Goal: Task Accomplishment & Management: Manage account settings

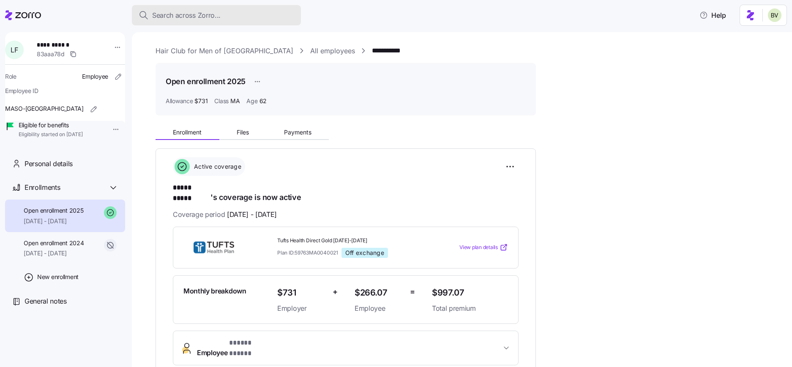
click at [186, 15] on span "Search across Zorro..." at bounding box center [186, 15] width 69 height 11
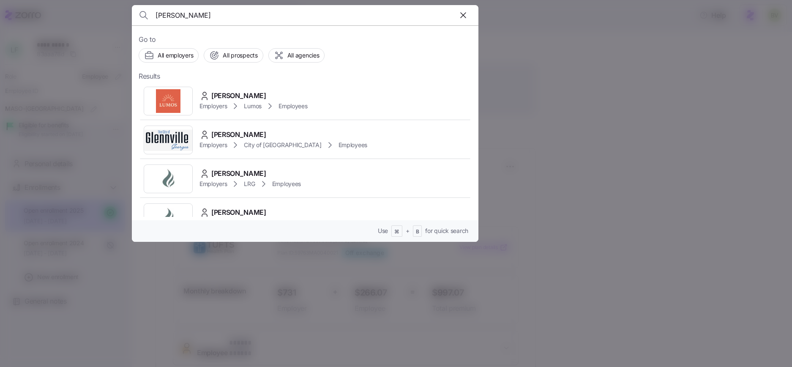
click at [228, 7] on input "Billy Makombola" at bounding box center [264, 15] width 216 height 20
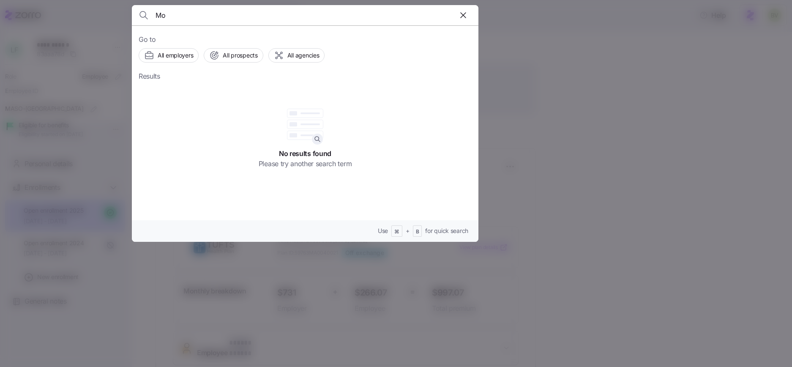
type input "M"
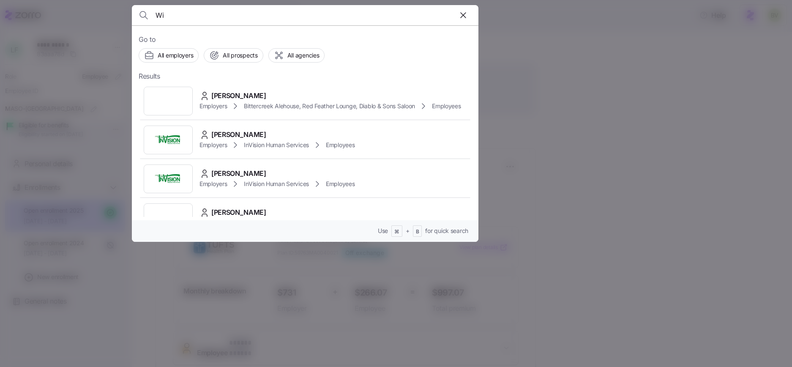
type input "W"
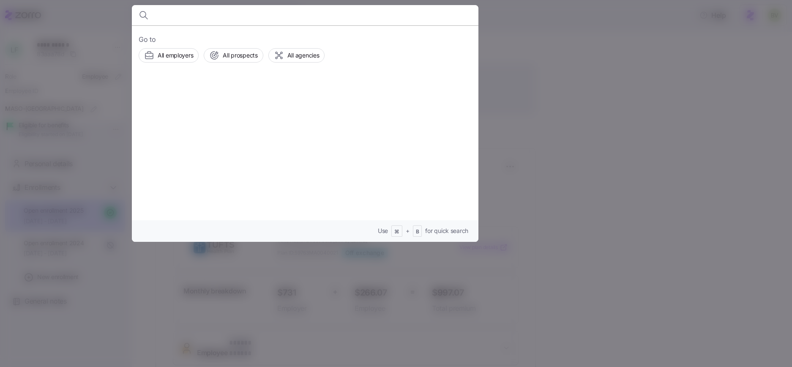
click at [573, 71] on div at bounding box center [396, 183] width 792 height 367
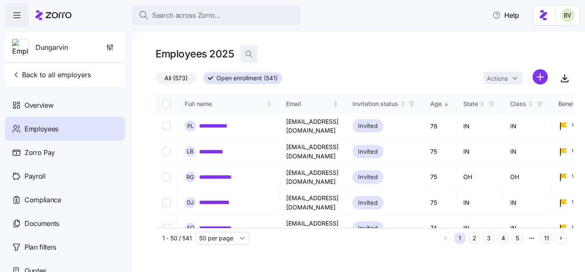
click at [249, 55] on icon "button" at bounding box center [249, 54] width 8 height 8
click at [184, 72] on div "All (573) Open enrollment (541) Actions" at bounding box center [365, 78] width 418 height 18
click at [183, 79] on span "All (573)" at bounding box center [175, 78] width 23 height 11
click at [156, 80] on input "All (573)" at bounding box center [156, 80] width 0 height 0
click at [276, 52] on input "b" at bounding box center [325, 54] width 169 height 14
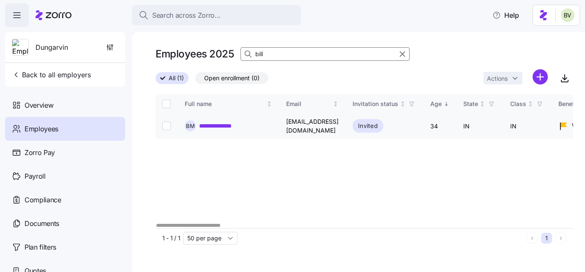
type input "bill"
click at [224, 121] on div "**********" at bounding box center [229, 126] width 88 height 11
click at [223, 123] on link "**********" at bounding box center [222, 126] width 46 height 8
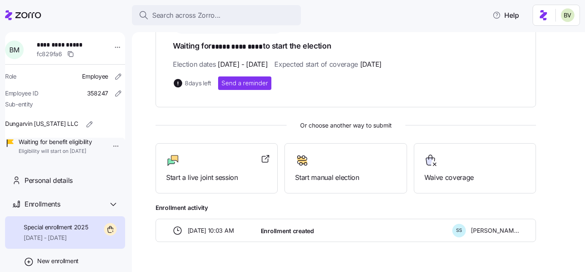
scroll to position [162, 0]
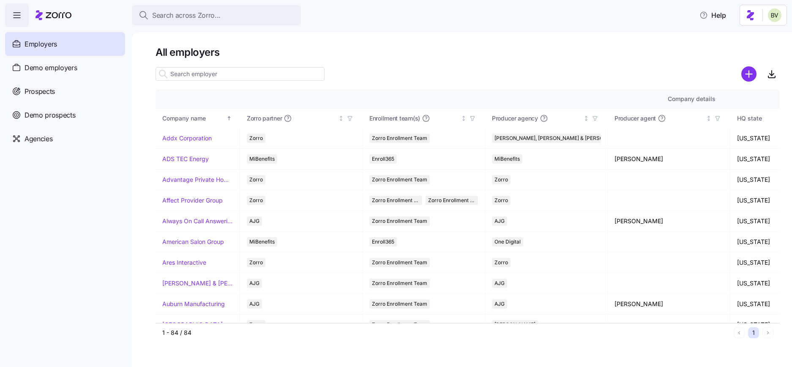
click at [204, 74] on input at bounding box center [240, 74] width 169 height 14
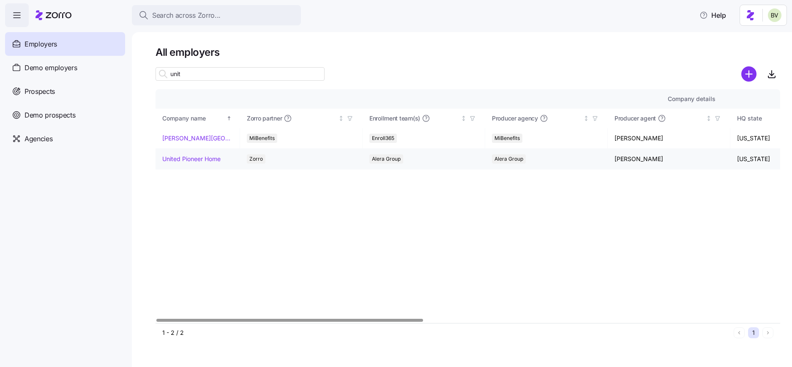
type input "unit"
click at [194, 156] on link "United Pioneer Home" at bounding box center [191, 159] width 58 height 8
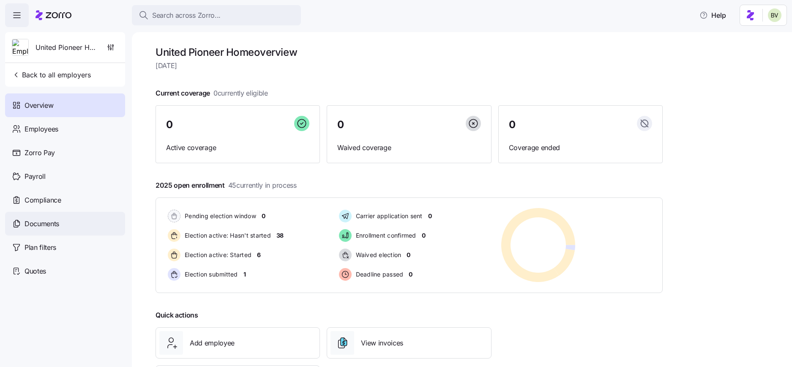
click at [50, 213] on div "Documents" at bounding box center [65, 224] width 120 height 24
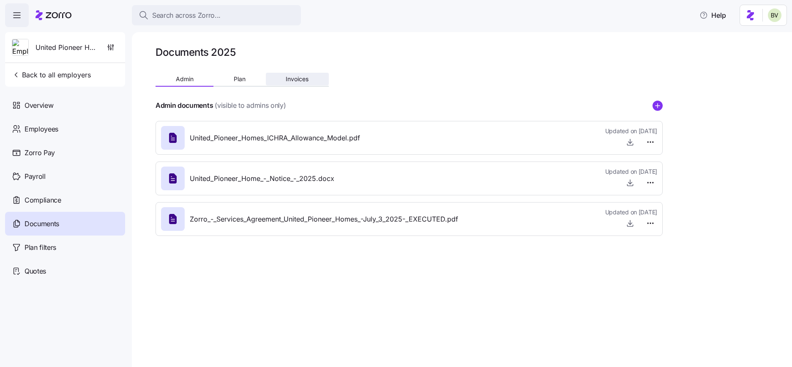
click at [297, 74] on button "Invoices" at bounding box center [297, 79] width 63 height 13
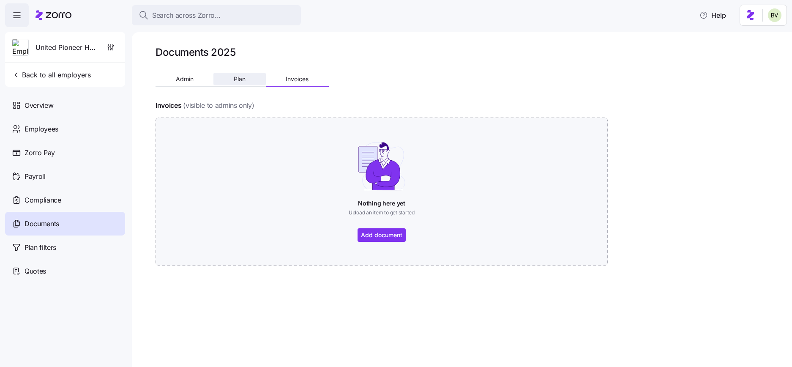
click at [228, 77] on button "Plan" at bounding box center [240, 79] width 52 height 13
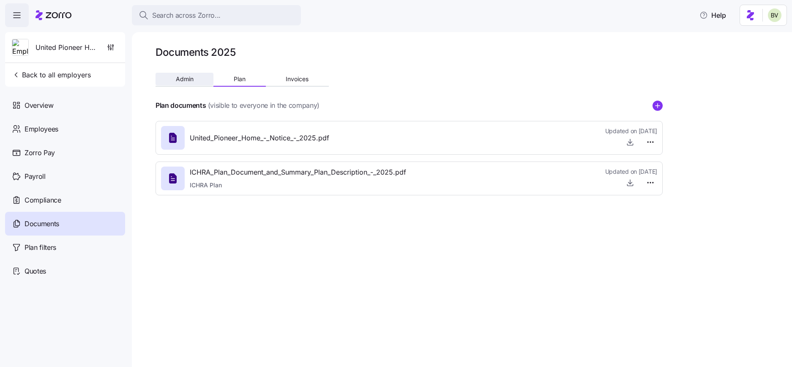
click at [187, 77] on span "Admin" at bounding box center [185, 79] width 18 height 6
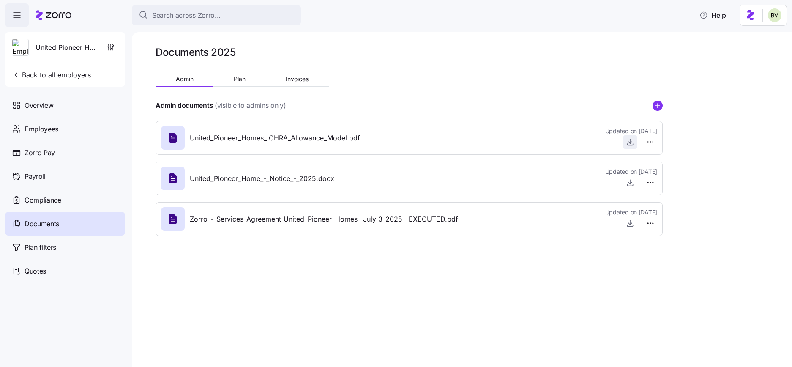
click at [630, 145] on icon "button" at bounding box center [630, 142] width 8 height 8
click at [54, 125] on span "Employees" at bounding box center [42, 129] width 34 height 11
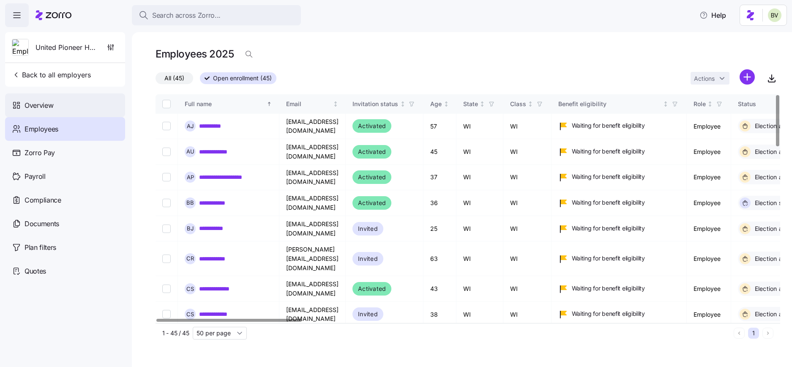
click at [74, 112] on div "Overview" at bounding box center [65, 105] width 120 height 24
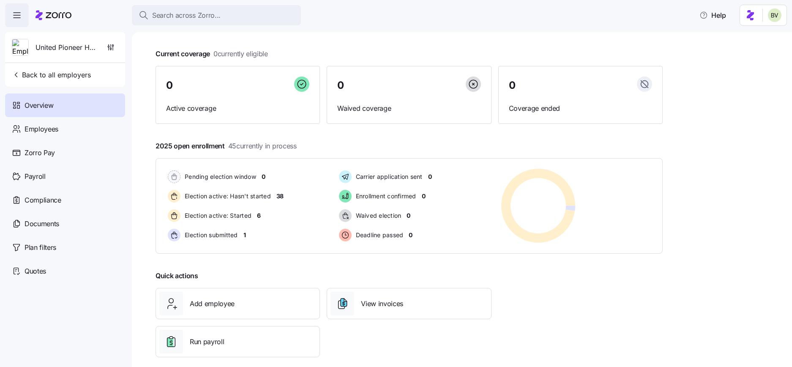
scroll to position [50, 0]
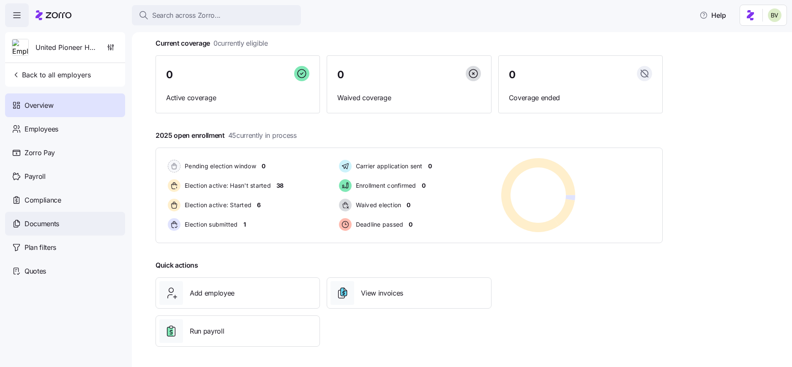
click at [51, 229] on div "Documents" at bounding box center [65, 224] width 120 height 24
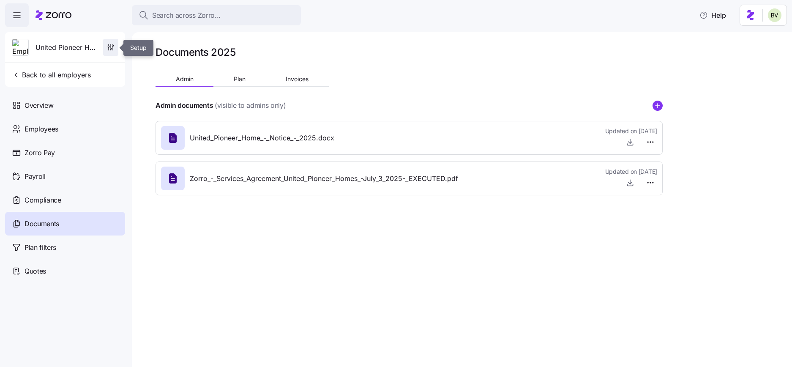
click at [112, 46] on icon "button" at bounding box center [111, 47] width 8 height 8
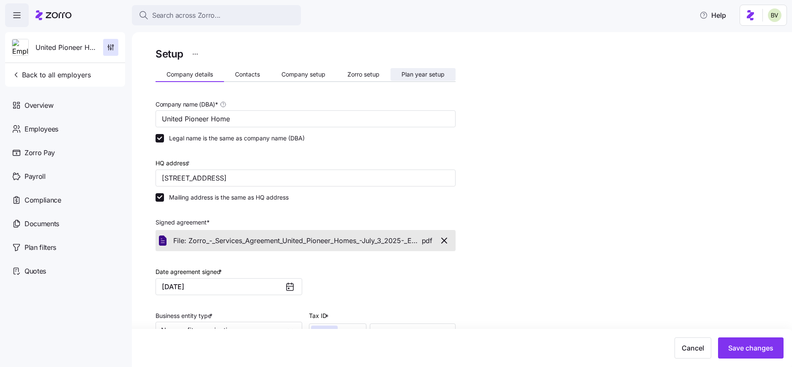
click at [425, 71] on span "Plan year setup" at bounding box center [423, 74] width 43 height 6
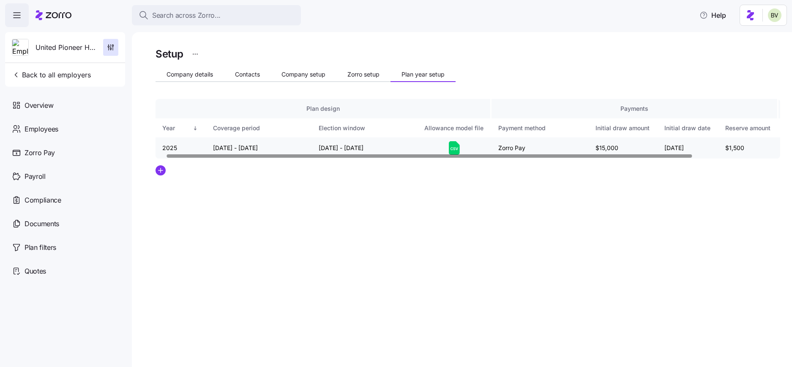
scroll to position [0, 116]
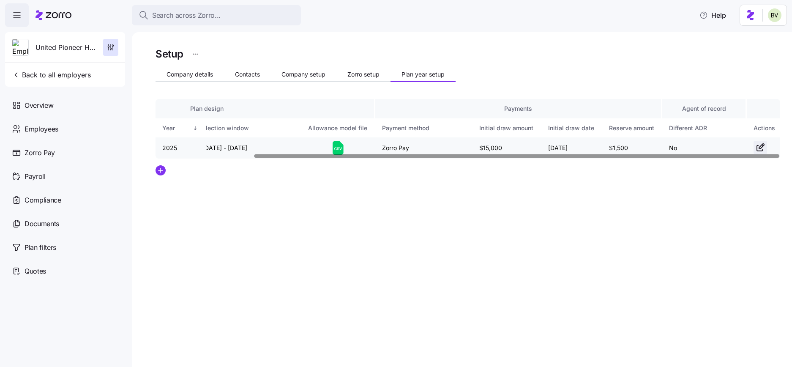
click at [757, 146] on icon "button" at bounding box center [759, 147] width 5 height 5
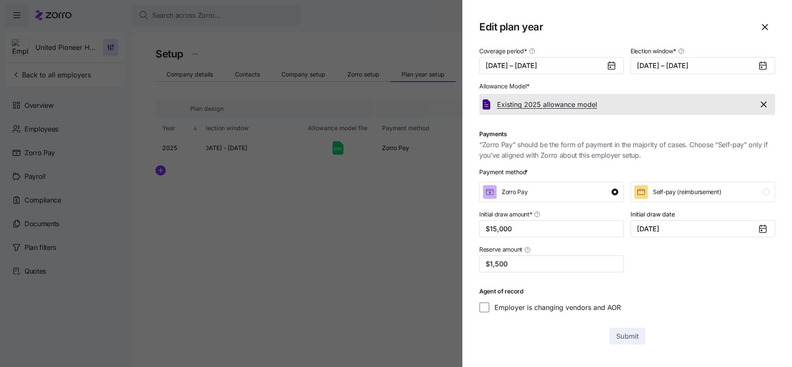
click at [529, 106] on span "Existing 2025 allowance model" at bounding box center [547, 104] width 100 height 11
click at [765, 104] on icon "button" at bounding box center [764, 104] width 5 height 5
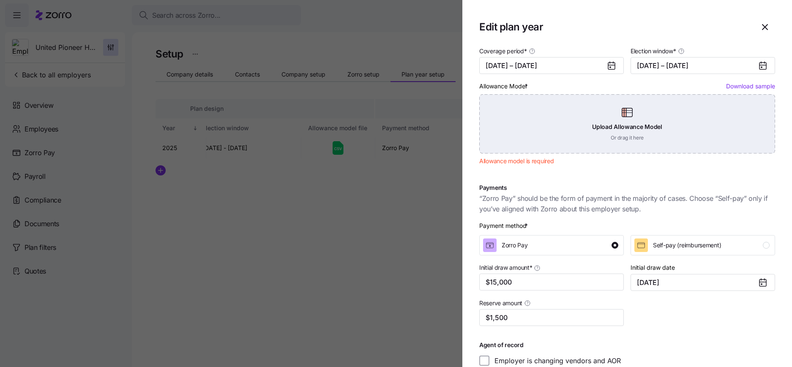
click at [617, 117] on div "Upload Allowance Model Or drag it here" at bounding box center [628, 123] width 296 height 59
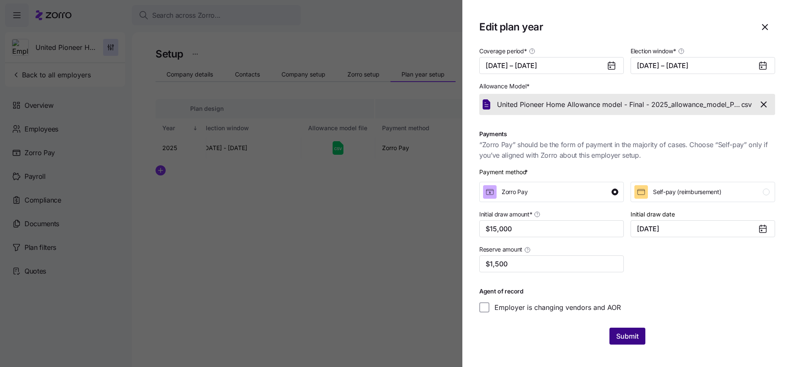
click at [621, 332] on span "Submit" at bounding box center [628, 336] width 22 height 10
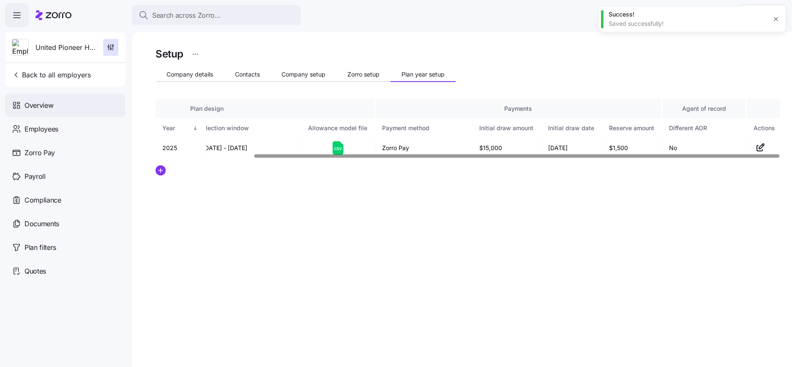
click at [63, 110] on div "Overview" at bounding box center [65, 105] width 120 height 24
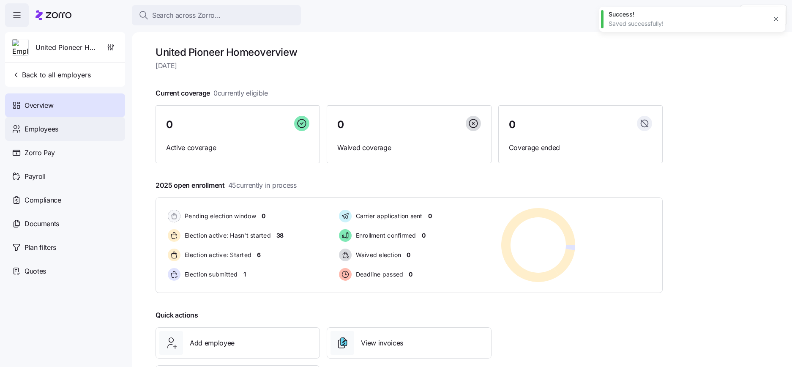
click at [57, 132] on span "Employees" at bounding box center [42, 129] width 34 height 11
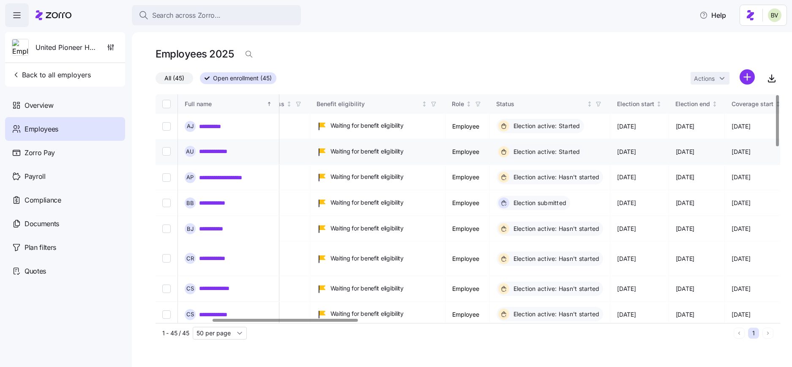
scroll to position [0, 245]
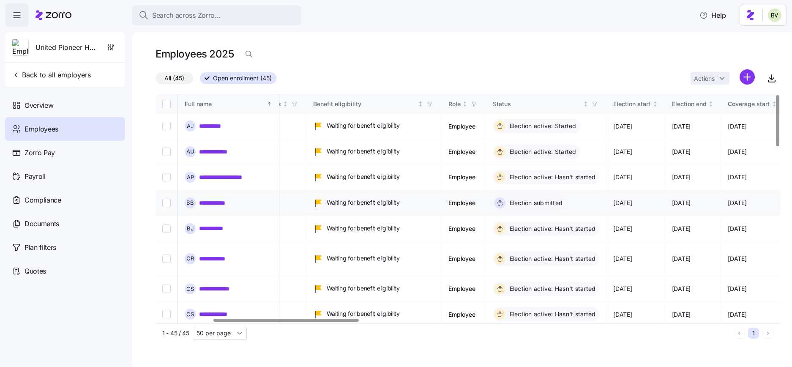
click at [228, 199] on link "**********" at bounding box center [217, 203] width 37 height 8
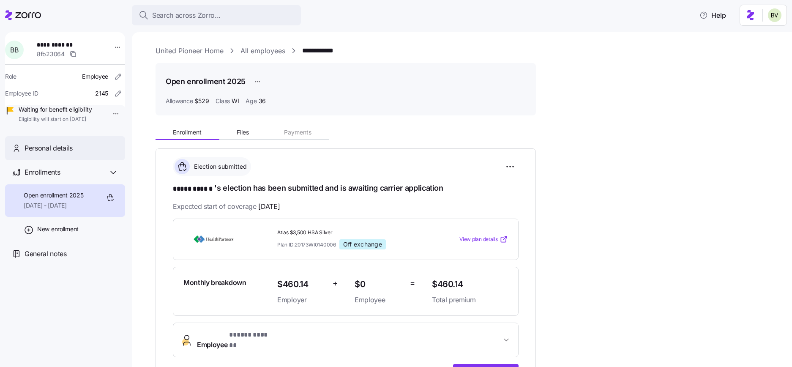
click at [62, 153] on span "Personal details" at bounding box center [49, 148] width 48 height 11
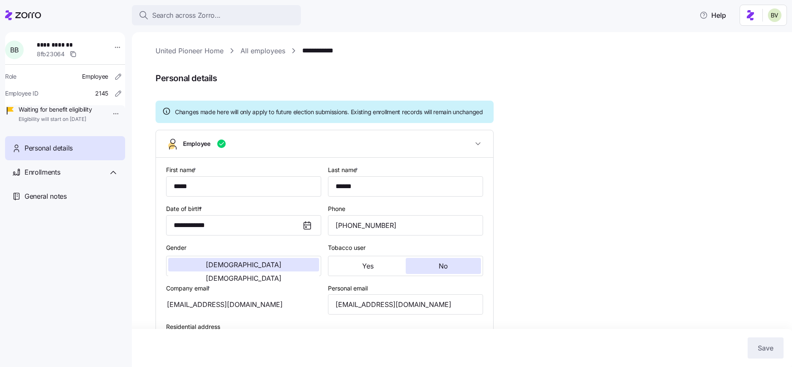
type input "WI"
click at [525, 115] on div "**********" at bounding box center [468, 346] width 625 height 600
click at [61, 178] on div "Enrollments" at bounding box center [72, 172] width 94 height 11
click at [66, 200] on span "Open enrollment 2025" at bounding box center [54, 195] width 60 height 8
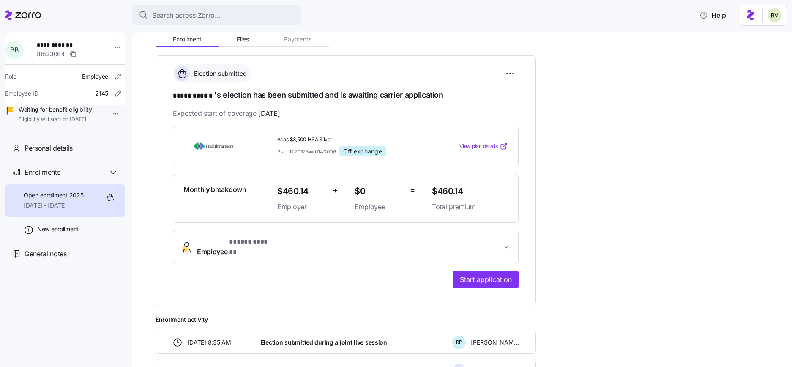
scroll to position [87, 0]
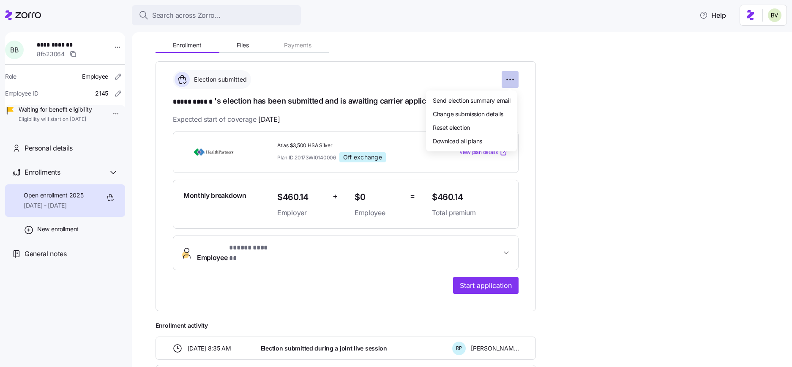
click at [508, 79] on html "**********" at bounding box center [396, 181] width 792 height 362
click at [460, 107] on div "Change submission details" at bounding box center [472, 114] width 84 height 14
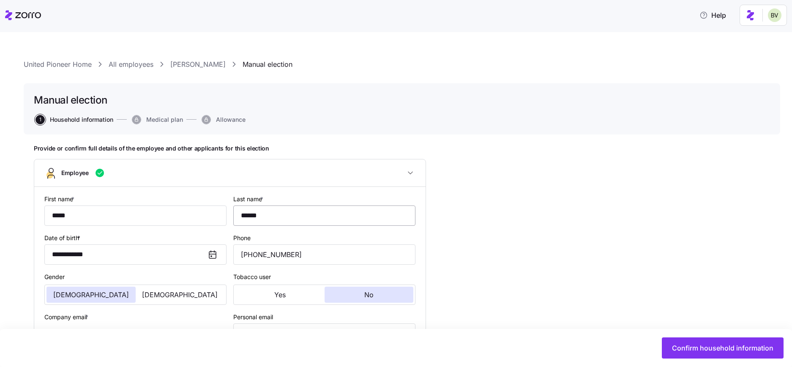
scroll to position [327, 0]
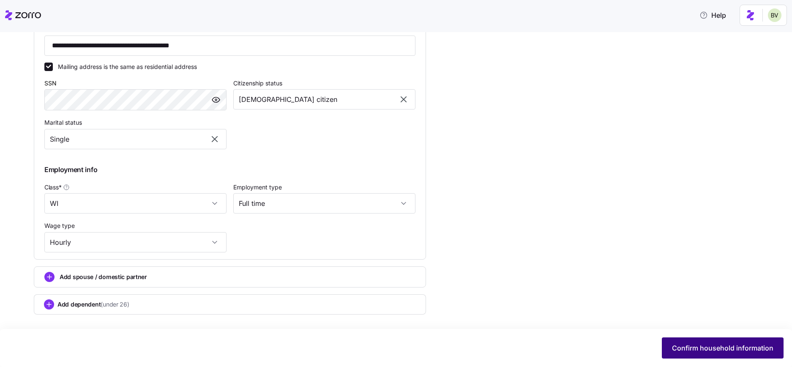
click at [714, 345] on span "Confirm household information" at bounding box center [722, 348] width 101 height 10
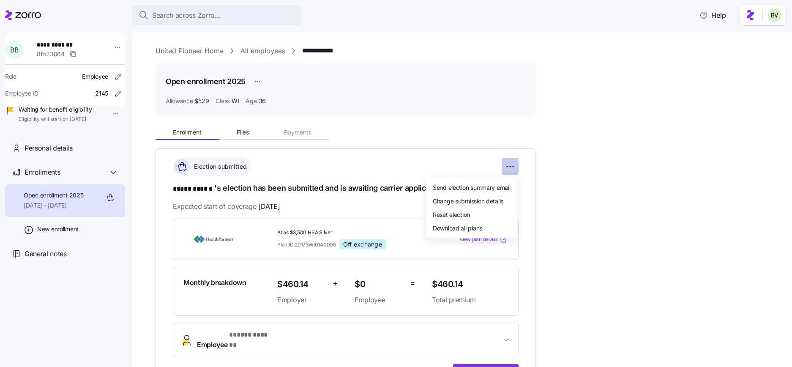
click at [508, 171] on html "**********" at bounding box center [396, 181] width 792 height 362
click at [485, 197] on span "Change submission details" at bounding box center [468, 201] width 71 height 8
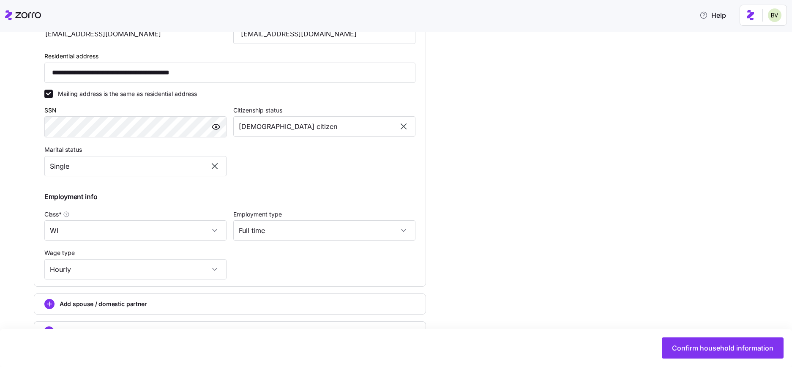
scroll to position [327, 0]
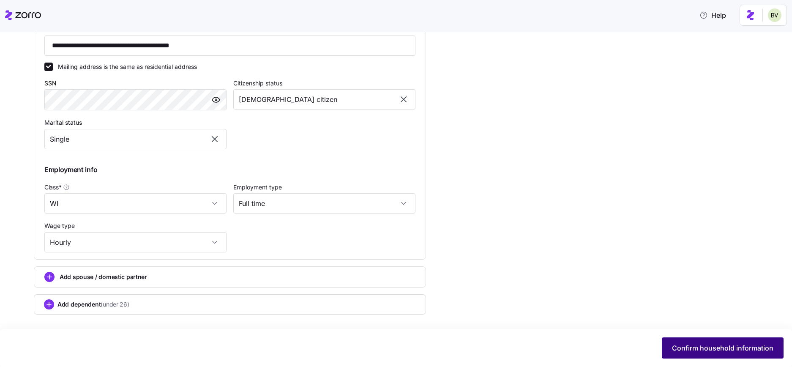
click at [700, 355] on button "Confirm household information" at bounding box center [723, 347] width 122 height 21
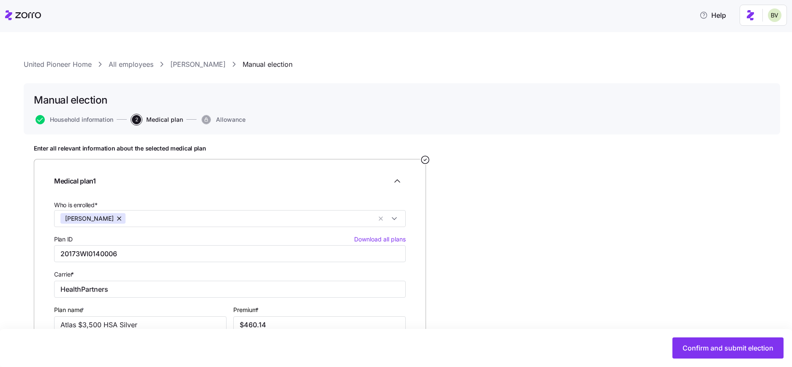
click at [178, 61] on link "[PERSON_NAME]" at bounding box center [197, 64] width 55 height 11
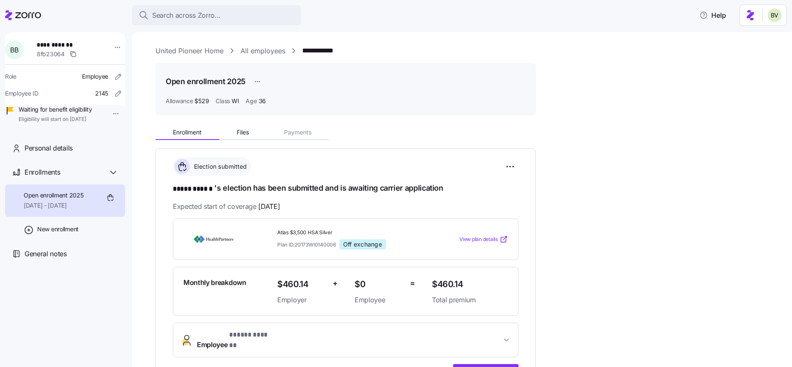
click at [181, 50] on link "United Pioneer Home" at bounding box center [190, 51] width 68 height 11
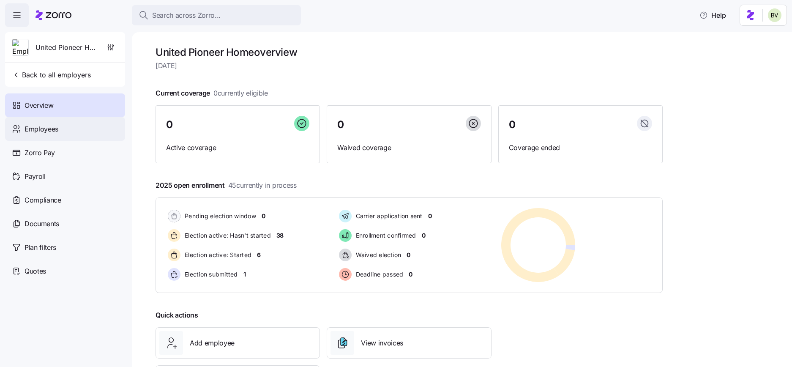
click at [78, 135] on div "Employees" at bounding box center [65, 129] width 120 height 24
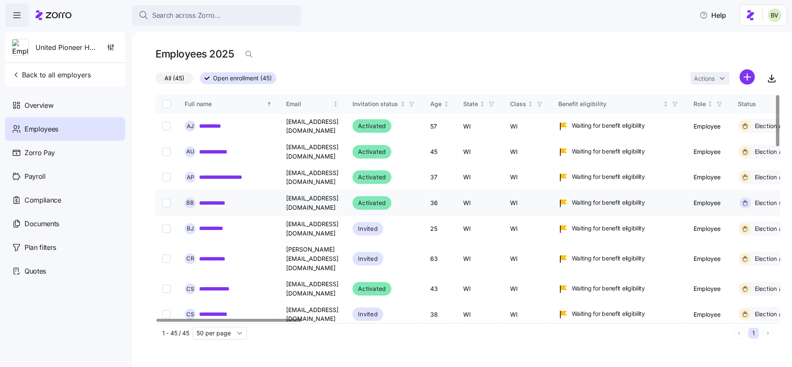
click at [222, 199] on link "**********" at bounding box center [217, 203] width 37 height 8
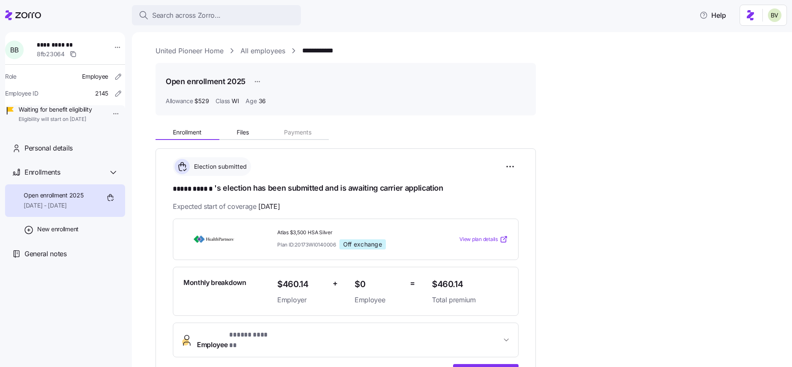
click at [198, 49] on link "United Pioneer Home" at bounding box center [190, 51] width 68 height 11
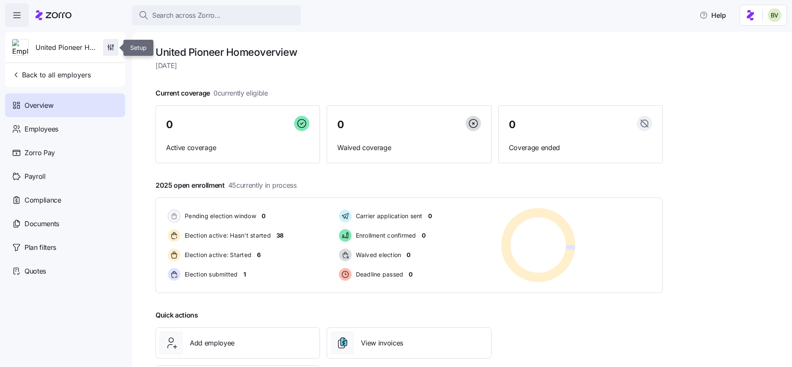
click at [108, 46] on icon "button" at bounding box center [111, 47] width 8 height 8
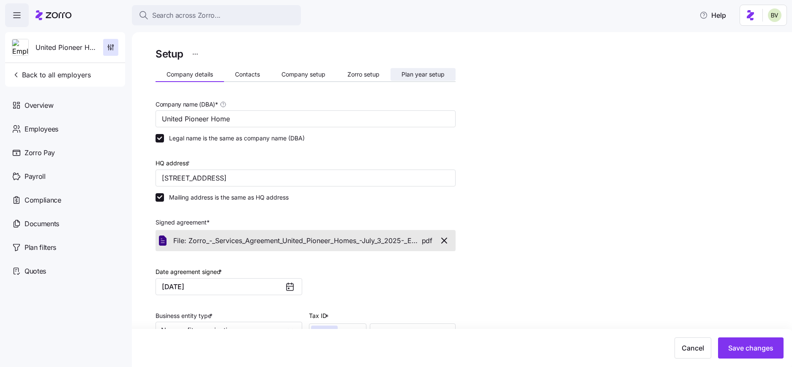
click at [432, 70] on button "Plan year setup" at bounding box center [423, 74] width 65 height 13
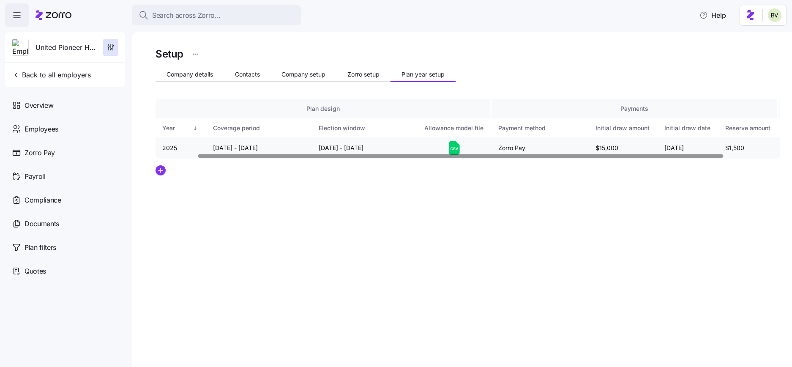
scroll to position [0, 116]
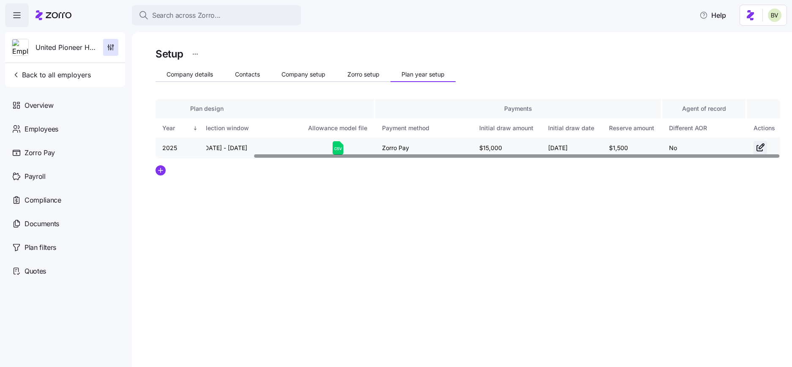
click at [754, 145] on span "button" at bounding box center [760, 147] width 13 height 13
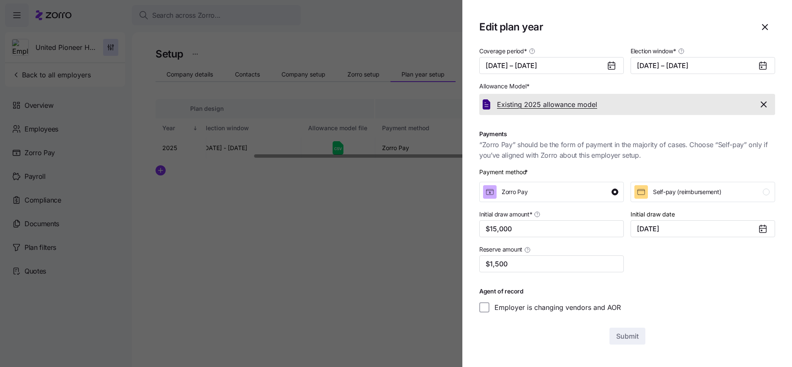
click at [563, 102] on span "Existing 2025 allowance model" at bounding box center [547, 104] width 100 height 11
click at [766, 27] on icon "button" at bounding box center [765, 27] width 10 height 10
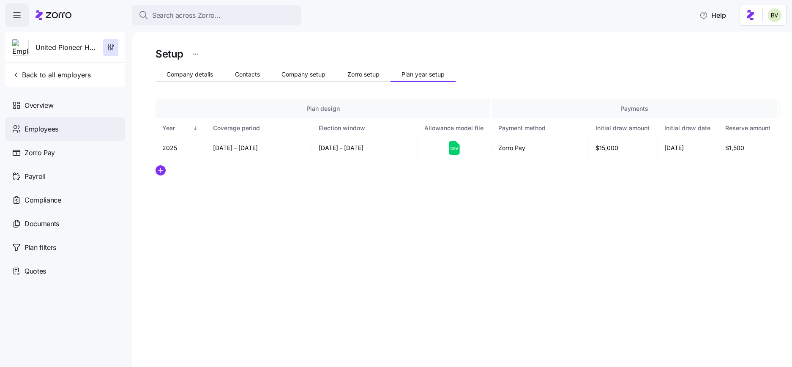
click at [49, 132] on span "Employees" at bounding box center [42, 129] width 34 height 11
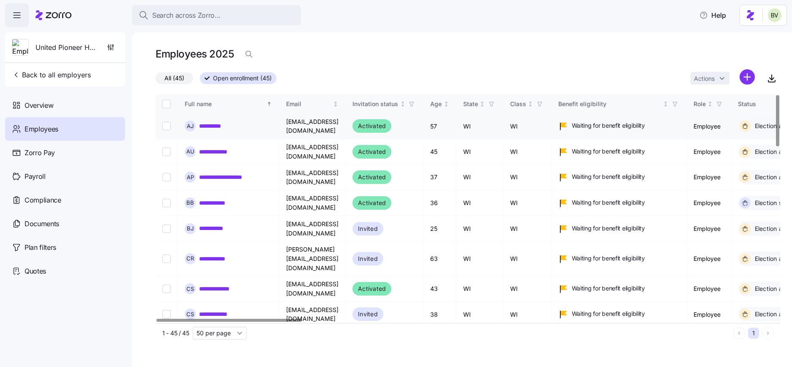
click at [213, 123] on link "**********" at bounding box center [216, 126] width 35 height 8
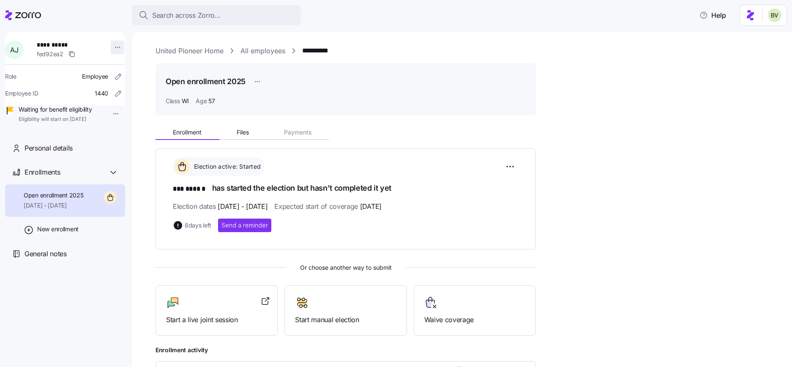
click at [116, 45] on html "**********" at bounding box center [396, 181] width 792 height 362
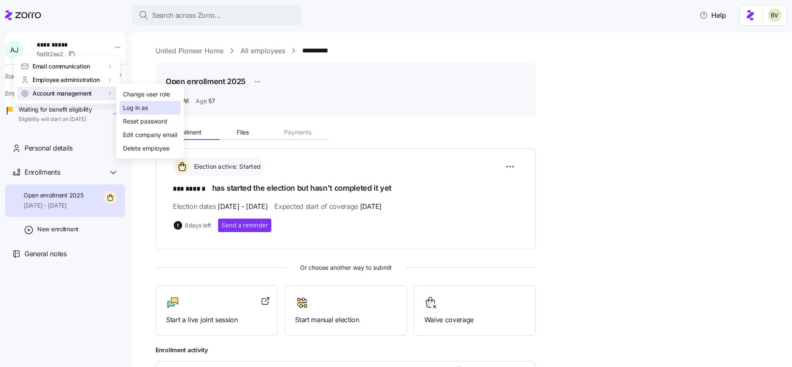
click at [128, 106] on div "Log in as" at bounding box center [135, 107] width 25 height 9
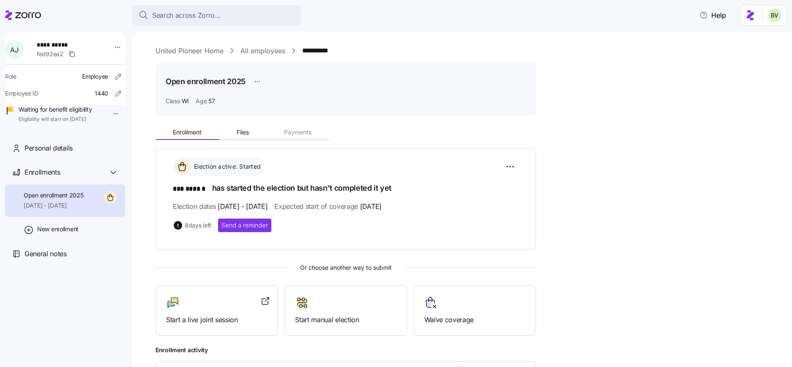
click at [254, 51] on link "All employees" at bounding box center [263, 51] width 45 height 11
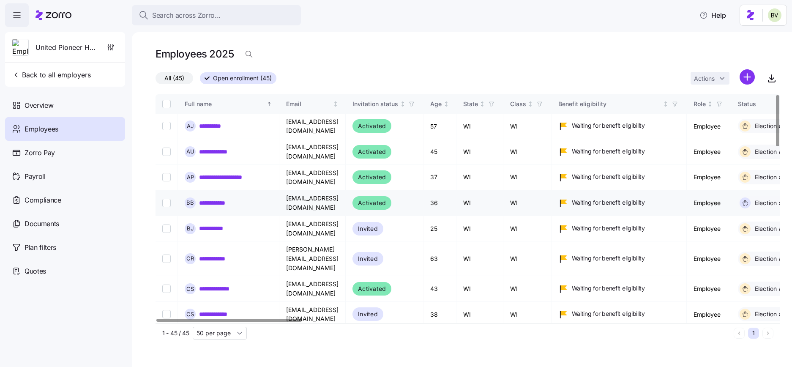
click at [210, 199] on link "**********" at bounding box center [217, 203] width 37 height 8
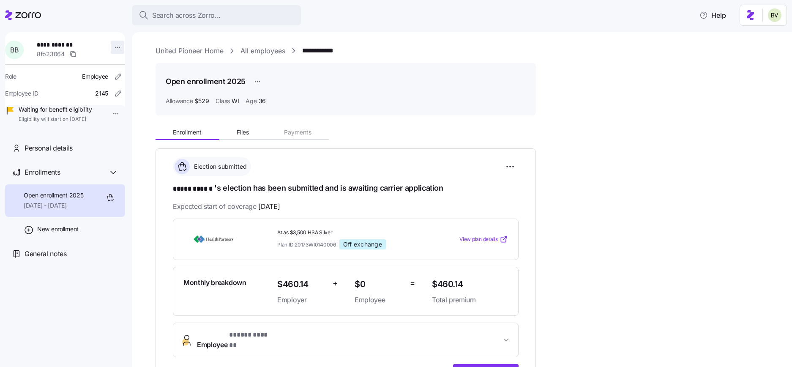
click at [108, 44] on html "**********" at bounding box center [396, 181] width 792 height 362
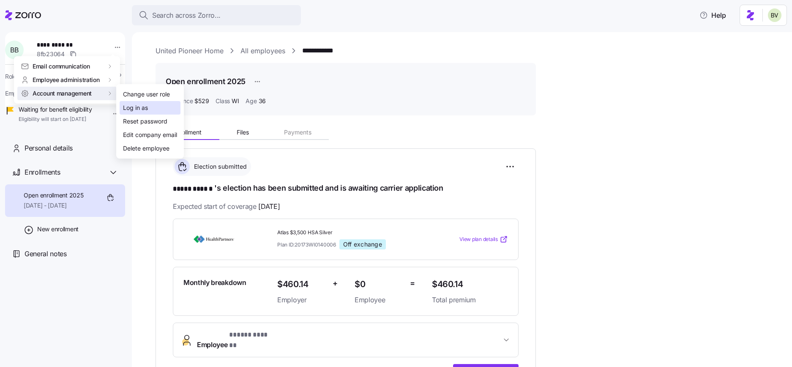
click at [127, 104] on div "Log in as" at bounding box center [135, 107] width 25 height 9
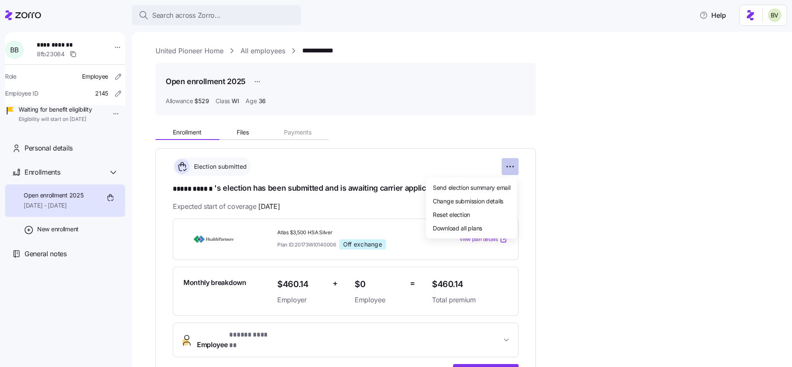
click at [512, 166] on html "**********" at bounding box center [396, 181] width 792 height 362
click at [476, 199] on span "Change submission details" at bounding box center [468, 201] width 71 height 8
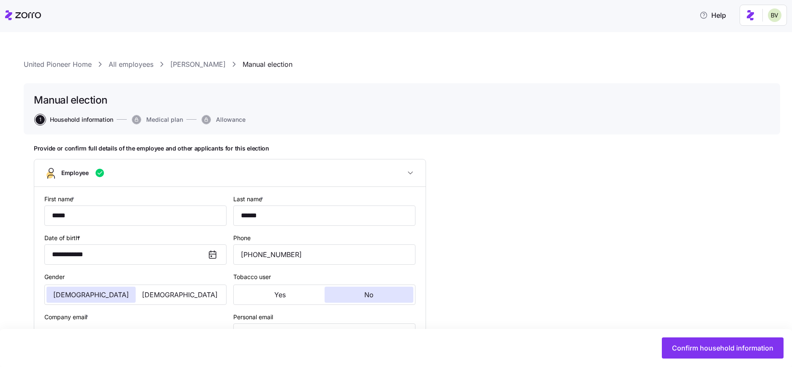
type input "WI"
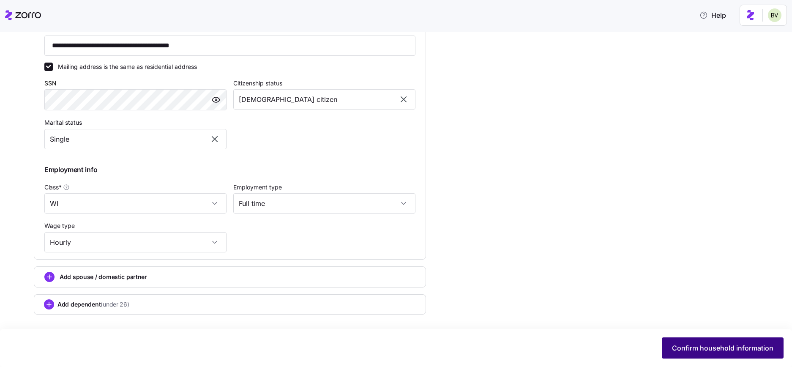
click at [696, 343] on span "Confirm household information" at bounding box center [722, 348] width 101 height 10
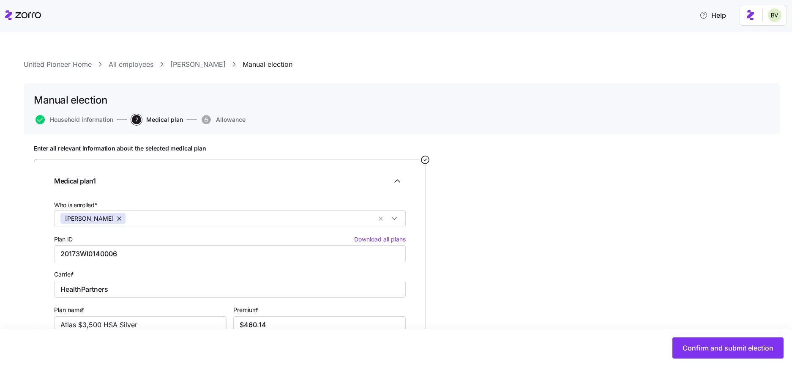
click at [195, 63] on link "Brian Benson" at bounding box center [197, 64] width 55 height 11
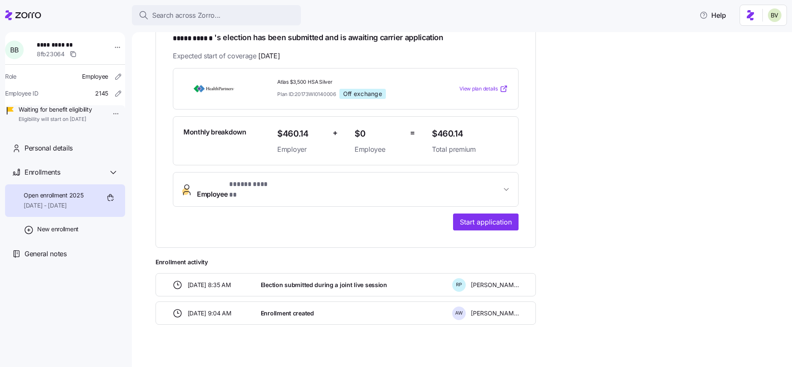
scroll to position [151, 0]
click at [481, 216] on span "Start application" at bounding box center [486, 221] width 52 height 10
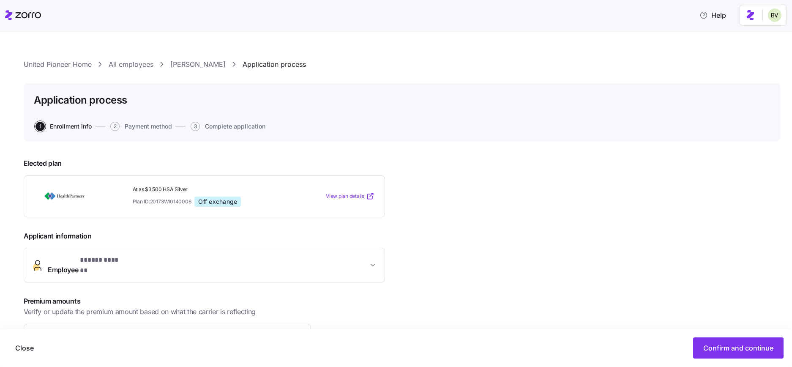
scroll to position [108, 0]
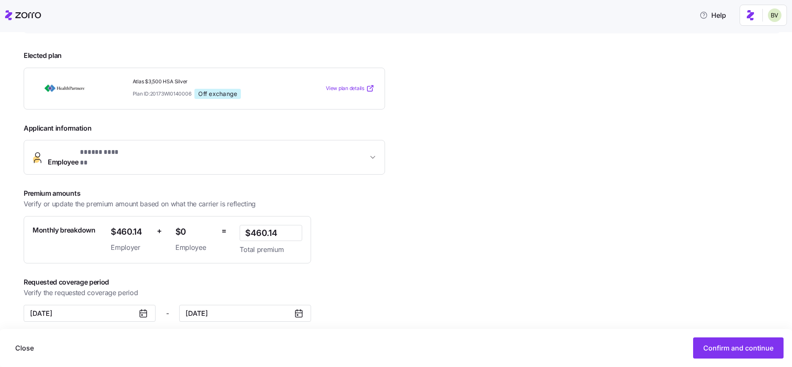
click at [137, 225] on span "$460.14" at bounding box center [130, 232] width 39 height 14
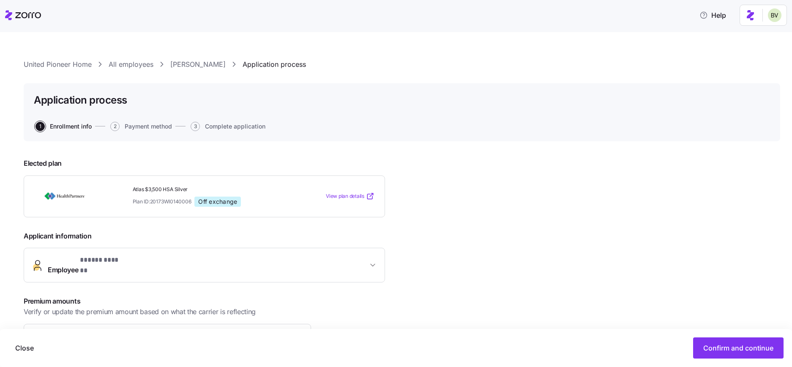
click at [181, 63] on link "Brian Benson" at bounding box center [197, 64] width 55 height 11
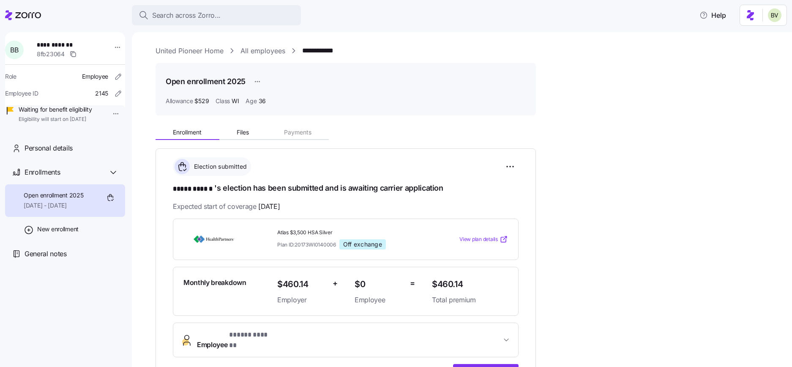
click at [266, 51] on link "All employees" at bounding box center [263, 51] width 45 height 11
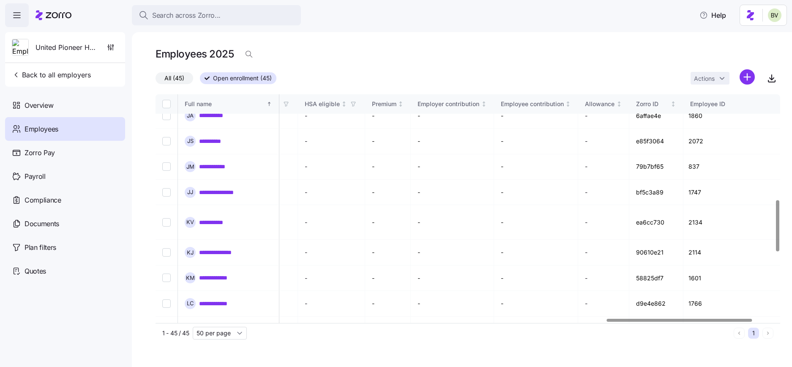
scroll to position [517, 1937]
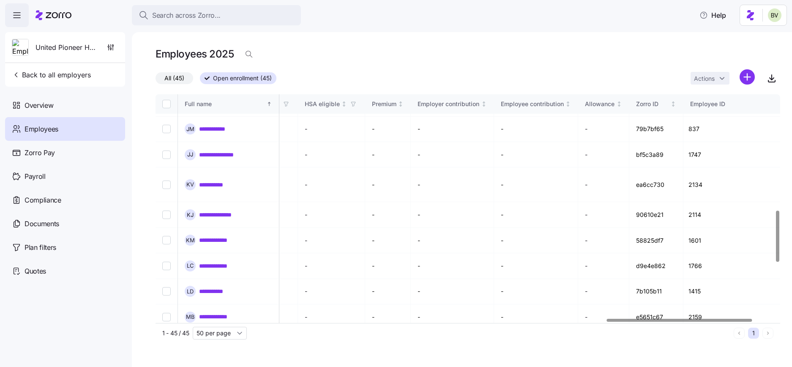
click at [229, 338] on link "**********" at bounding box center [225, 342] width 52 height 8
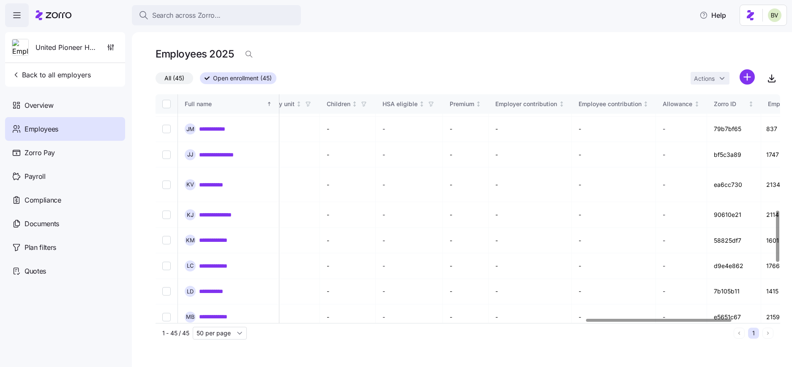
scroll to position [517, 1843]
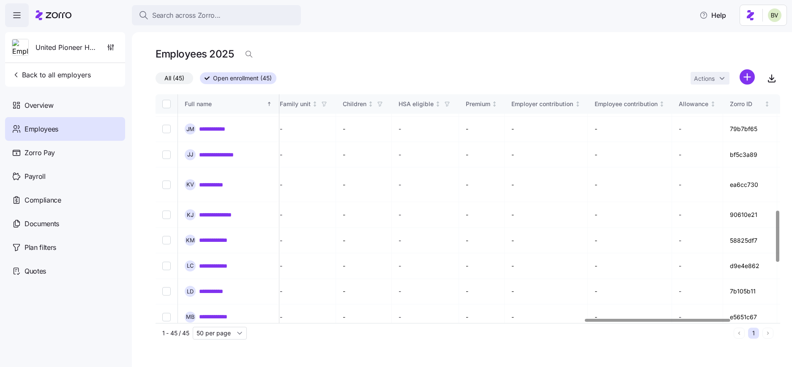
click at [212, 338] on link "**********" at bounding box center [225, 342] width 52 height 8
click at [220, 312] on link "**********" at bounding box center [218, 316] width 39 height 8
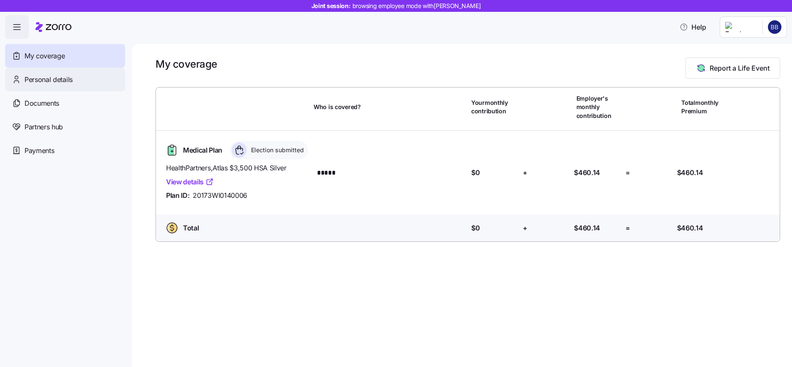
click at [103, 79] on div "Personal details" at bounding box center [65, 80] width 120 height 24
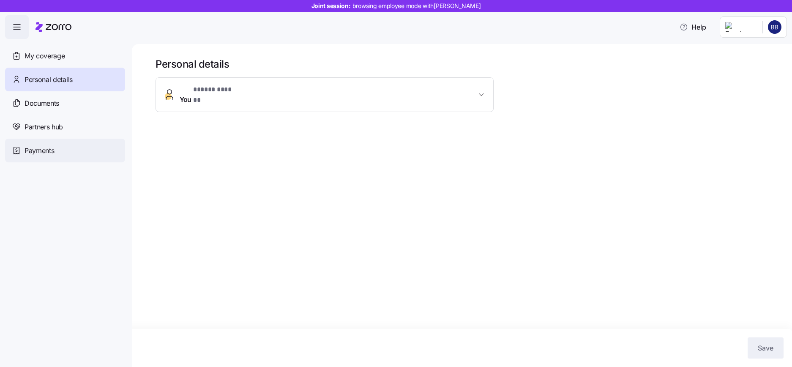
click at [66, 142] on div "Payments" at bounding box center [65, 151] width 120 height 24
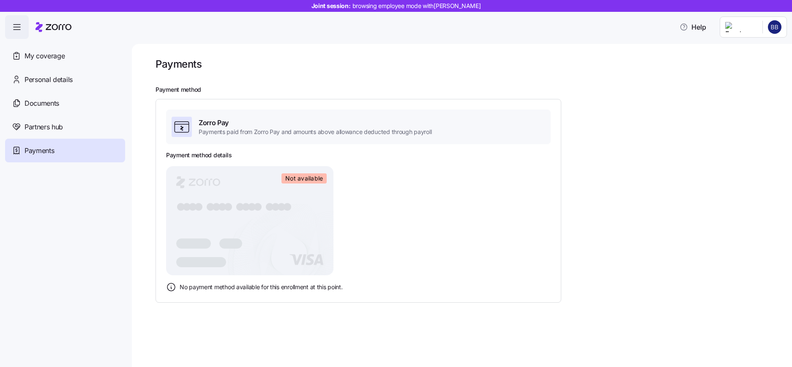
click at [65, 122] on div "Partners hub" at bounding box center [65, 127] width 120 height 24
click at [65, 85] on div "Personal details" at bounding box center [65, 80] width 120 height 24
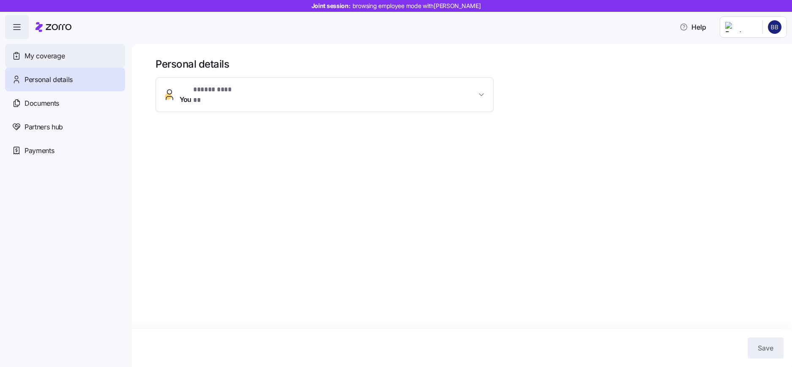
click at [32, 51] on span "My coverage" at bounding box center [45, 56] width 40 height 11
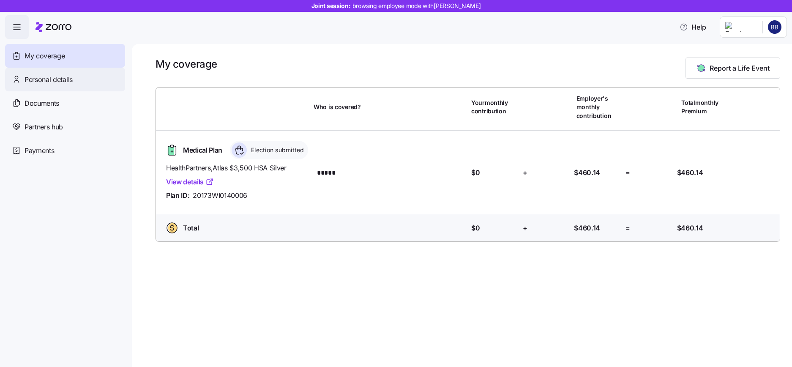
click at [55, 78] on span "Personal details" at bounding box center [49, 79] width 48 height 11
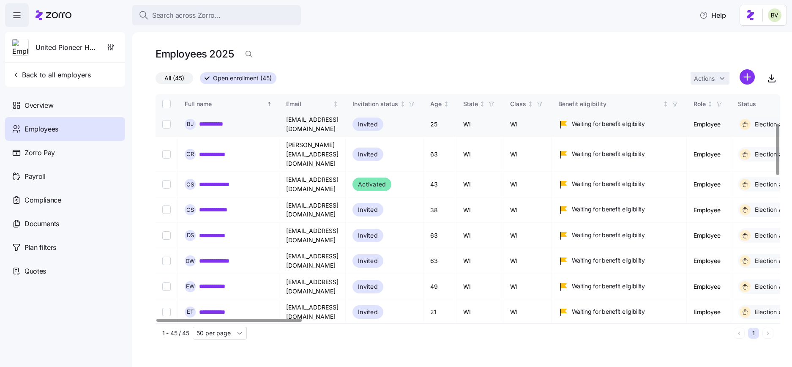
scroll to position [159, 0]
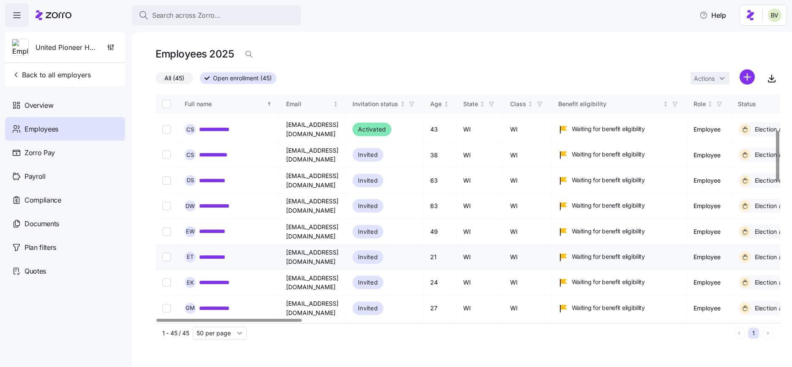
click at [225, 253] on link "**********" at bounding box center [216, 257] width 34 height 8
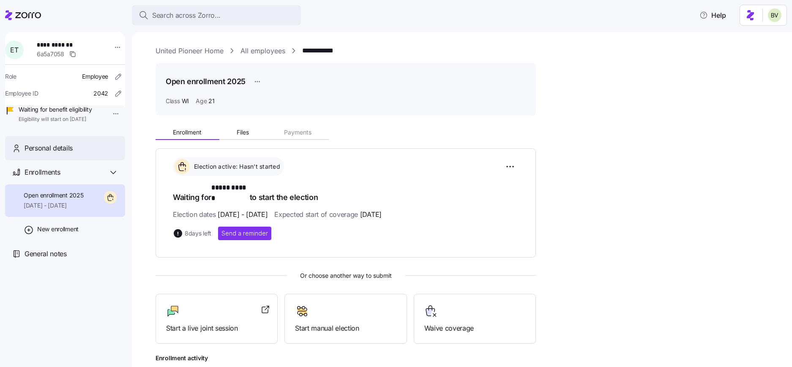
click at [89, 153] on div "Personal details" at bounding box center [72, 148] width 94 height 11
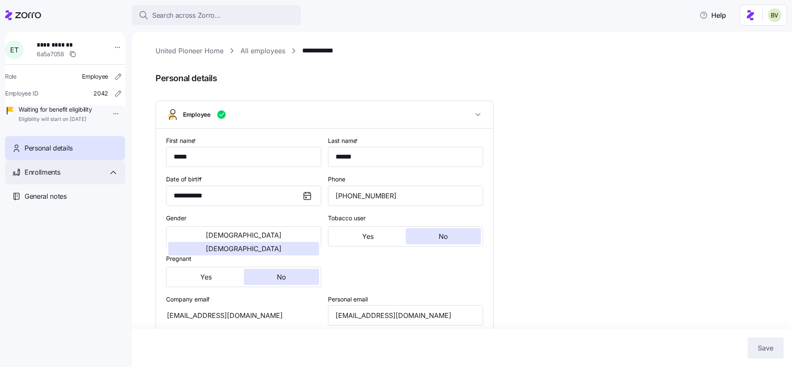
type input "WI"
click at [40, 184] on div "Enrollments" at bounding box center [65, 172] width 120 height 24
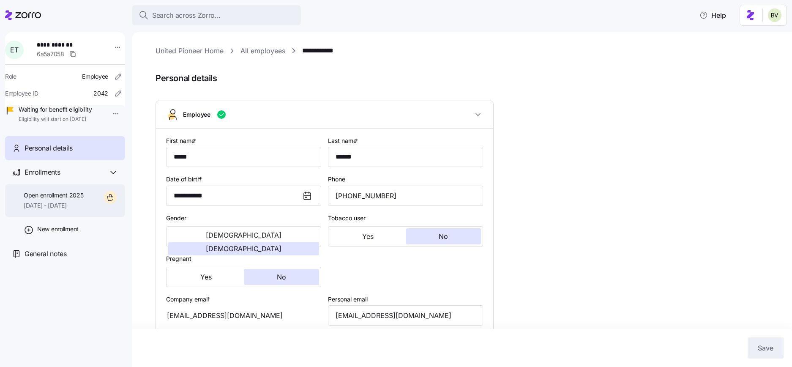
click at [35, 200] on span "Open enrollment 2025" at bounding box center [54, 195] width 60 height 8
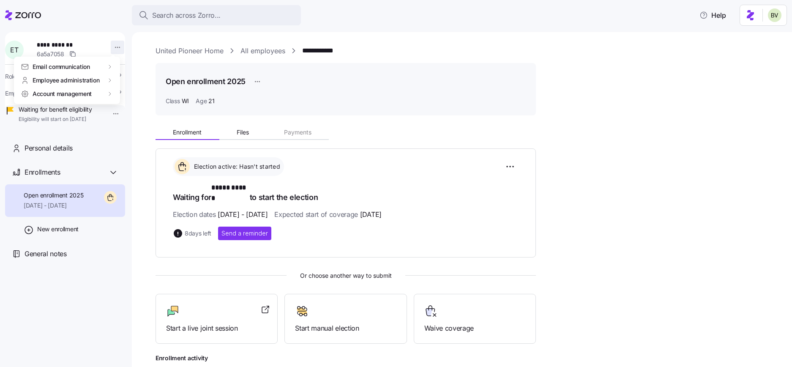
click at [110, 48] on html "**********" at bounding box center [396, 181] width 792 height 362
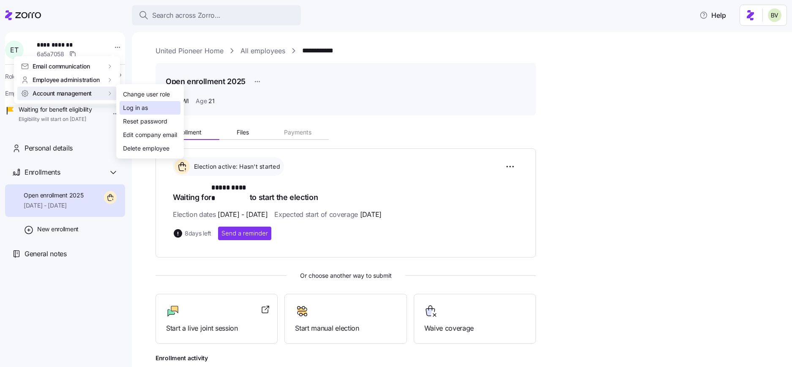
click at [128, 106] on div "Log in as" at bounding box center [135, 107] width 25 height 9
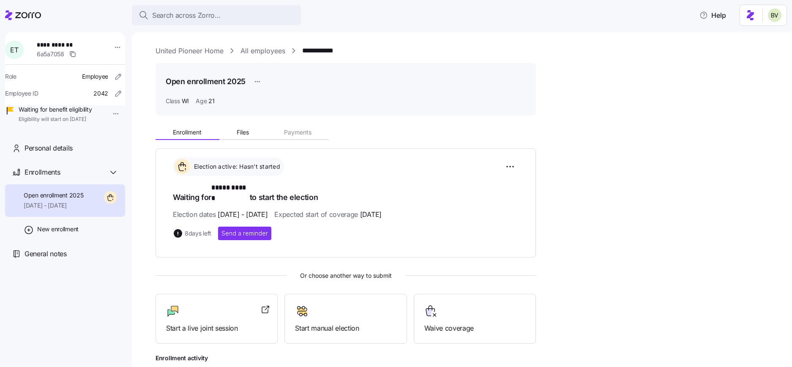
click at [254, 52] on link "All employees" at bounding box center [263, 51] width 45 height 11
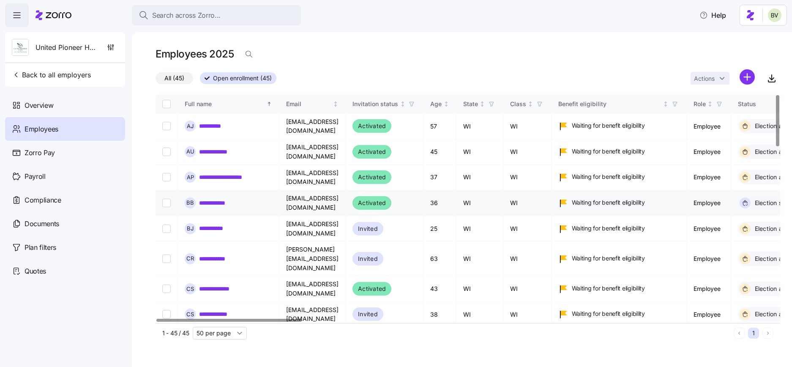
click at [207, 199] on link "**********" at bounding box center [217, 203] width 37 height 8
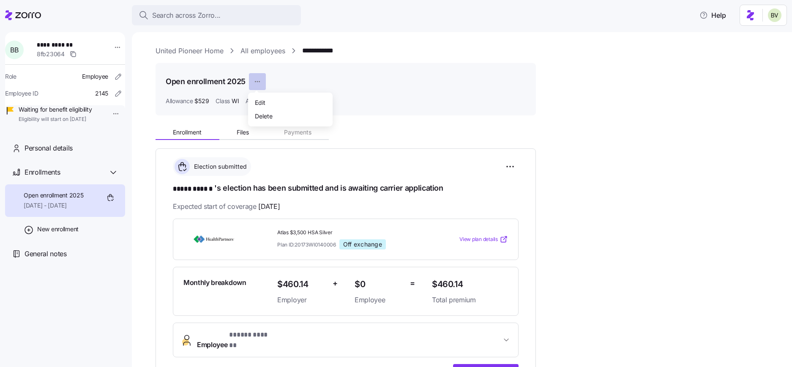
click at [259, 85] on html "**********" at bounding box center [396, 181] width 792 height 362
click at [260, 98] on div "Edit" at bounding box center [260, 102] width 11 height 9
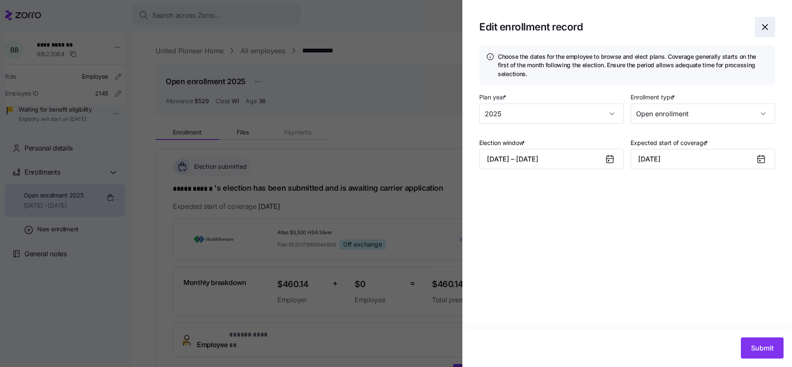
click at [765, 22] on icon "button" at bounding box center [765, 27] width 10 height 10
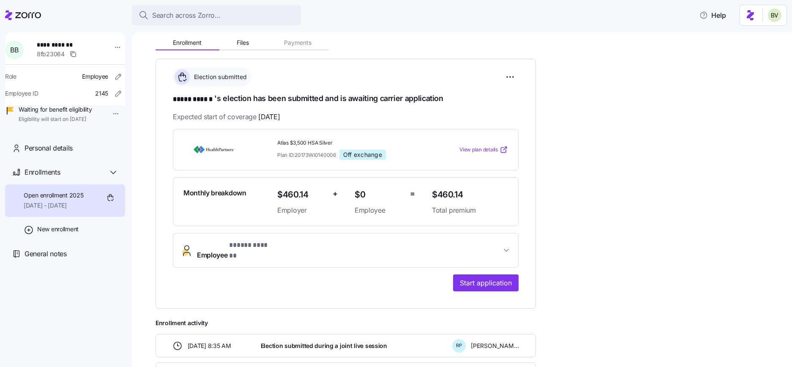
scroll to position [91, 0]
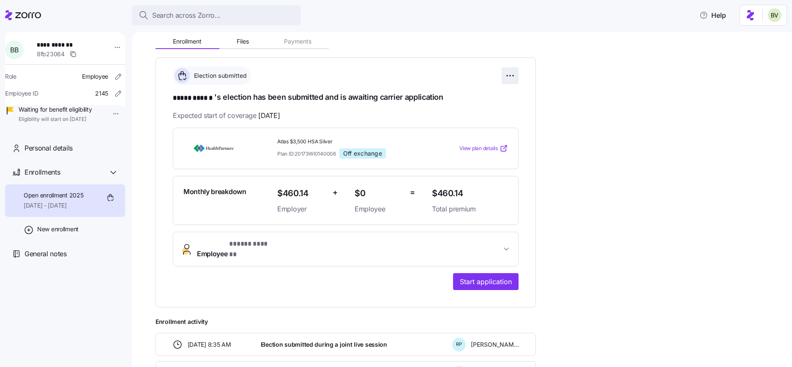
click at [509, 77] on html "**********" at bounding box center [396, 181] width 792 height 362
click at [468, 110] on span "Change submission details" at bounding box center [468, 110] width 71 height 8
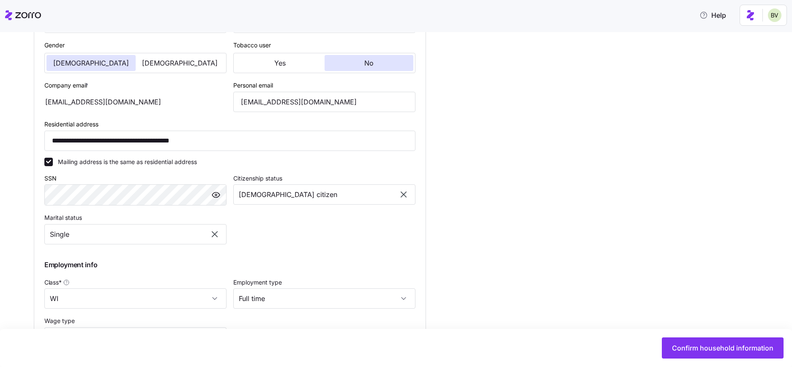
scroll to position [327, 0]
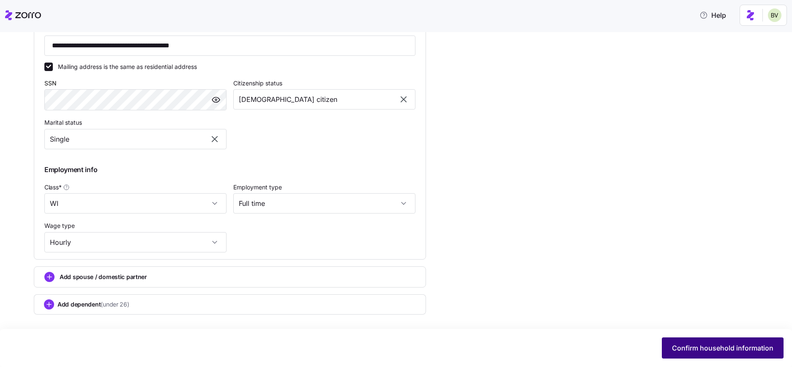
click at [711, 355] on button "Confirm household information" at bounding box center [723, 347] width 122 height 21
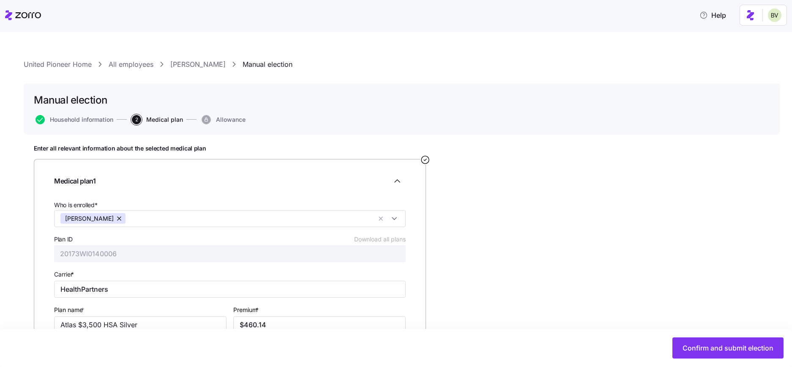
scroll to position [64, 0]
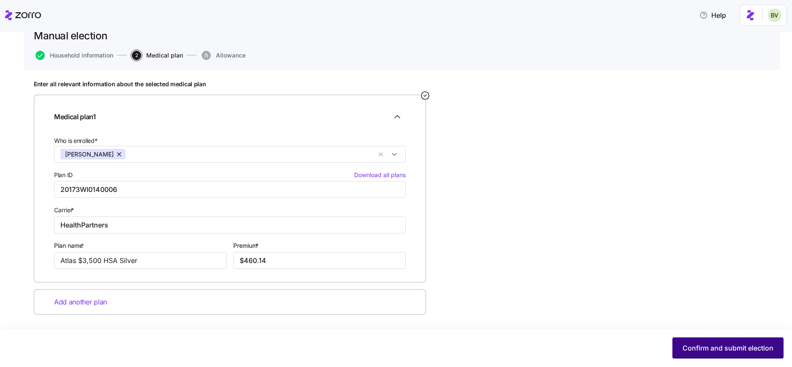
click at [685, 351] on span "Confirm and submit election" at bounding box center [728, 348] width 91 height 10
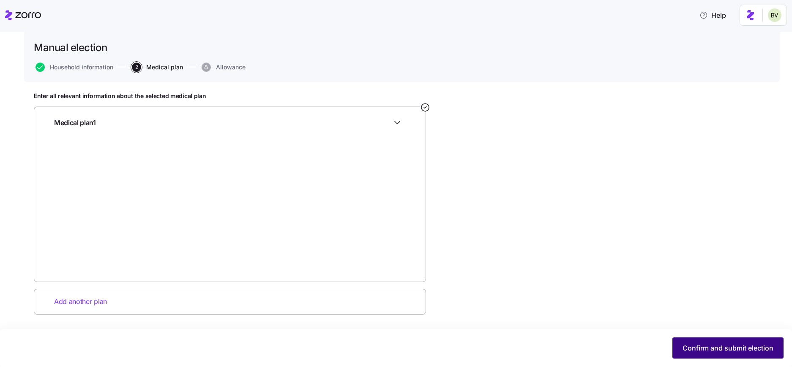
scroll to position [0, 0]
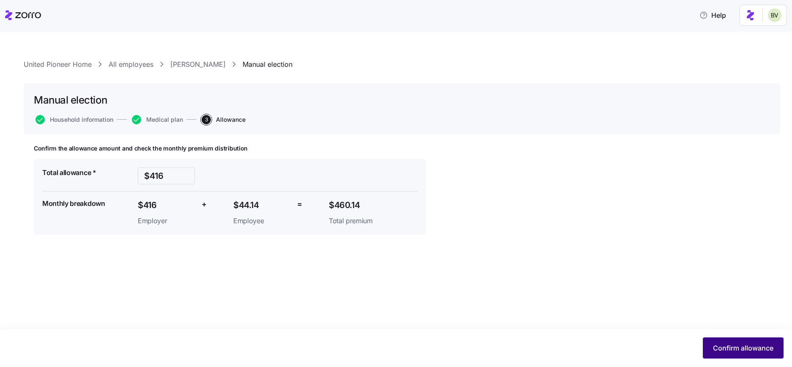
click at [737, 350] on span "Confirm allowance" at bounding box center [743, 348] width 60 height 10
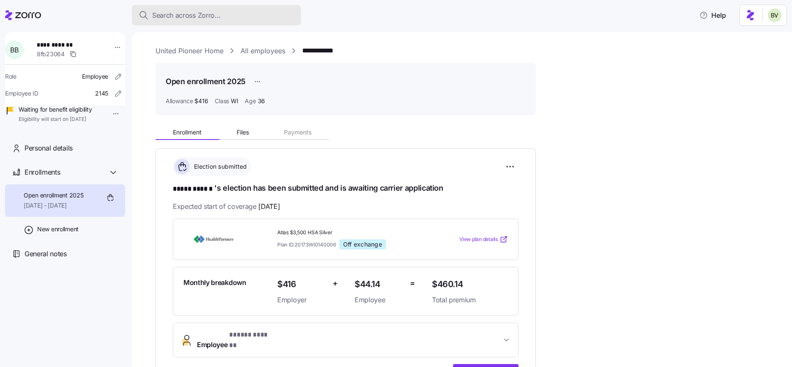
click at [170, 16] on span "Search across Zorro..." at bounding box center [186, 15] width 69 height 11
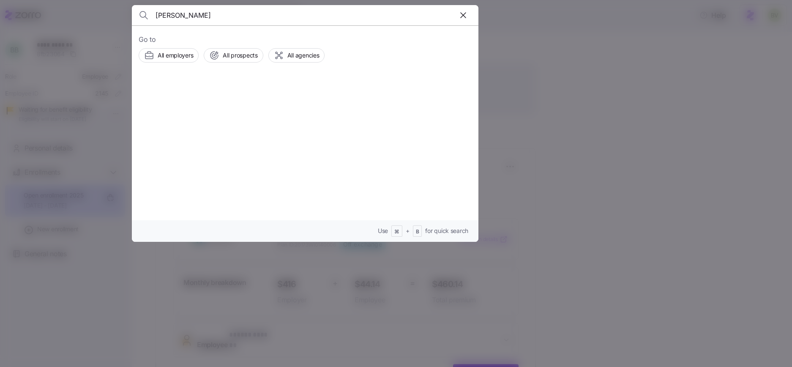
type input "Ana De Almeida"
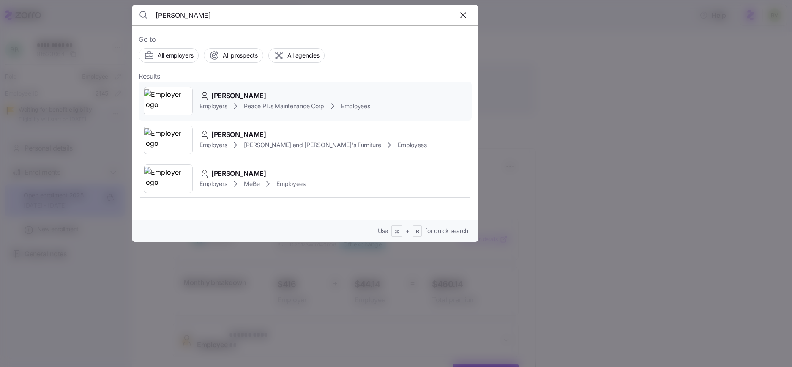
click at [172, 104] on img at bounding box center [168, 101] width 48 height 24
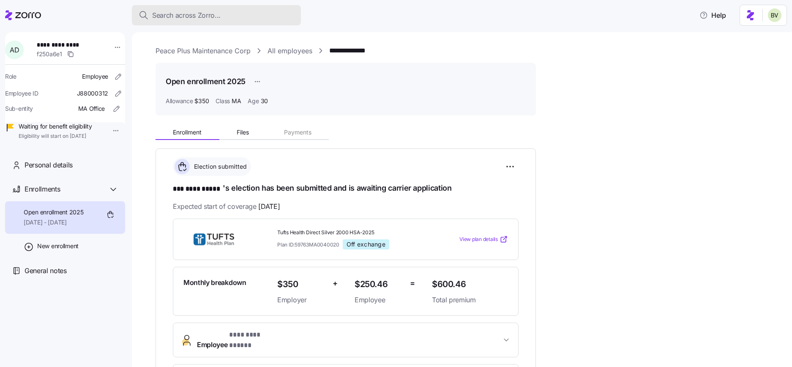
click at [168, 17] on span "Search across Zorro..." at bounding box center [186, 15] width 69 height 11
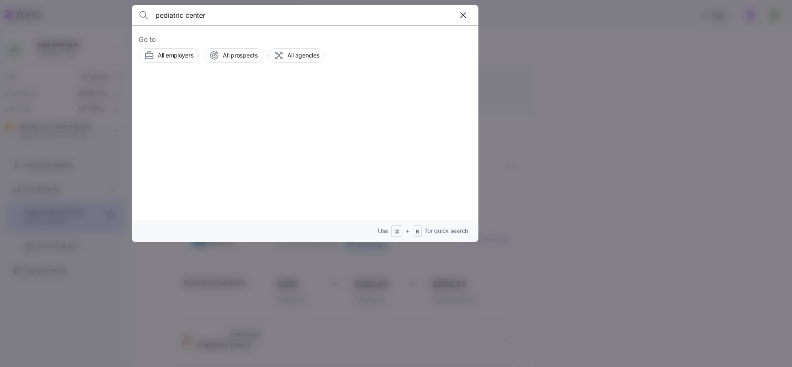
type input "pediatric center"
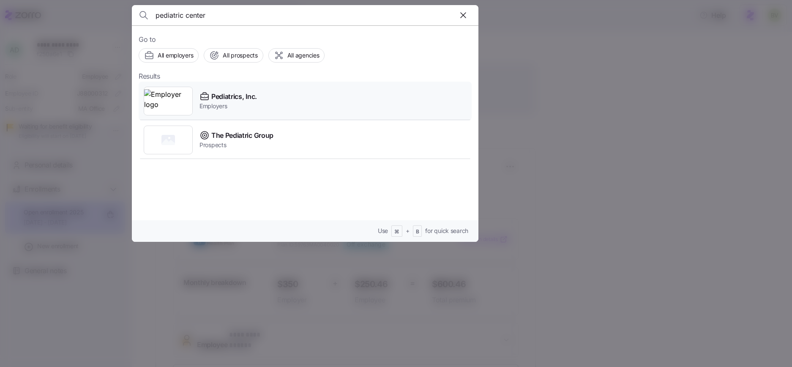
click at [182, 96] on img at bounding box center [168, 101] width 48 height 24
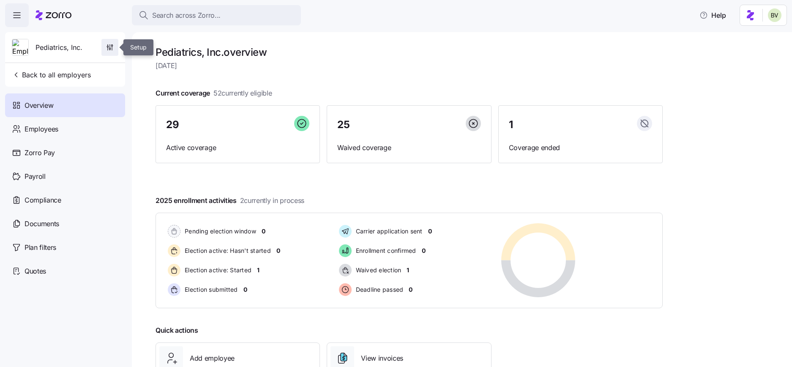
click at [109, 46] on icon "button" at bounding box center [110, 47] width 8 height 8
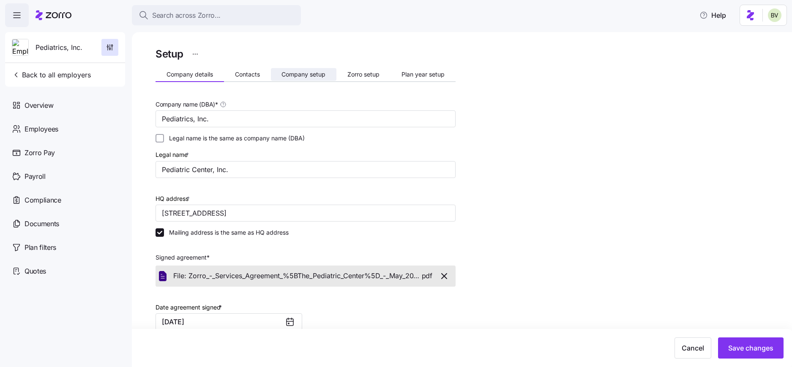
click at [306, 79] on button "Company setup" at bounding box center [304, 74] width 66 height 13
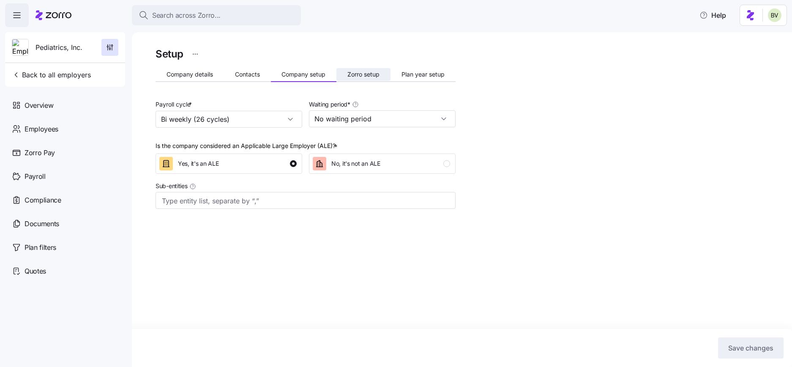
click at [357, 73] on span "Zorro setup" at bounding box center [364, 74] width 32 height 6
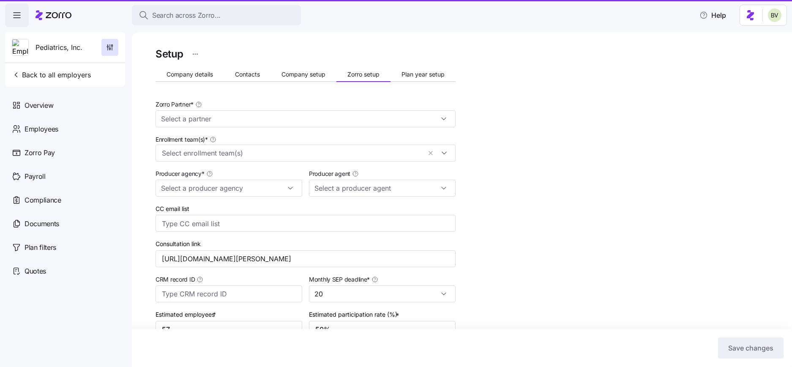
type input "Zorro"
type input "Employee Benefits of Virginia"
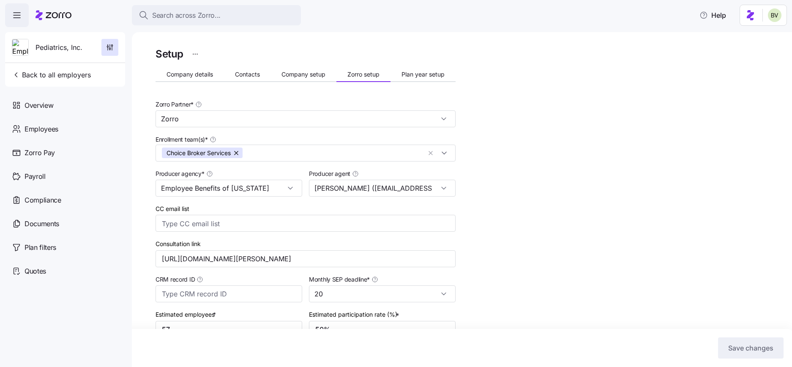
type input "Cathy Fulwider (cfulwider@ebofva.com)"
click at [168, 13] on span "Search across Zorro..." at bounding box center [186, 15] width 69 height 11
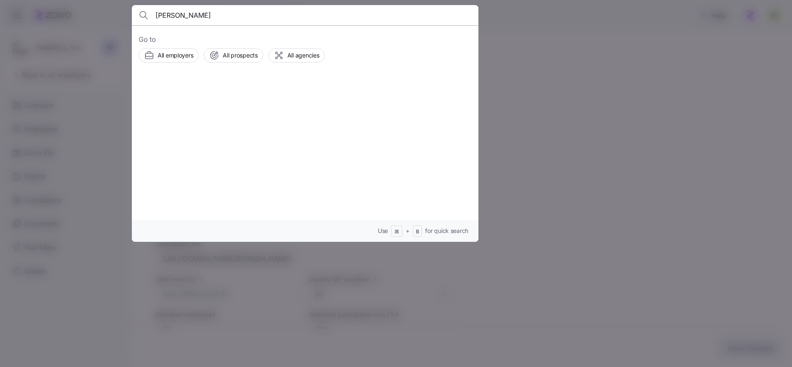
type input "Billy Makombola"
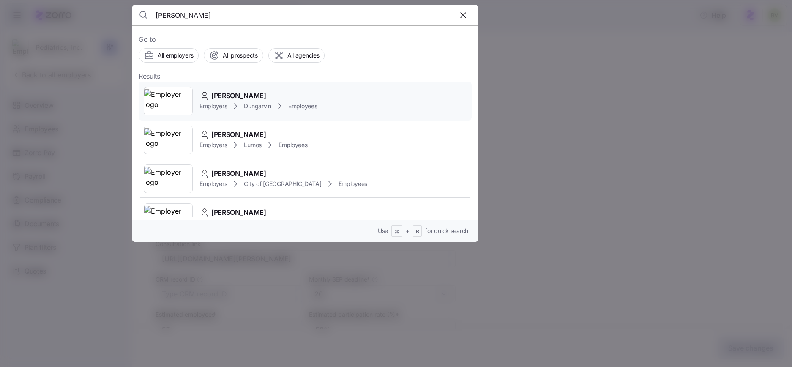
click at [167, 101] on img at bounding box center [168, 101] width 48 height 24
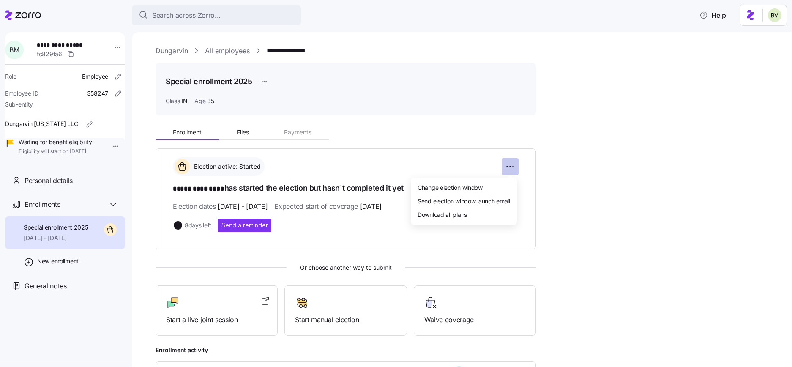
click at [509, 167] on html "**********" at bounding box center [396, 181] width 792 height 362
click at [499, 186] on div "Change election window" at bounding box center [463, 188] width 99 height 14
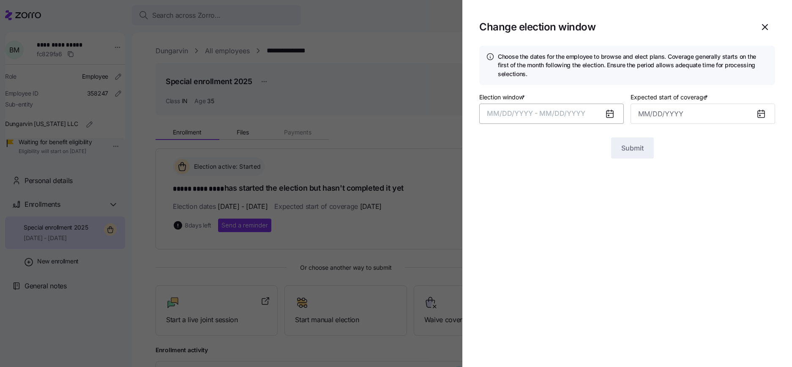
type input "October 1, 2025"
click at [547, 110] on button "08/11/2025 – 08/20/2025" at bounding box center [552, 114] width 145 height 20
click at [763, 28] on icon "button" at bounding box center [765, 27] width 10 height 10
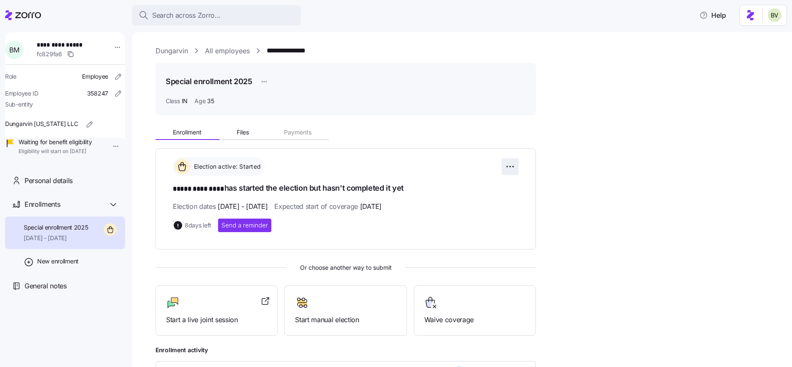
click at [507, 168] on html "**********" at bounding box center [396, 181] width 792 height 362
click at [107, 147] on html "**********" at bounding box center [396, 181] width 792 height 362
click at [115, 188] on div "Update eligibility" at bounding box center [132, 192] width 47 height 9
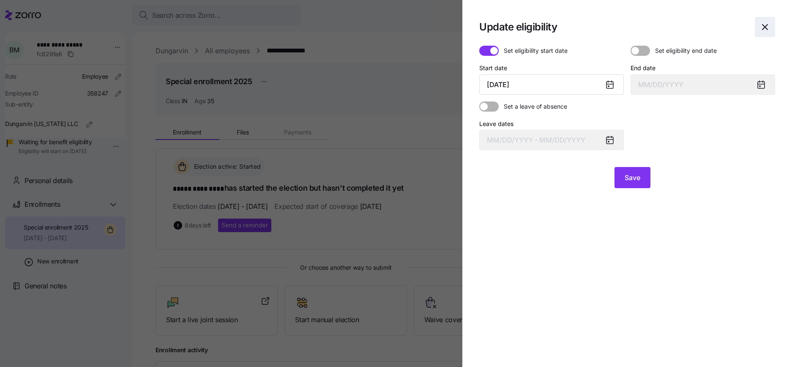
click at [768, 27] on icon "button" at bounding box center [765, 27] width 10 height 10
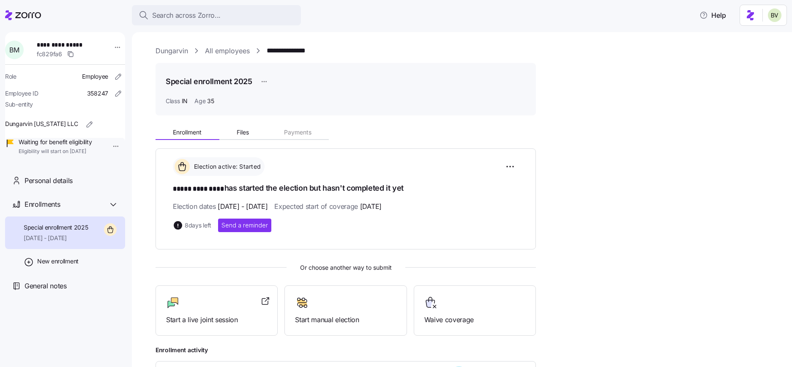
click at [110, 148] on html "**********" at bounding box center [396, 181] width 792 height 362
click at [139, 259] on html "**********" at bounding box center [396, 181] width 792 height 362
click at [208, 15] on span "Search across Zorro..." at bounding box center [186, 15] width 69 height 11
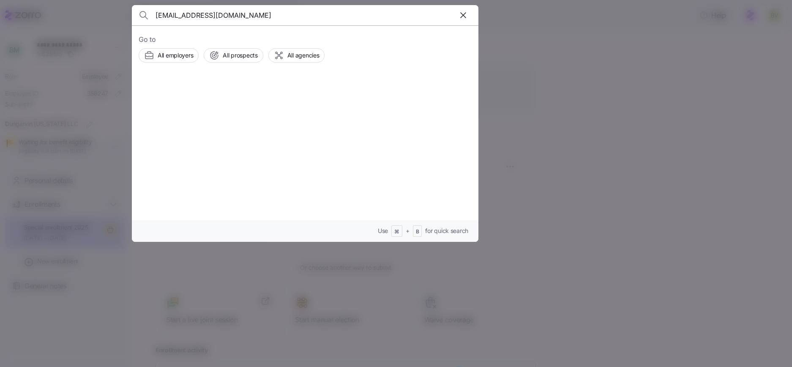
type input "mspann419@icloud.com"
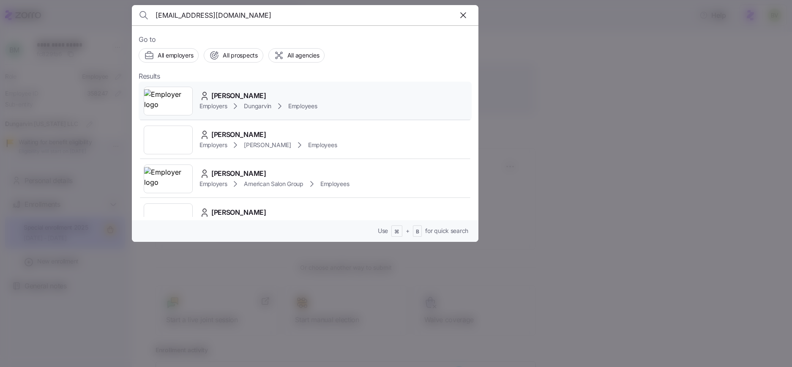
click at [170, 101] on img at bounding box center [168, 101] width 48 height 24
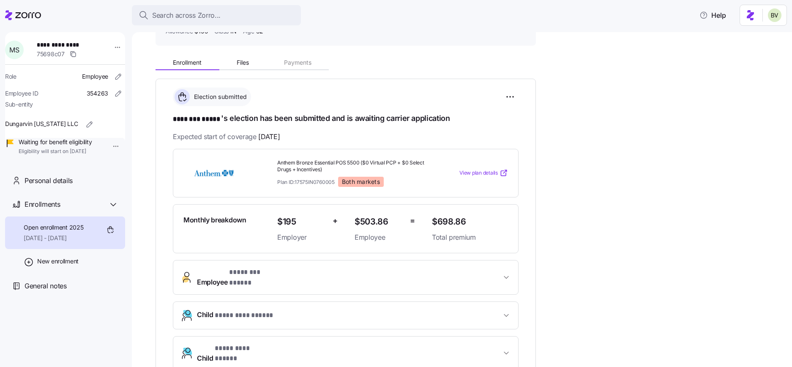
scroll to position [227, 0]
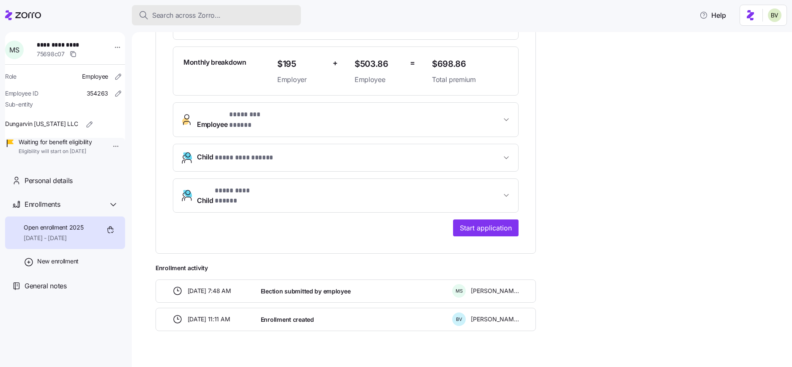
click at [167, 16] on span "Search across Zorro..." at bounding box center [186, 15] width 69 height 11
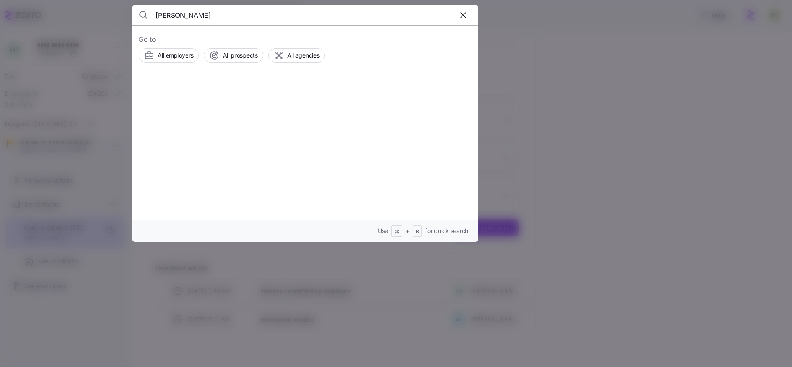
type input "Marianne Tripp"
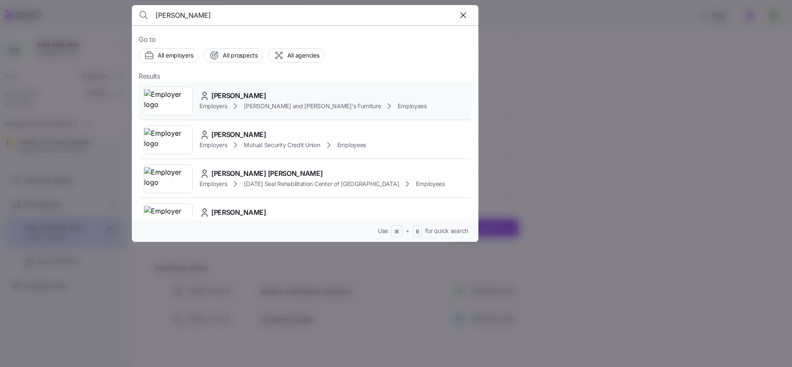
click at [169, 97] on img at bounding box center [168, 101] width 48 height 24
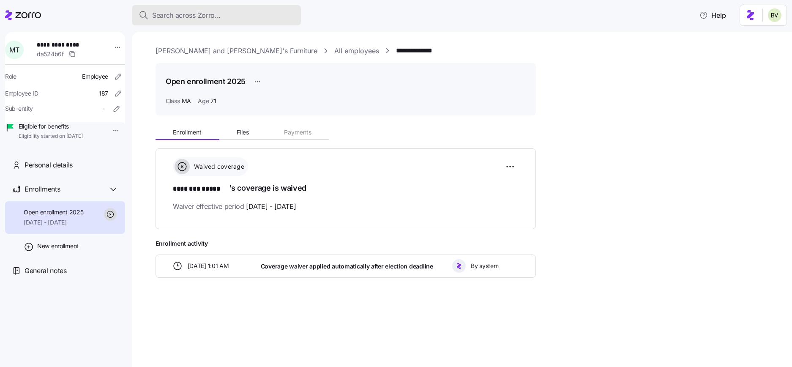
click at [254, 18] on div "Search across Zorro..." at bounding box center [217, 15] width 156 height 11
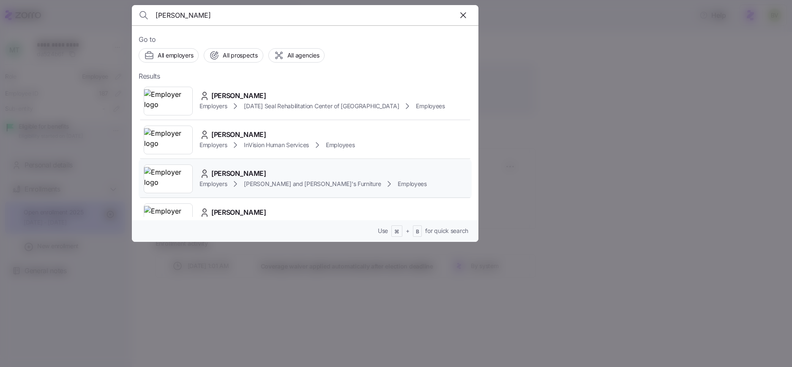
type input "George Tr"
click at [178, 182] on img at bounding box center [168, 179] width 48 height 24
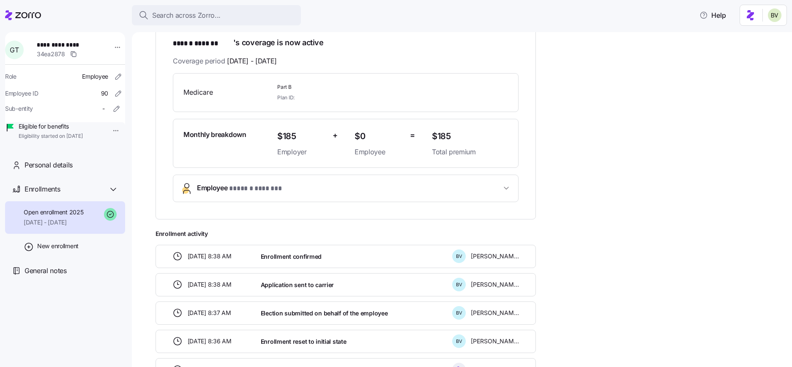
scroll to position [210, 0]
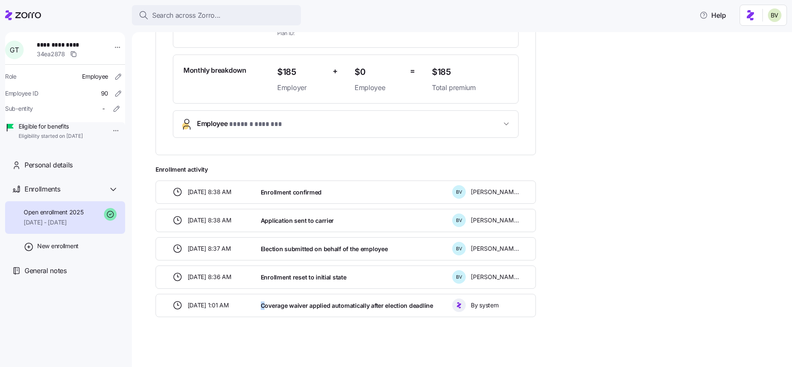
drag, startPoint x: 264, startPoint y: 305, endPoint x: 408, endPoint y: 297, distance: 144.0
click at [408, 297] on div "Coverage waiver applied automatically after election deadline" at bounding box center [354, 305] width 192 height 17
click at [593, 225] on div "**********" at bounding box center [468, 114] width 625 height 405
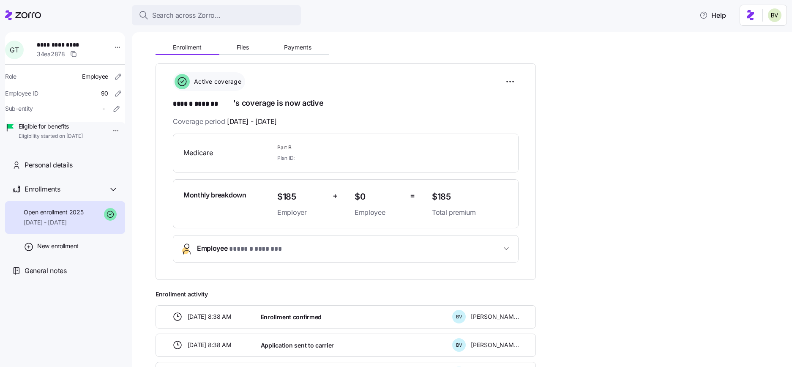
scroll to position [59, 0]
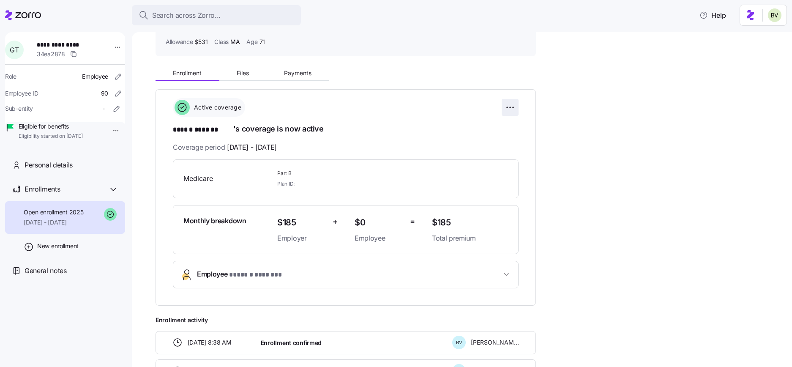
click at [509, 105] on html "**********" at bounding box center [396, 181] width 792 height 362
click at [550, 147] on html "**********" at bounding box center [396, 181] width 792 height 362
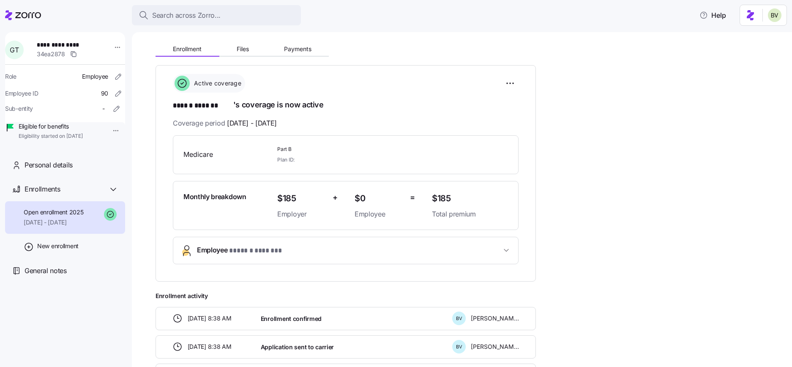
scroll to position [84, 0]
click at [243, 46] on span "Files" at bounding box center [243, 48] width 12 height 6
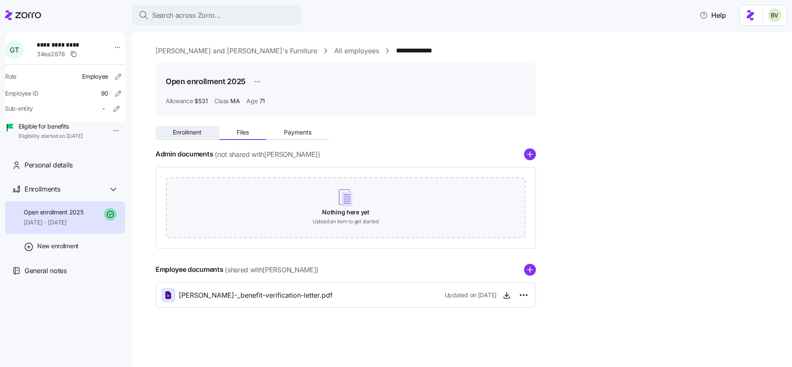
click at [190, 129] on span "Enrollment" at bounding box center [187, 132] width 29 height 6
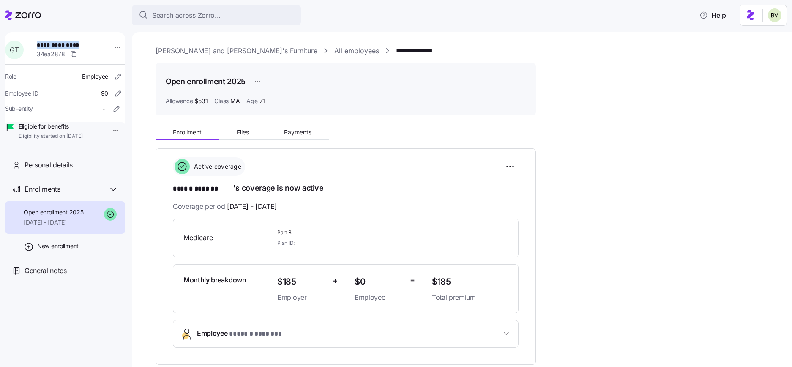
drag, startPoint x: 93, startPoint y: 45, endPoint x: 40, endPoint y: 45, distance: 53.7
click at [40, 45] on span "**********" at bounding box center [66, 45] width 59 height 8
copy span "**********"
click at [186, 14] on span "Search across Zorro..." at bounding box center [186, 15] width 69 height 11
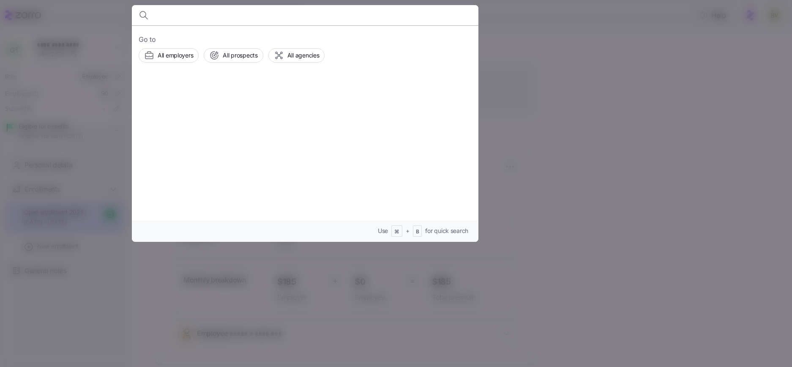
click at [186, 19] on input at bounding box center [264, 15] width 216 height 20
click at [183, 17] on input at bounding box center [264, 15] width 216 height 20
click at [176, 14] on input at bounding box center [264, 15] width 216 height 20
click at [166, 11] on input at bounding box center [264, 15] width 216 height 20
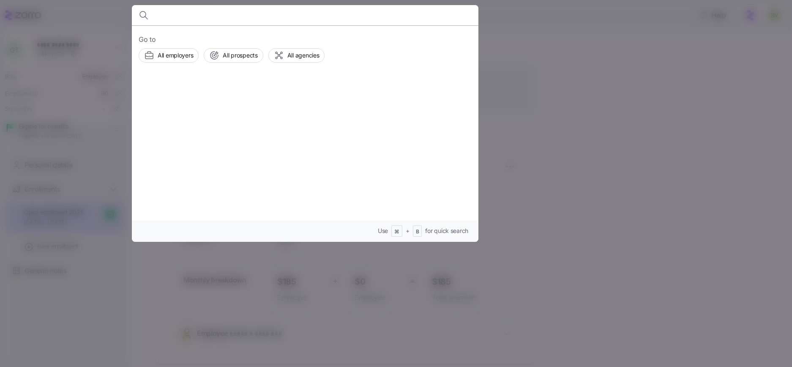
click at [164, 15] on input at bounding box center [264, 15] width 216 height 20
click at [184, 16] on input at bounding box center [264, 15] width 216 height 20
click at [181, 14] on input at bounding box center [264, 15] width 216 height 20
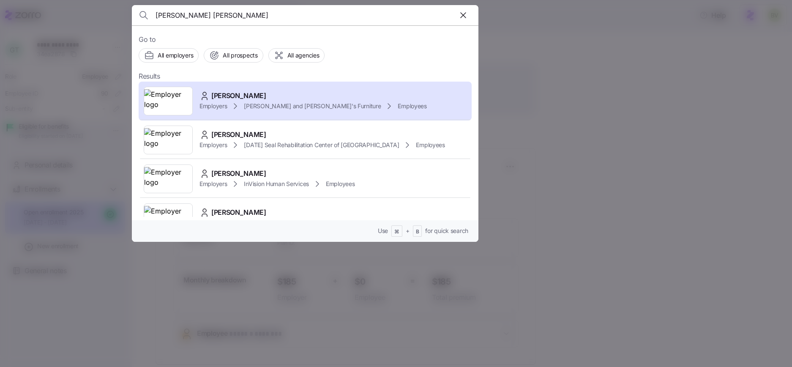
click at [179, 17] on input "GEORGE TRUDEAUGEORGE TRUDEAU" at bounding box center [264, 15] width 216 height 20
click at [179, 17] on input "GEORGGEORGE TRUDEAUE TRUDEAUGEORGE TRUDEAU" at bounding box center [264, 15] width 216 height 20
click at [231, 14] on input "GEORGGEORGE TRUDEAUE TRUDEAUGEORGE TRUDEAU" at bounding box center [264, 15] width 216 height 20
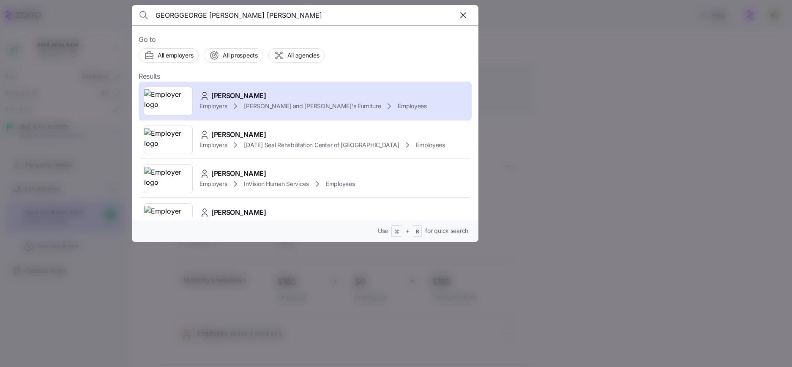
click at [231, 14] on input "GEORGGEORGE TRUDEAUE TRUDEAUGEORGE TRUDEAU" at bounding box center [264, 15] width 216 height 20
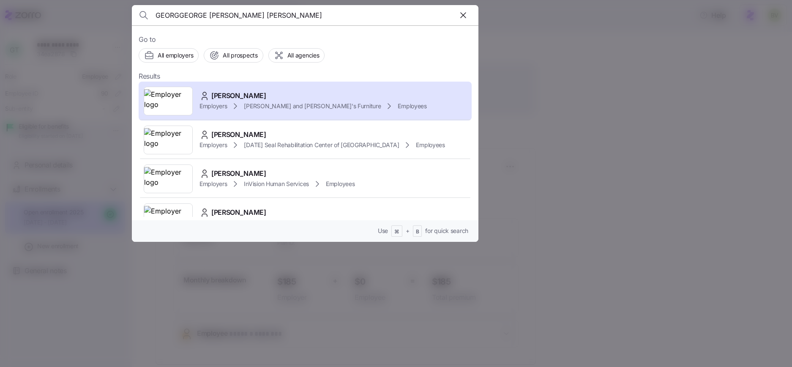
click at [231, 14] on input "GEORGGEORGE TRUDEAUE TRUDEAUGEORGE TRUDEAU" at bounding box center [264, 15] width 216 height 20
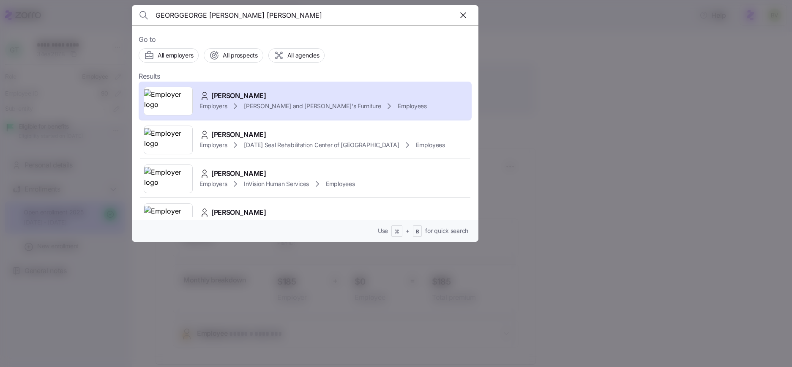
type input "GEORGGEORGE TRUDEAUE TRUDEAUGEORGE TRUDEAU"
click at [463, 16] on icon "button" at bounding box center [463, 15] width 10 height 10
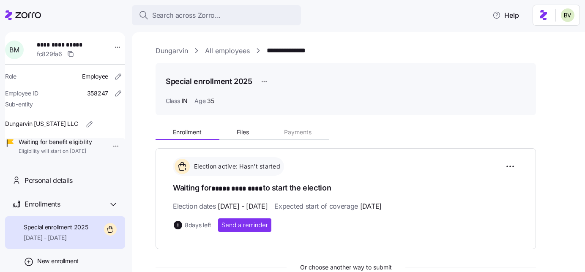
scroll to position [162, 0]
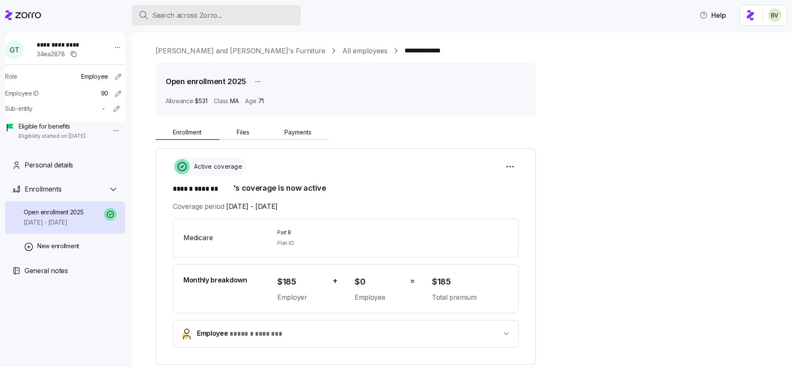
click at [199, 14] on span "Search across Zorro..." at bounding box center [187, 15] width 70 height 11
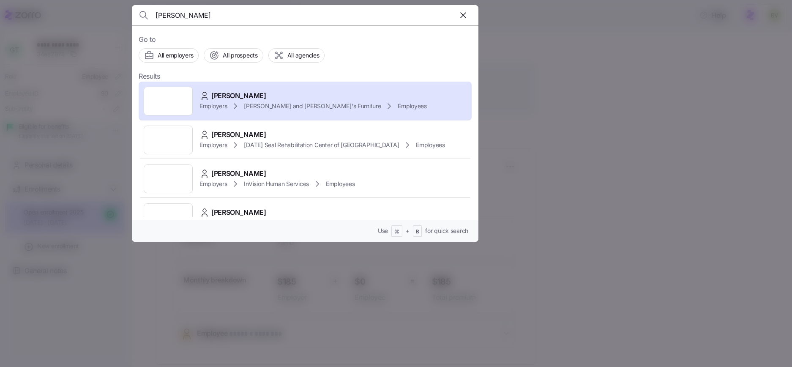
click at [208, 14] on input "GEORGE TRUDEAU" at bounding box center [264, 15] width 216 height 20
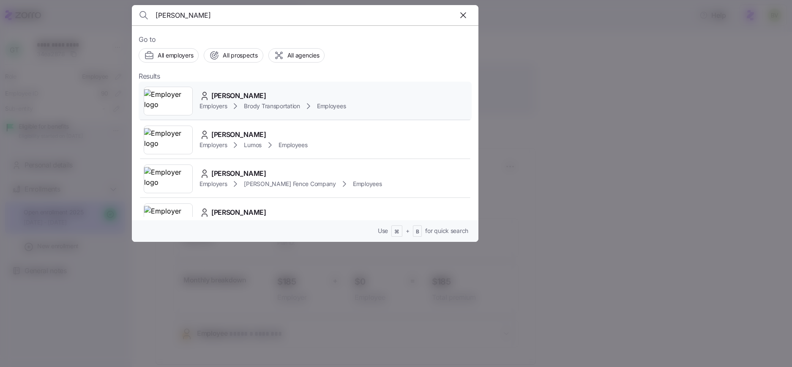
type input "Steve Avery"
click at [174, 99] on img at bounding box center [168, 101] width 48 height 24
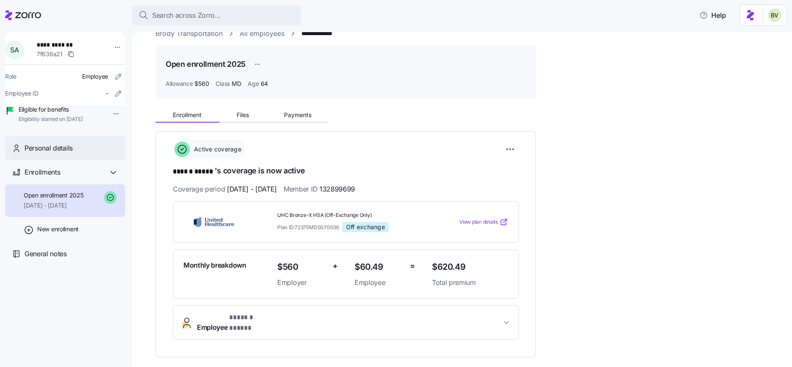
scroll to position [16, 0]
click at [71, 153] on span "Personal details" at bounding box center [49, 148] width 48 height 11
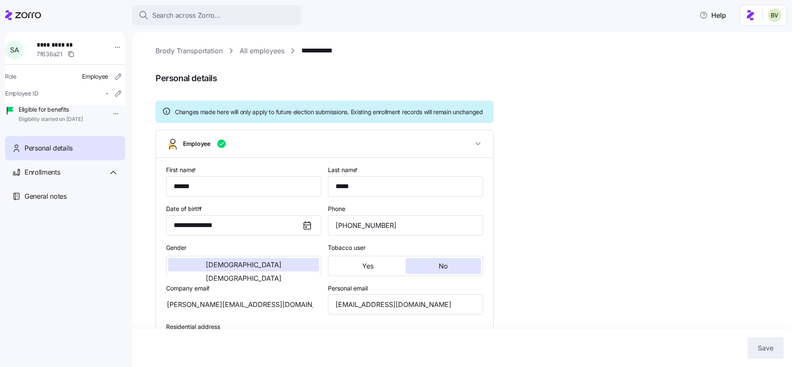
type input "MD"
click at [108, 178] on icon at bounding box center [113, 172] width 10 height 10
click at [77, 210] on span "05/01/2025 - 12/31/2025" at bounding box center [54, 205] width 60 height 8
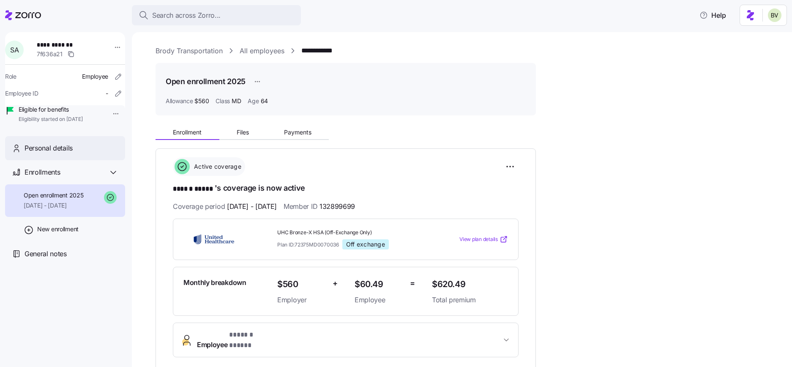
click at [69, 153] on span "Personal details" at bounding box center [49, 148] width 48 height 11
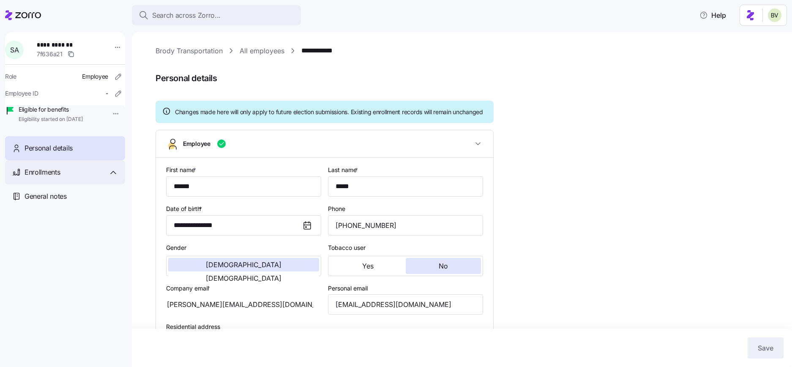
click at [70, 178] on div "Enrollments" at bounding box center [72, 172] width 94 height 11
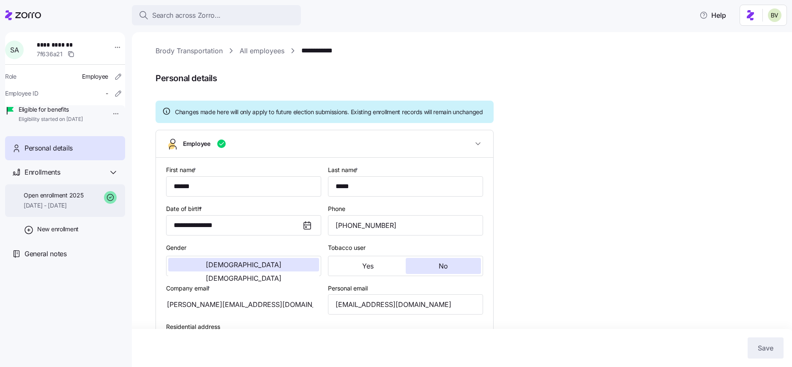
click at [83, 200] on span "Open enrollment 2025" at bounding box center [54, 195] width 60 height 8
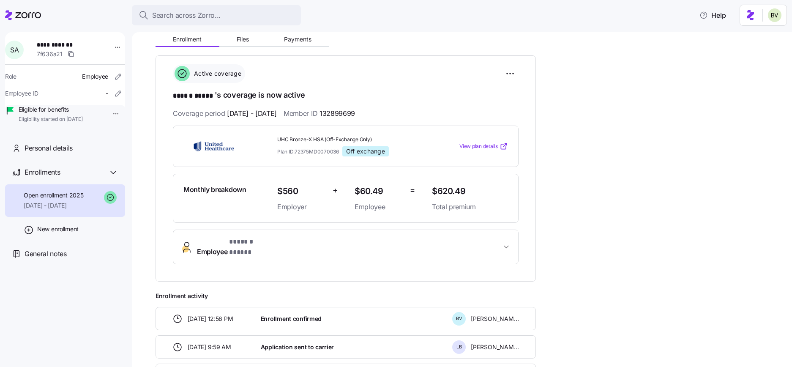
scroll to position [95, 0]
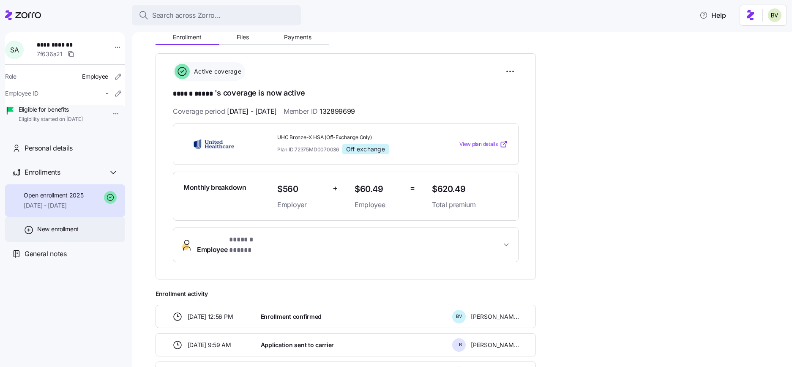
click at [77, 233] on span "New enrollment" at bounding box center [57, 229] width 41 height 8
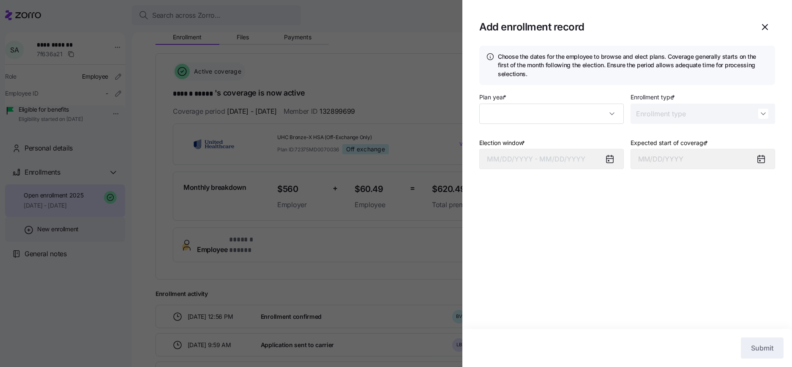
type input "2025"
type input "Special"
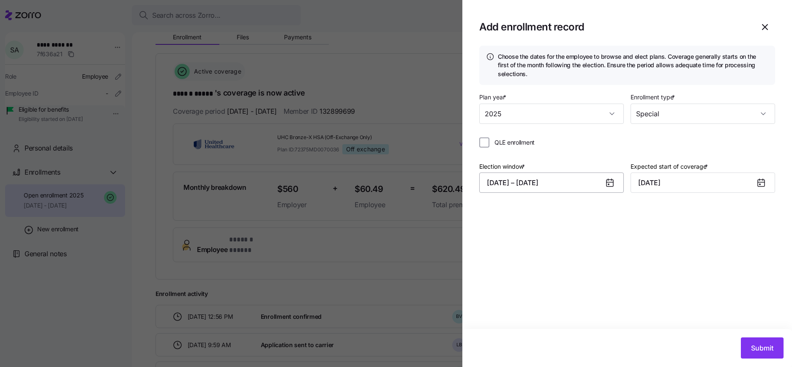
click at [593, 182] on button "08/11/2025 – 08/20/2025" at bounding box center [552, 183] width 145 height 20
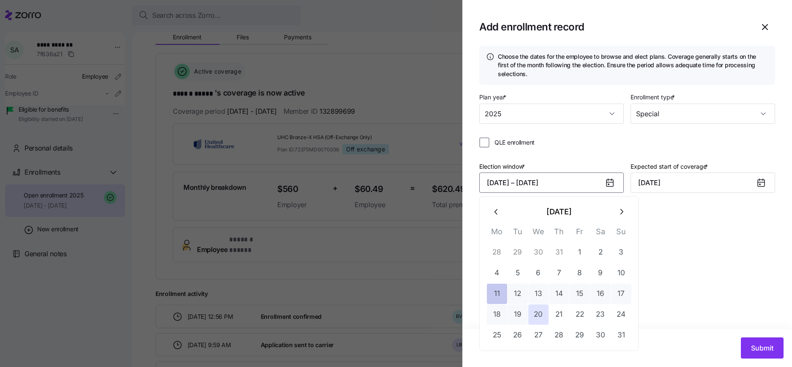
click at [503, 293] on button "11" at bounding box center [497, 294] width 20 height 20
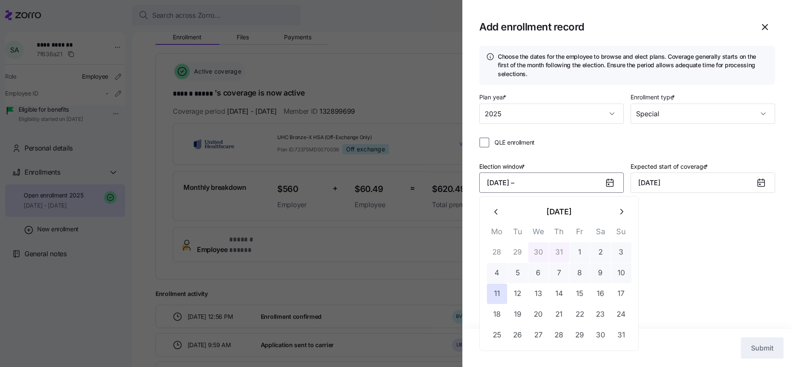
click at [626, 214] on button "button" at bounding box center [621, 212] width 20 height 20
click at [499, 211] on icon "button" at bounding box center [496, 211] width 9 height 9
click at [534, 272] on button "10" at bounding box center [539, 273] width 20 height 20
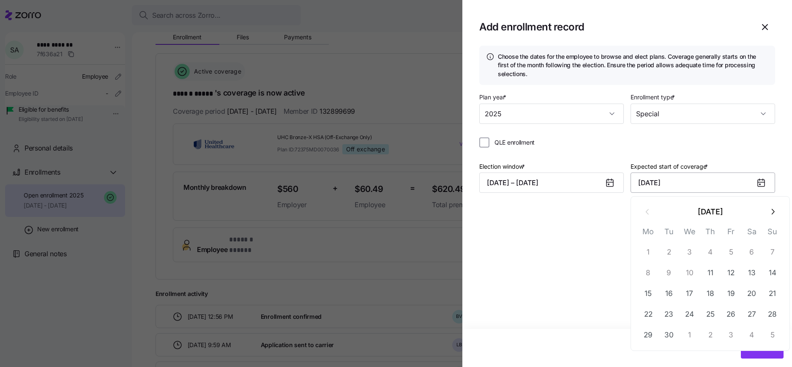
click at [691, 183] on input "September 1, 2025" at bounding box center [703, 183] width 145 height 20
click at [778, 209] on button "button" at bounding box center [773, 212] width 20 height 20
click at [686, 255] on button "1" at bounding box center [690, 252] width 20 height 20
type input "October 1, 2025"
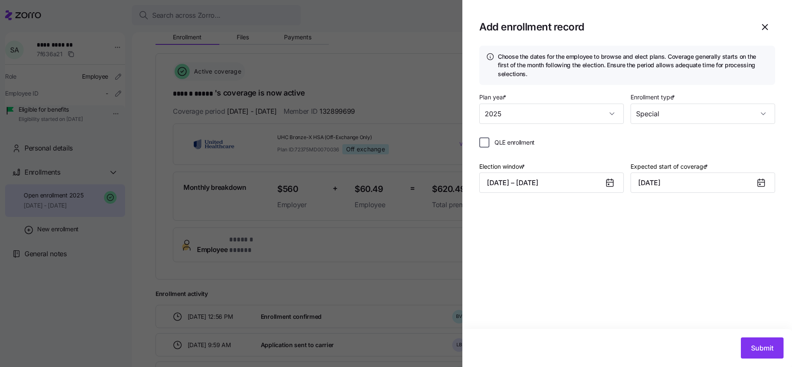
click at [485, 145] on input "QLE enrollment" at bounding box center [485, 142] width 10 height 10
checkbox input "true"
type input "September 1, 2025"
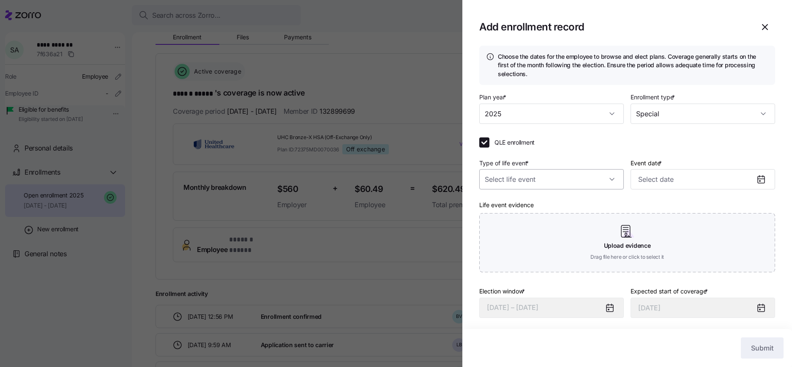
click at [605, 177] on input "Type of life event *" at bounding box center [552, 179] width 145 height 20
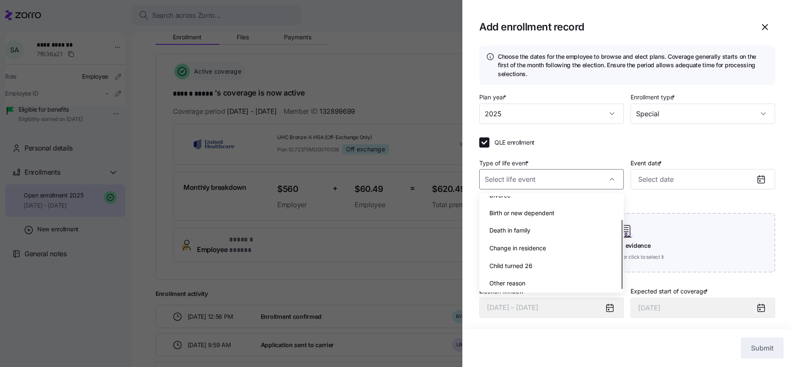
scroll to position [30, 0]
click at [552, 278] on div "Other reason" at bounding box center [552, 280] width 138 height 18
type input "Other reason"
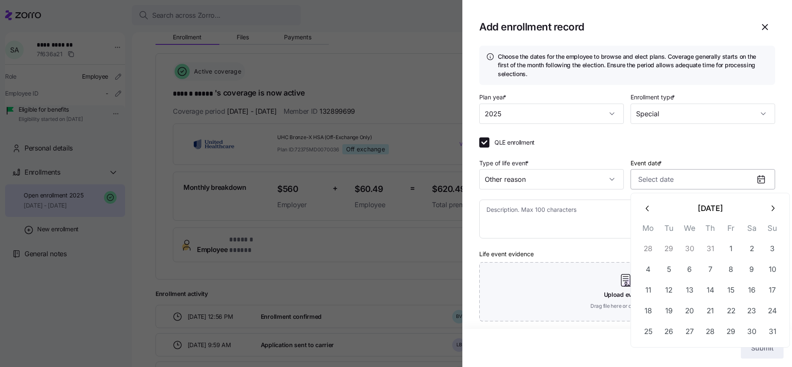
click at [732, 185] on input "Event date *" at bounding box center [703, 179] width 145 height 20
click at [769, 205] on icon "button" at bounding box center [772, 208] width 9 height 9
click at [688, 246] on button "1" at bounding box center [690, 249] width 20 height 20
type input "October 1, 2025"
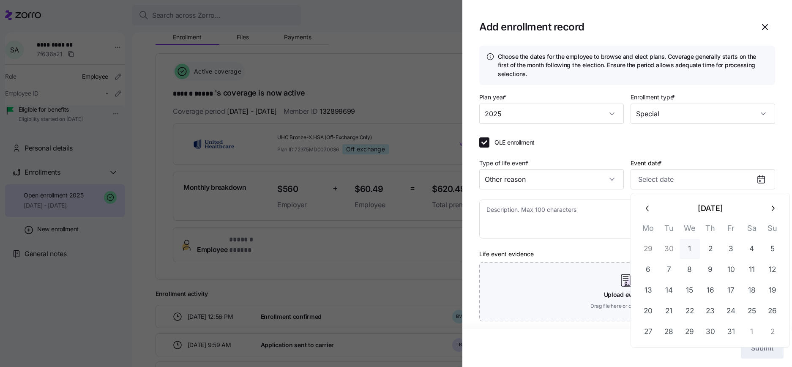
type input "October 1, 2025"
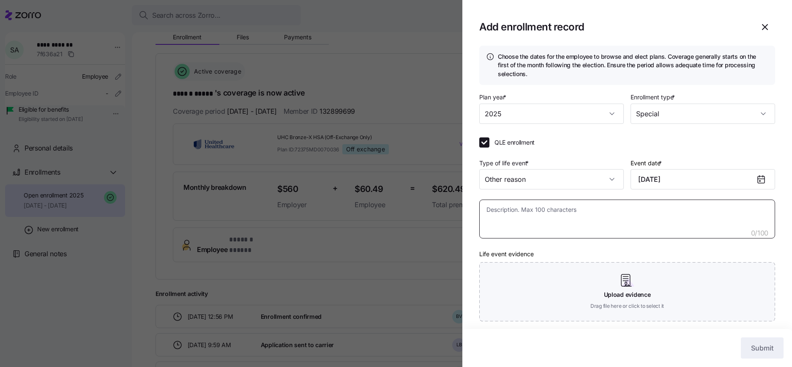
click at [613, 214] on textarea at bounding box center [628, 219] width 296 height 39
type textarea "x"
type textarea "Em"
type textarea "x"
type textarea "Emp"
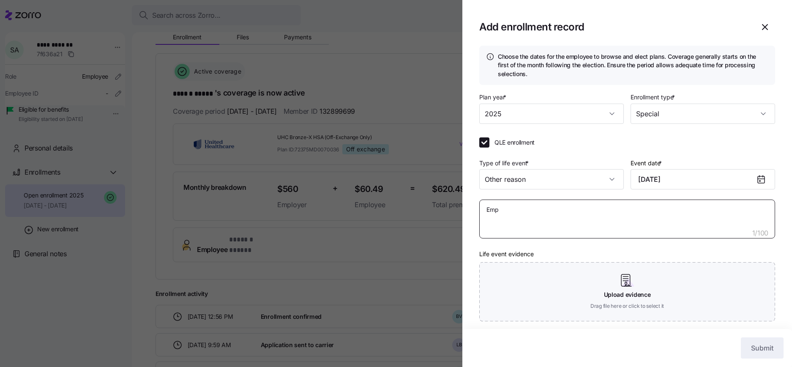
type textarea "x"
type textarea "Empl"
type textarea "x"
type textarea "Emplo"
type textarea "x"
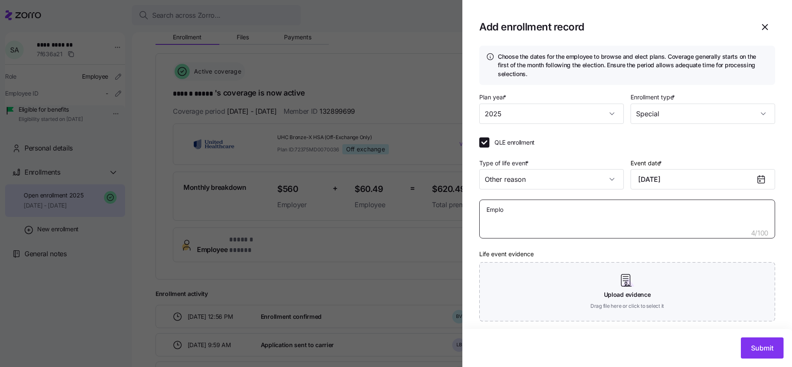
type textarea "Employ"
type textarea "x"
type textarea "Employe"
type textarea "x"
type textarea "Employee"
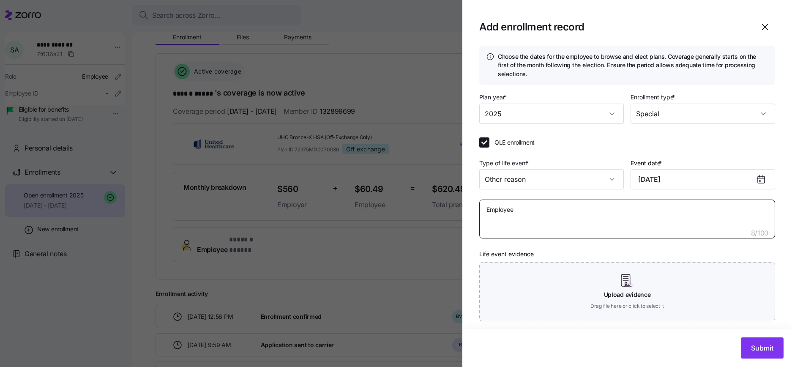
type textarea "x"
type textarea "Employee"
type textarea "x"
type textarea "Employee i"
type textarea "x"
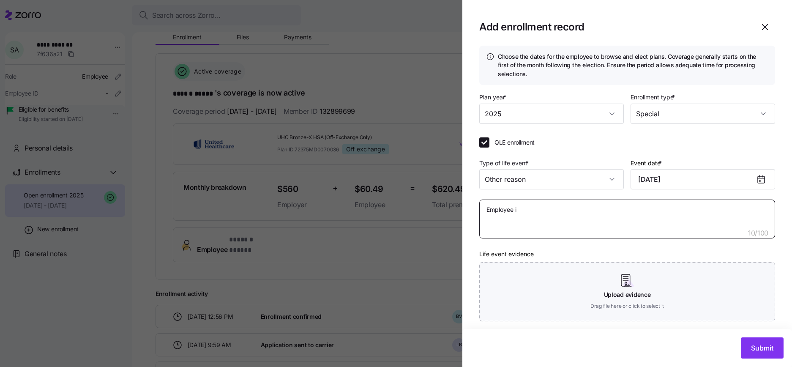
type textarea "Employee is"
type textarea "x"
type textarea "Employee is"
type textarea "x"
type textarea "Employee is b"
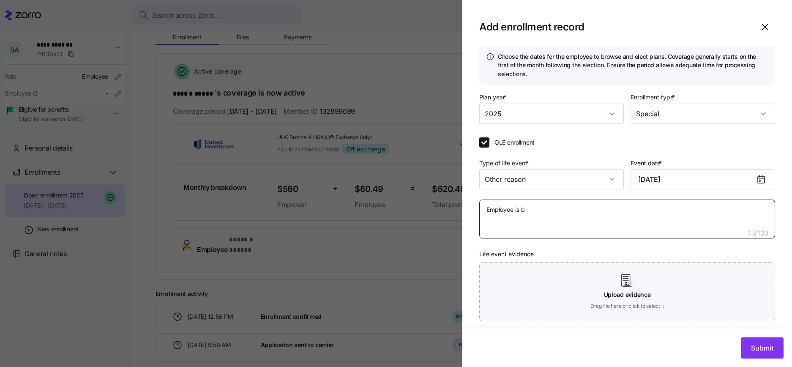
type textarea "x"
type textarea "Employee is be"
type textarea "x"
type textarea "Employee is bec"
type textarea "x"
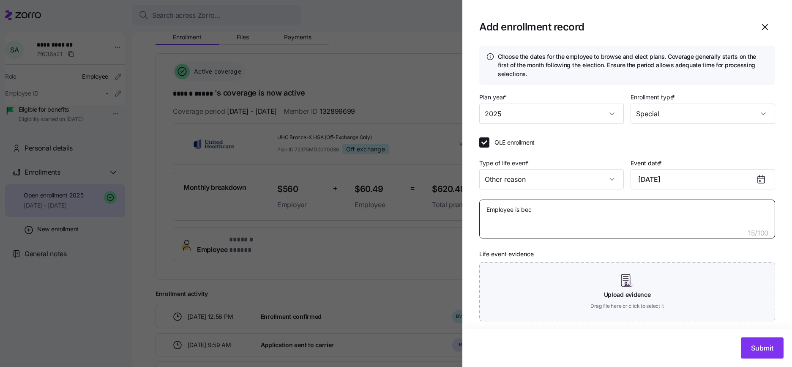
type textarea "Employee is beco"
type textarea "x"
type textarea "Employee is becom"
type textarea "x"
type textarea "Employee is becomi"
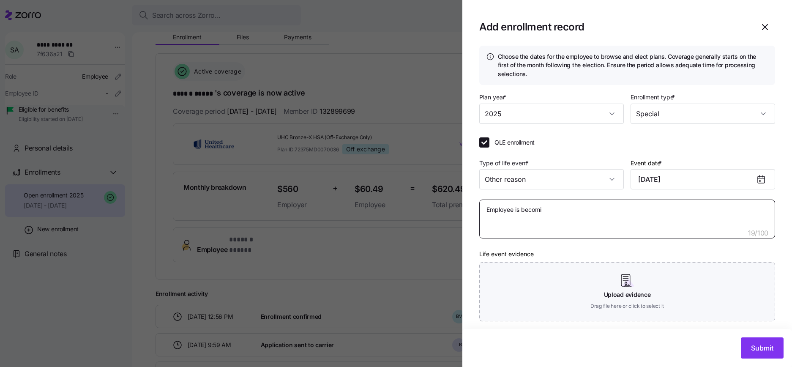
type textarea "x"
type textarea "Employee is becomin"
type textarea "x"
type textarea "Employee is becoming"
type textarea "x"
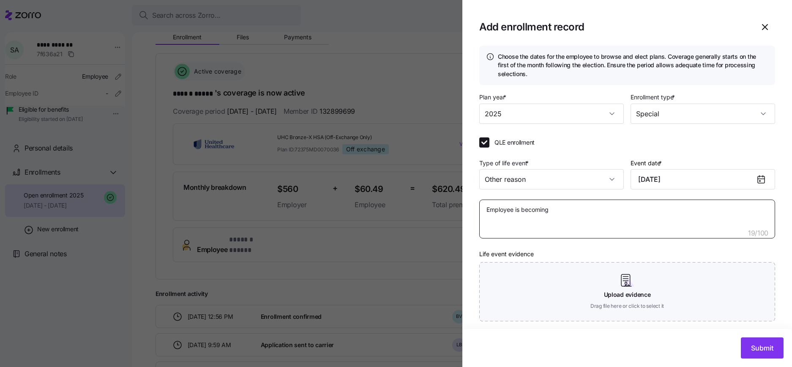
type textarea "Employee is becoming"
type textarea "x"
type textarea "Employee is becoming m"
type textarea "x"
type textarea "Employee is becoming"
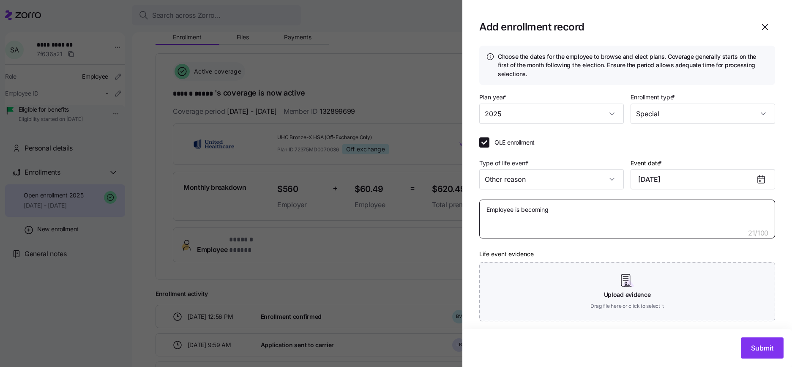
type textarea "x"
type textarea "Employee is becoming M"
type textarea "x"
type textarea "Employee is becoming Me"
type textarea "x"
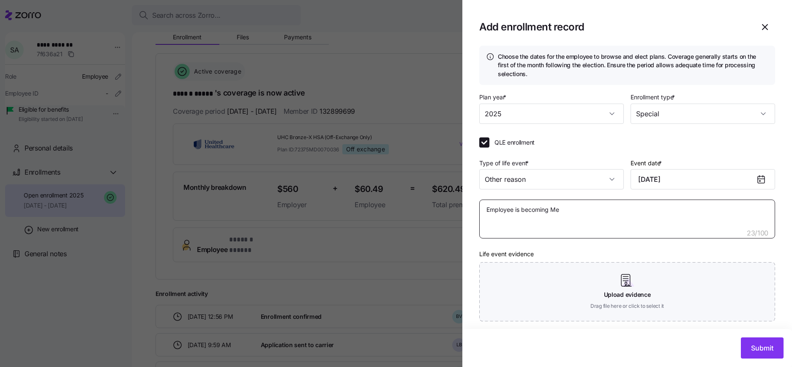
type textarea "Employee is becoming Med"
type textarea "x"
type textarea "Employee is becoming Medi"
type textarea "x"
type textarea "Employee is becoming Medic"
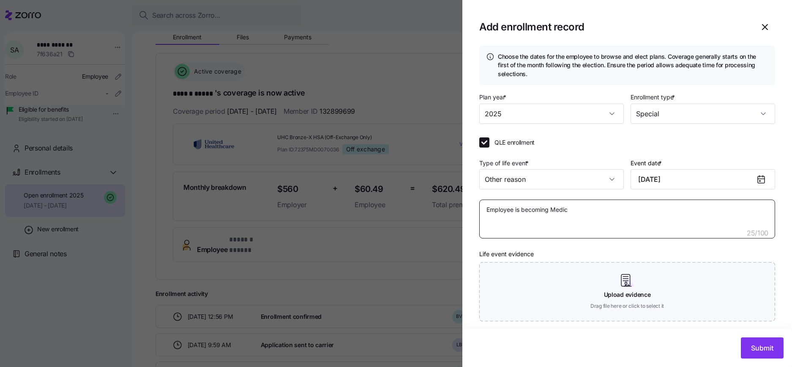
type textarea "x"
type textarea "Employee is becoming Medica"
type textarea "x"
type textarea "Employee is becoming Medicare"
type textarea "x"
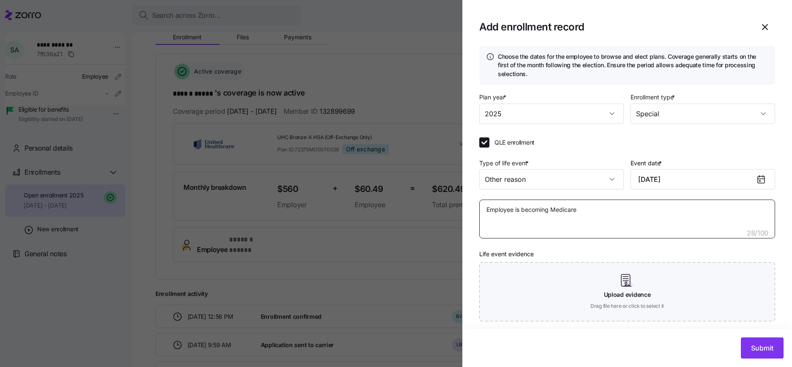
type textarea "Employee is becoming Medicare"
type textarea "x"
type textarea "Employee is becoming Medicare e"
type textarea "x"
type textarea "Employee is becoming Medicare el"
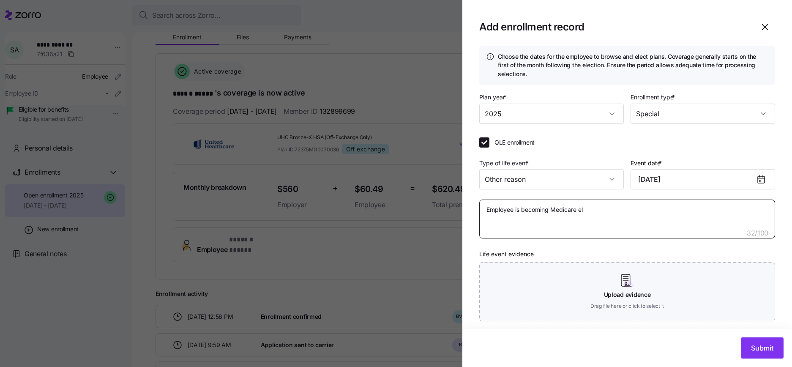
type textarea "x"
type textarea "Employee is becoming Medicare eli"
type textarea "x"
type textarea "Employee is becoming Medicare elig"
type textarea "x"
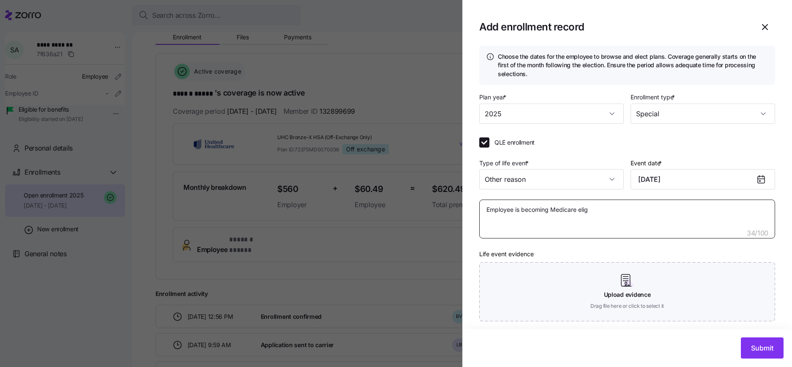
type textarea "Employee is becoming Medicare eligi"
type textarea "x"
type textarea "Employee is becoming Medicare eligib"
type textarea "x"
type textarea "Employee is becoming Medicare eligibl"
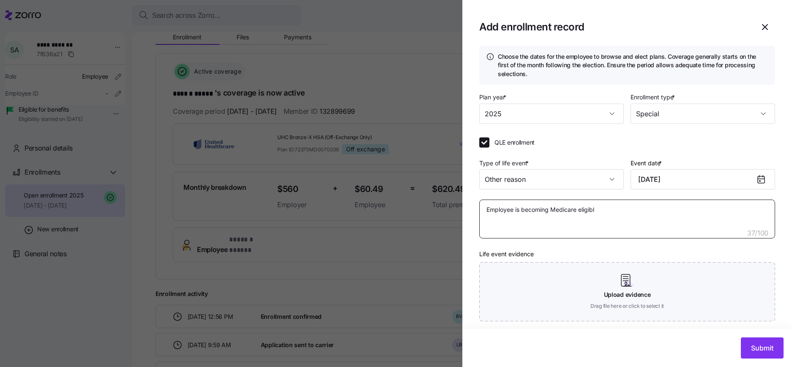
type textarea "x"
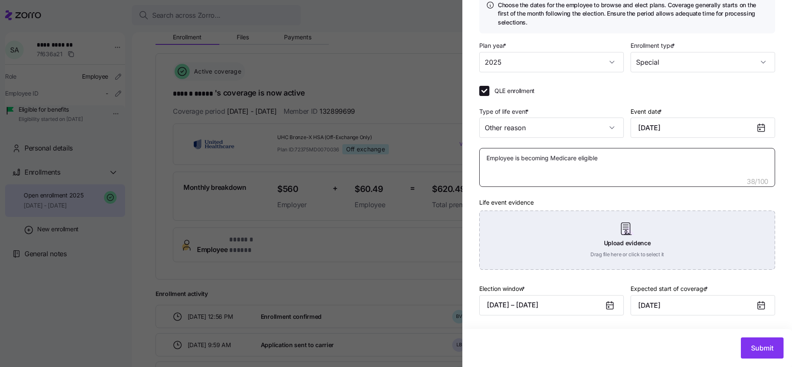
type textarea "Employee is becoming Medicare eligible"
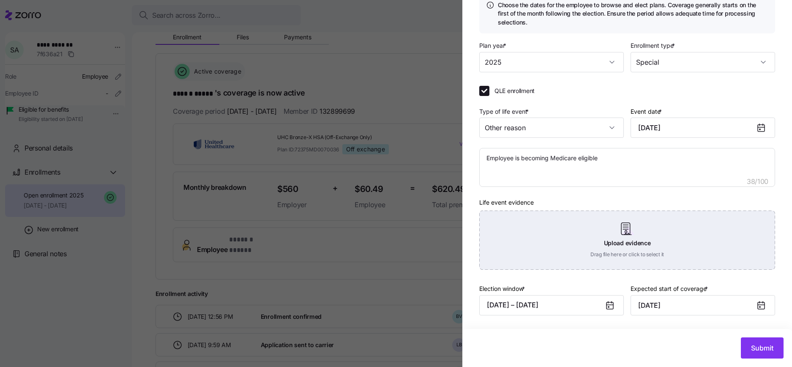
click at [641, 240] on div "Upload evidence Drag file here or click to select it" at bounding box center [628, 240] width 296 height 59
click at [617, 242] on div "Upload evidence Drag file here or click to select it" at bounding box center [628, 240] width 296 height 59
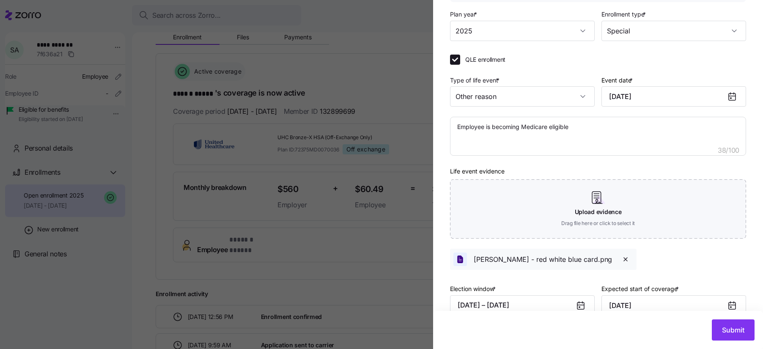
scroll to position [101, 0]
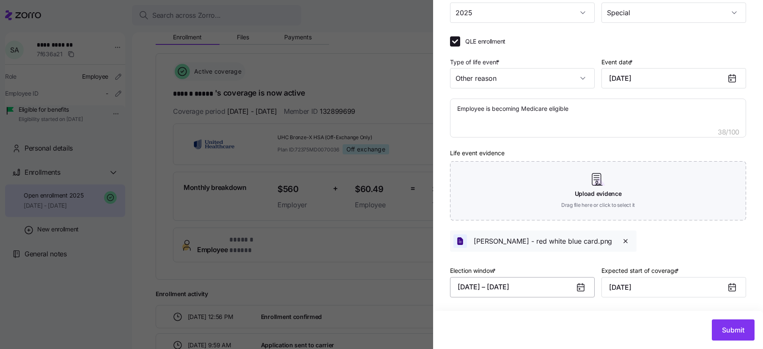
click at [499, 288] on button "08/11/2025 – 11/25/2025" at bounding box center [522, 287] width 145 height 20
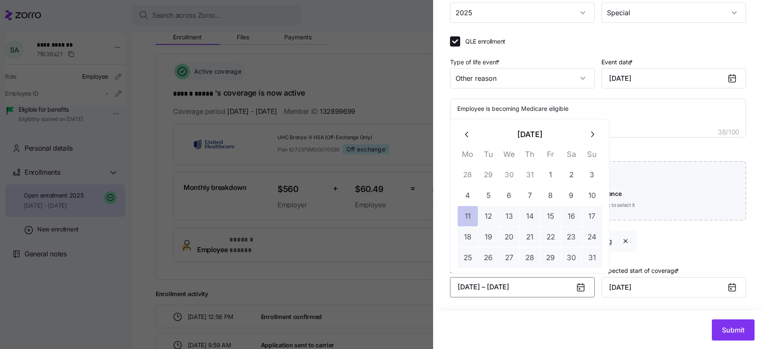
click at [467, 217] on button "11" at bounding box center [468, 216] width 20 height 20
click at [586, 136] on button "button" at bounding box center [592, 134] width 20 height 20
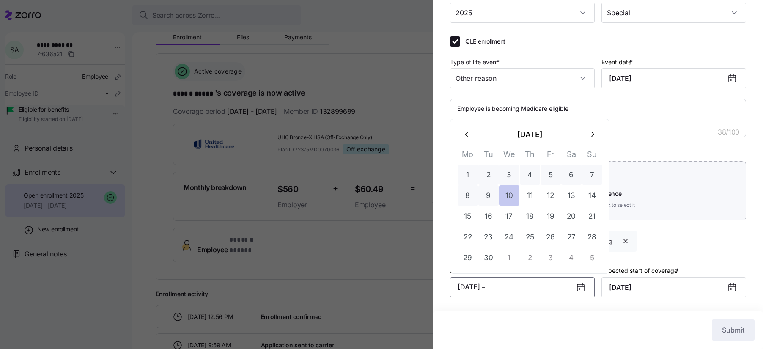
click at [514, 200] on button "10" at bounding box center [509, 195] width 20 height 20
type textarea "x"
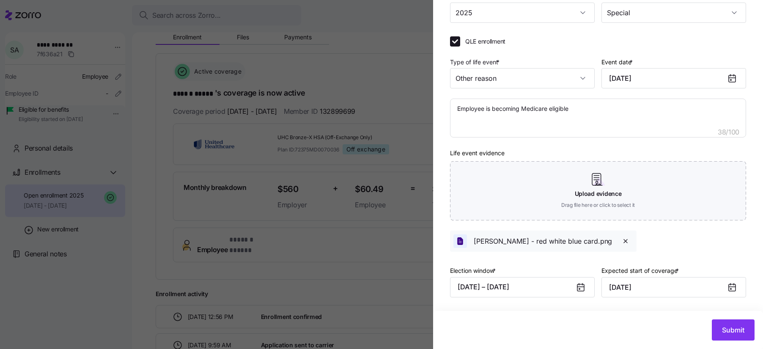
drag, startPoint x: 726, startPoint y: 326, endPoint x: 691, endPoint y: 276, distance: 61.5
click at [691, 276] on div "Choose the dates for the employee to browse and elect plans. Coverage generally…" at bounding box center [598, 147] width 330 height 404
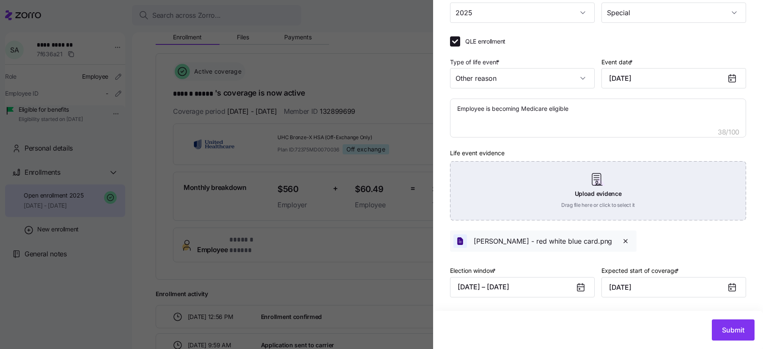
click at [612, 186] on div "Upload evidence Drag file here or click to select it" at bounding box center [598, 190] width 296 height 59
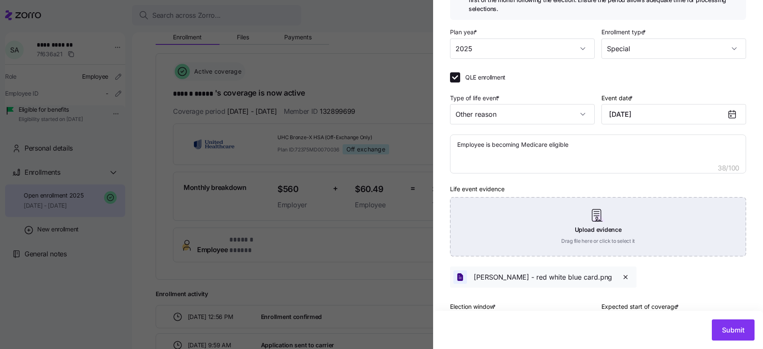
scroll to position [44, 0]
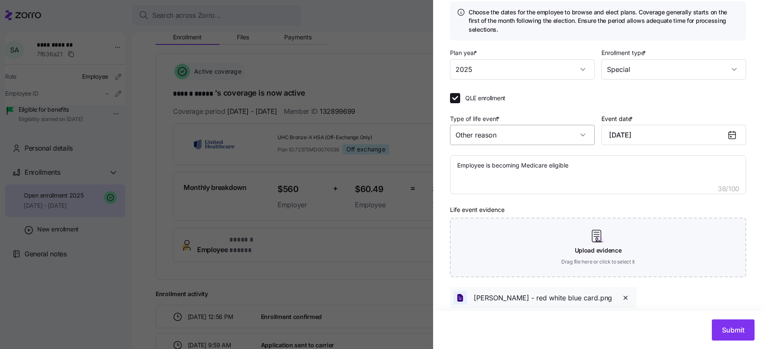
click at [585, 132] on input "Other reason" at bounding box center [522, 135] width 145 height 20
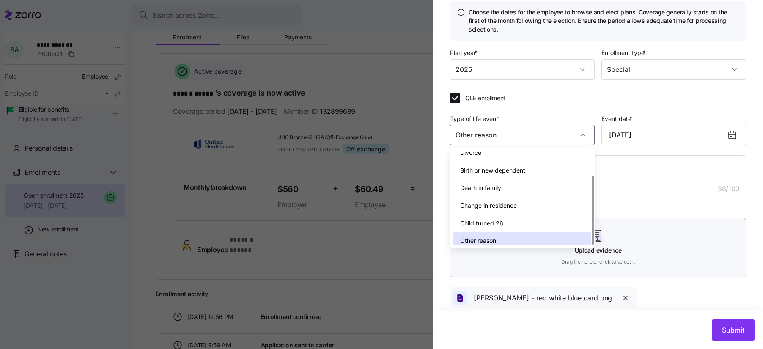
scroll to position [30, 0]
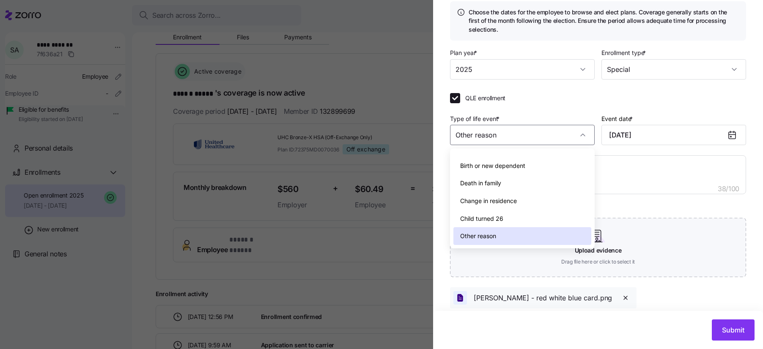
click at [539, 230] on div "Other reason" at bounding box center [522, 236] width 138 height 18
type input "September 1, 2025"
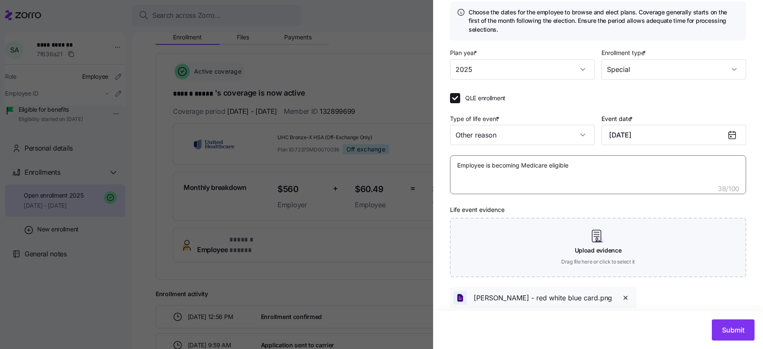
scroll to position [101, 0]
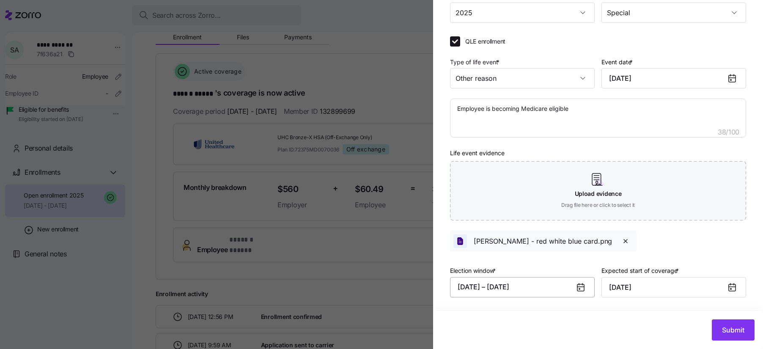
click at [543, 288] on button "08/11/2025 – 08/20/2025" at bounding box center [522, 287] width 145 height 20
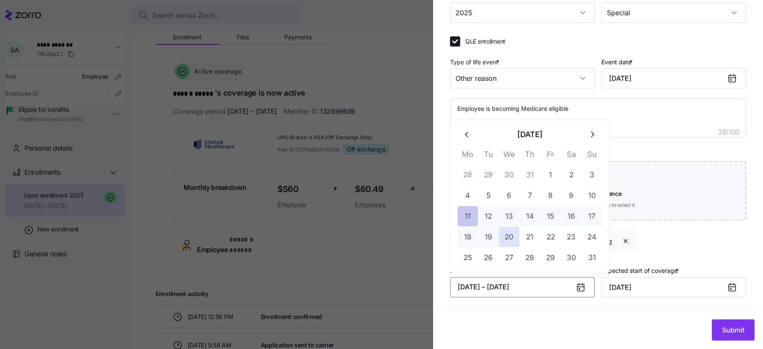
click at [466, 218] on button "11" at bounding box center [468, 216] width 20 height 20
click at [588, 139] on button "button" at bounding box center [592, 134] width 20 height 20
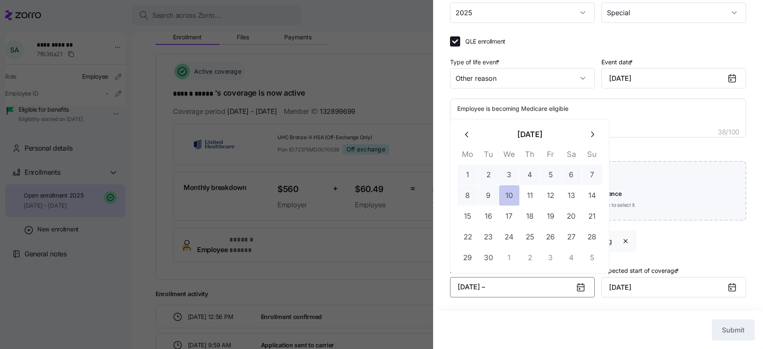
click at [512, 193] on button "10" at bounding box center [509, 195] width 20 height 20
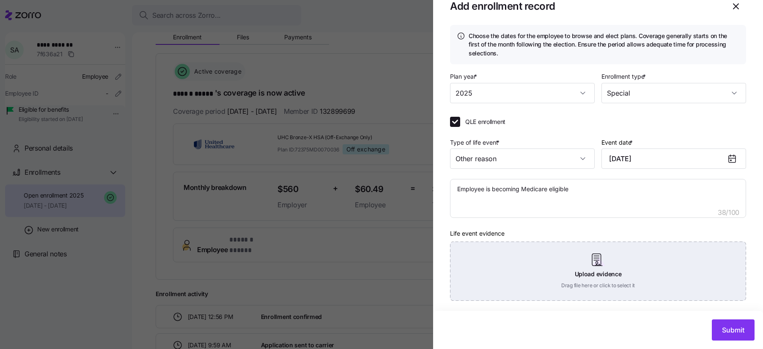
scroll to position [11, 0]
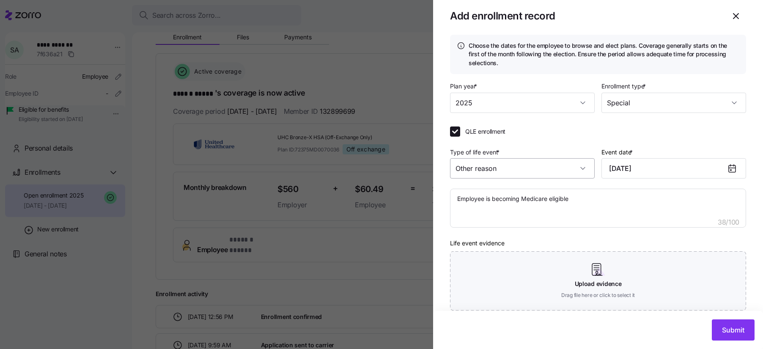
click at [578, 168] on input "Other reason" at bounding box center [522, 168] width 145 height 20
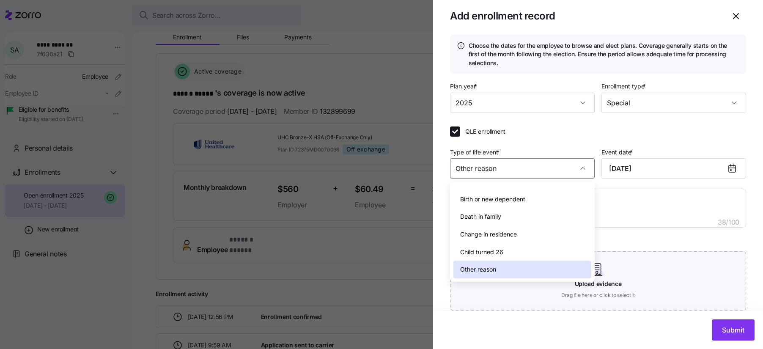
click at [523, 267] on div "Other reason" at bounding box center [522, 269] width 138 height 18
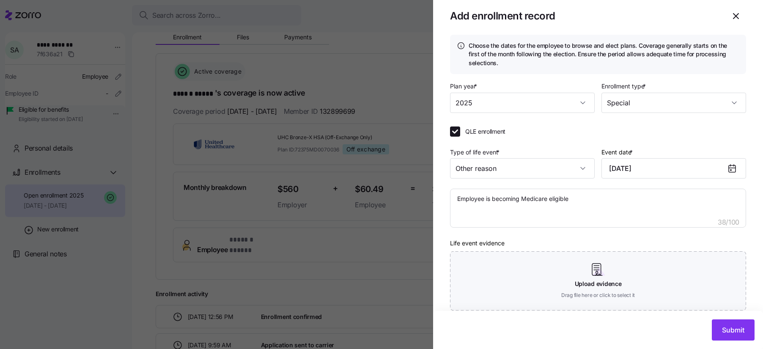
scroll to position [101, 0]
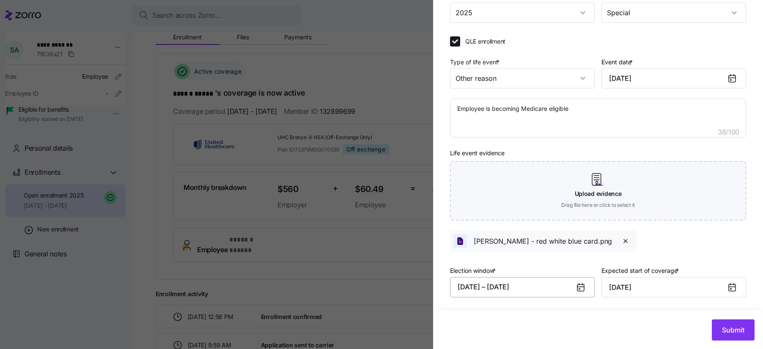
click at [543, 286] on button "08/11/2025 – 08/20/2025" at bounding box center [522, 287] width 145 height 20
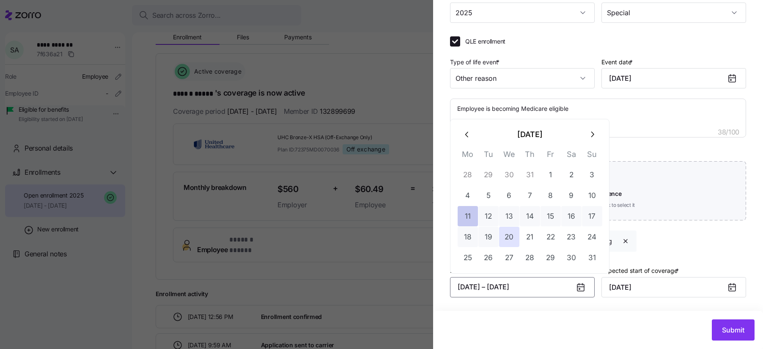
click at [466, 214] on button "11" at bounding box center [468, 216] width 20 height 20
click at [589, 140] on button "button" at bounding box center [592, 134] width 20 height 20
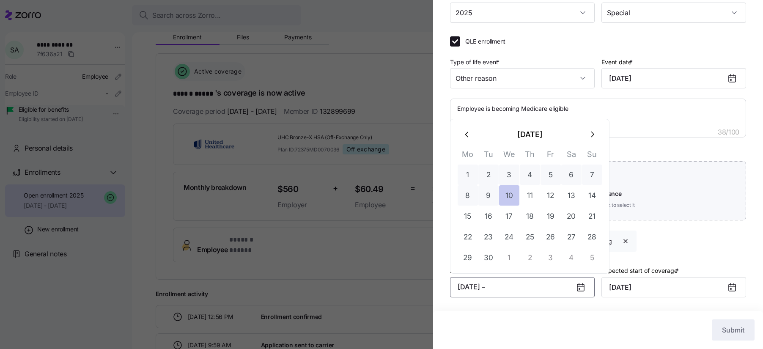
click at [507, 198] on button "10" at bounding box center [509, 195] width 20 height 20
type textarea "x"
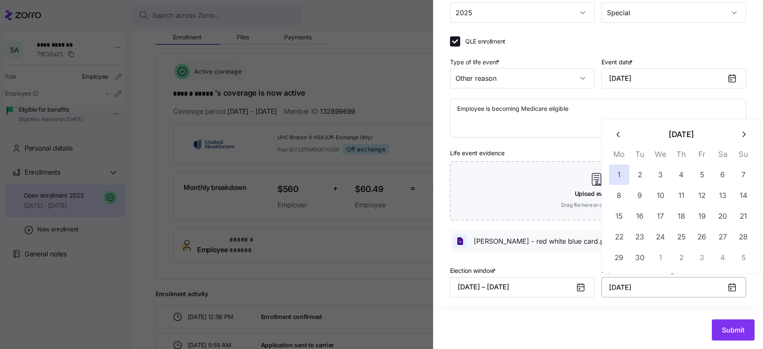
click at [721, 285] on input "September 1, 2025" at bounding box center [673, 287] width 145 height 20
click at [739, 140] on button "button" at bounding box center [743, 134] width 20 height 20
click at [659, 178] on button "1" at bounding box center [660, 174] width 20 height 20
type input "October 1, 2025"
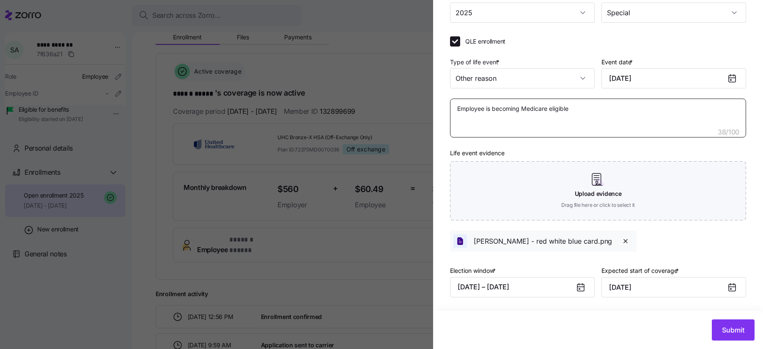
click at [589, 116] on textarea "Employee is becoming Medicare eligible" at bounding box center [598, 118] width 296 height 39
type textarea "x"
type textarea "Employee is becoming Medicare eligible"
click at [666, 292] on input "October 1, 2025" at bounding box center [673, 287] width 145 height 20
click at [589, 260] on div "Plan year * 2025 Enrollment type * Special QLE enrollment Type of life event * …" at bounding box center [598, 151] width 296 height 320
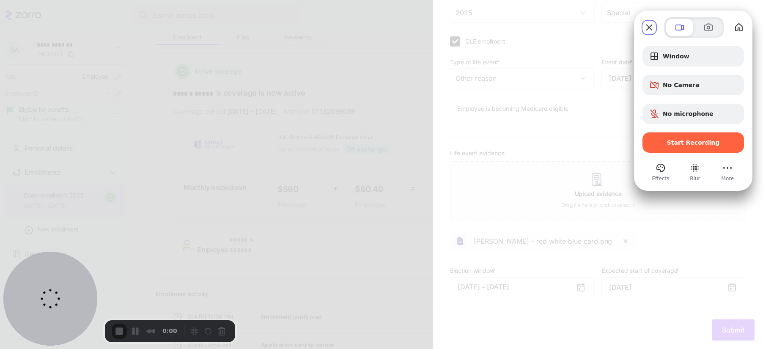
type textarea "x"
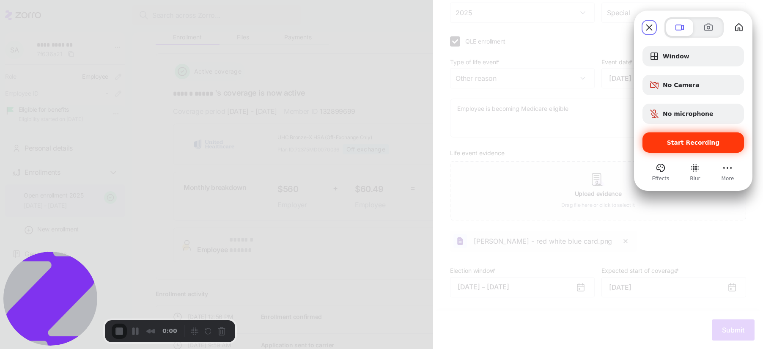
click at [691, 145] on span "Start Recording" at bounding box center [693, 142] width 53 height 7
click at [430, 142] on div at bounding box center [381, 174] width 763 height 349
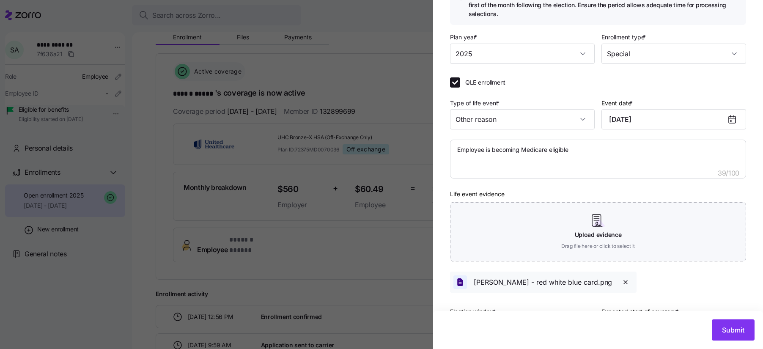
scroll to position [64, 0]
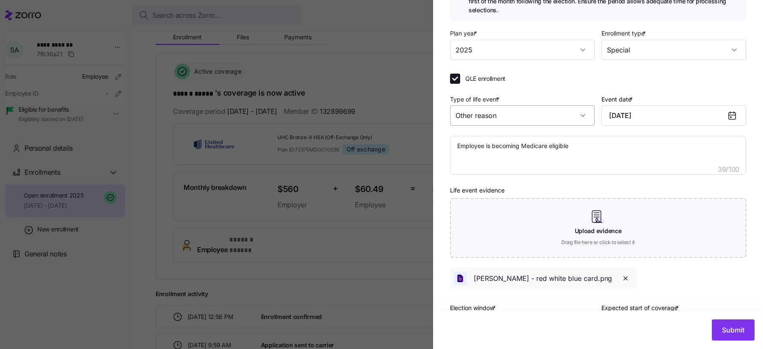
click at [582, 113] on input "Other reason" at bounding box center [522, 115] width 145 height 20
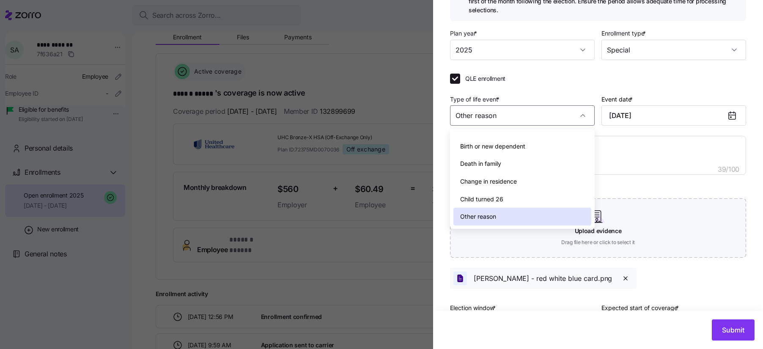
click at [547, 213] on div "Other reason" at bounding box center [522, 217] width 138 height 18
type input "September 1, 2025"
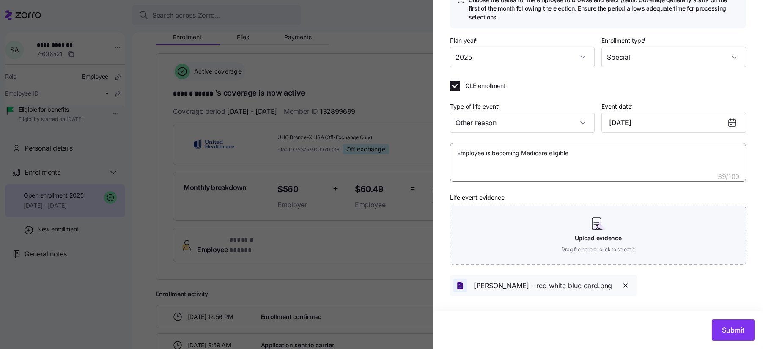
scroll to position [101, 0]
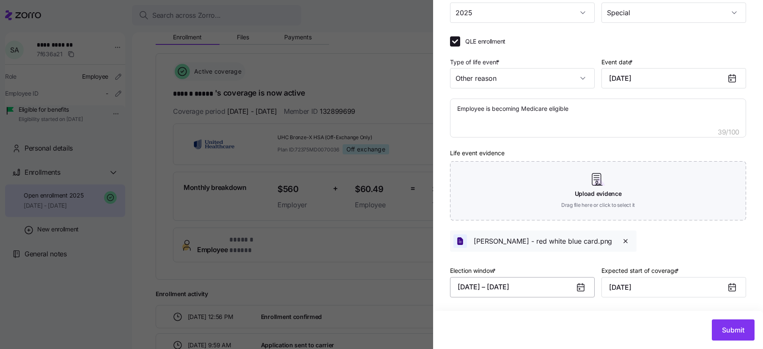
click at [568, 290] on button "08/11/2025 – 08/20/2025" at bounding box center [522, 287] width 145 height 20
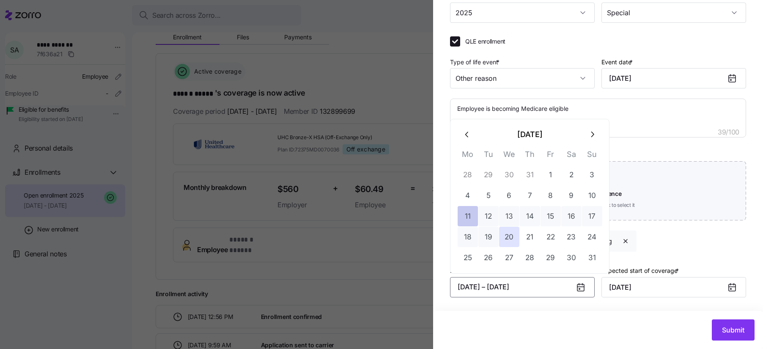
click at [467, 216] on button "11" at bounding box center [468, 216] width 20 height 20
click at [589, 141] on button "button" at bounding box center [592, 134] width 20 height 20
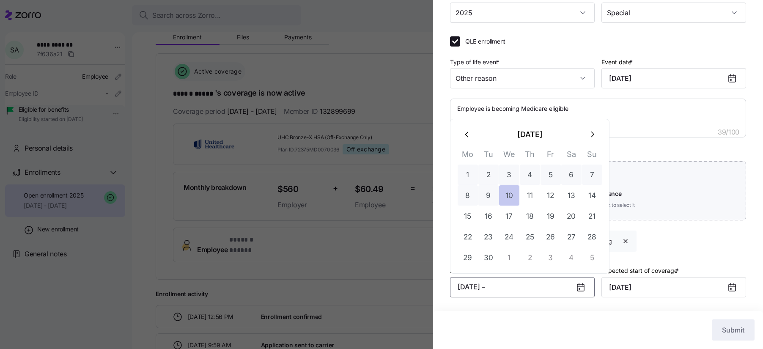
click at [515, 197] on button "10" at bounding box center [509, 195] width 20 height 20
type textarea "x"
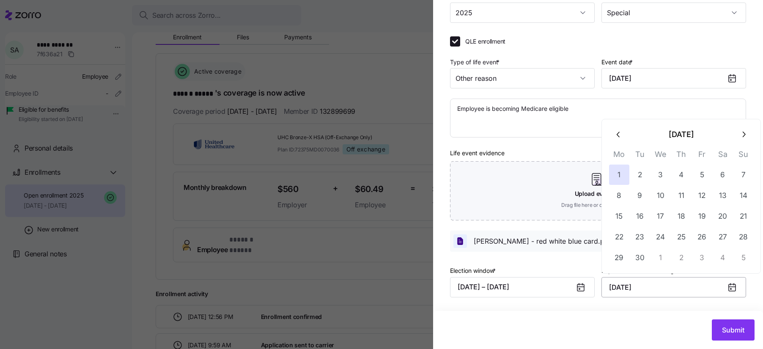
click at [674, 292] on input "September 1, 2025" at bounding box center [673, 287] width 145 height 20
click at [738, 137] on button "button" at bounding box center [743, 134] width 20 height 20
click at [665, 172] on button "1" at bounding box center [660, 174] width 20 height 20
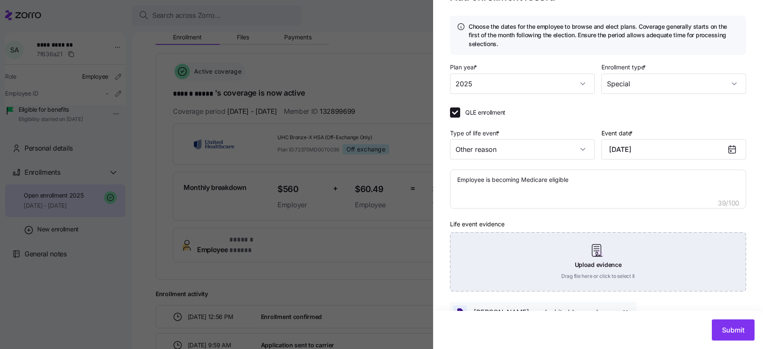
scroll to position [0, 0]
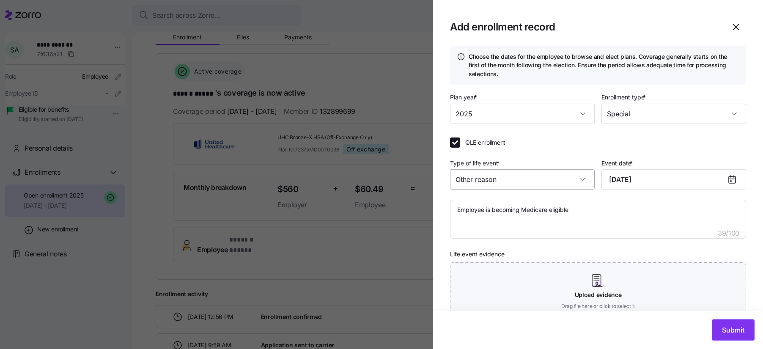
click at [582, 179] on input "Other reason" at bounding box center [522, 179] width 145 height 20
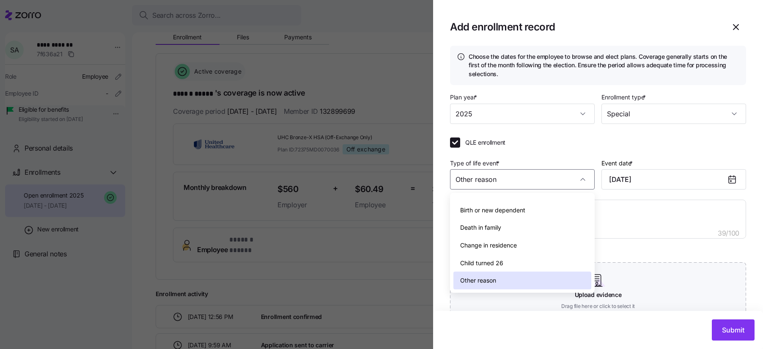
click at [511, 283] on div "Other reason" at bounding box center [522, 280] width 138 height 18
type input "September 1, 2025"
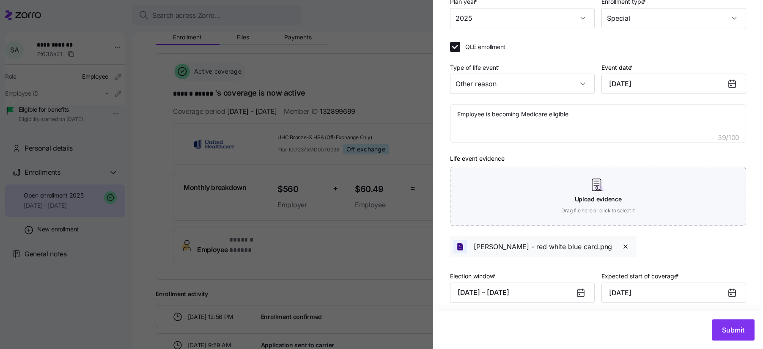
scroll to position [101, 0]
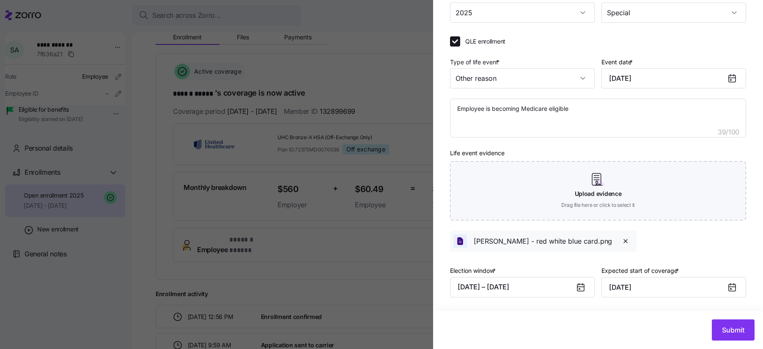
click at [328, 112] on div at bounding box center [381, 174] width 763 height 349
type textarea "x"
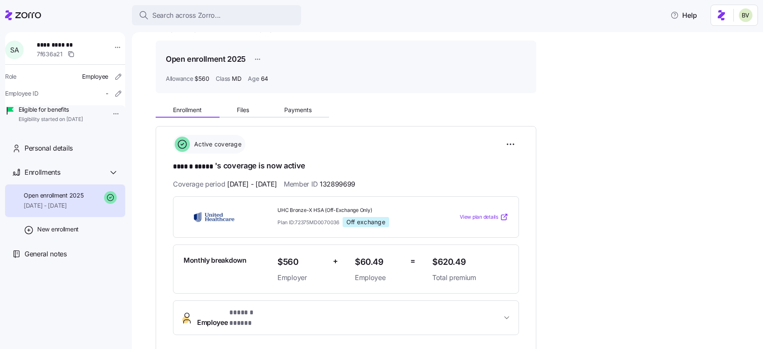
scroll to position [0, 0]
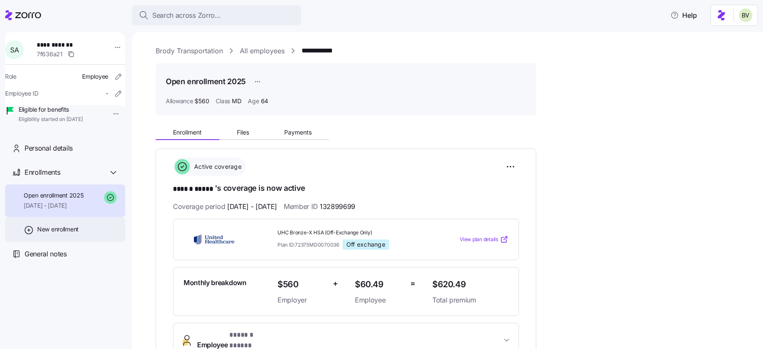
click at [72, 233] on span "New enrollment" at bounding box center [57, 229] width 41 height 8
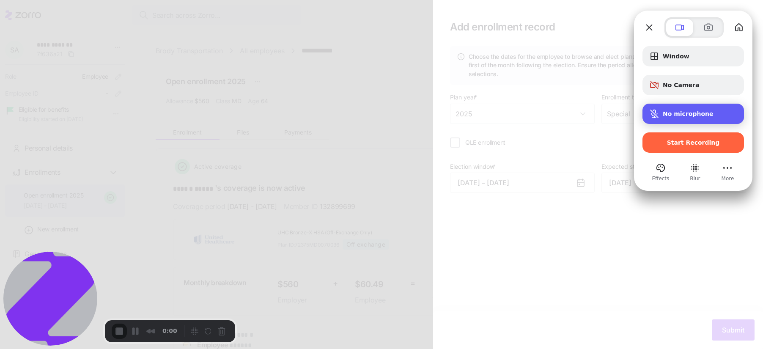
click at [678, 112] on span "No microphone" at bounding box center [688, 113] width 51 height 7
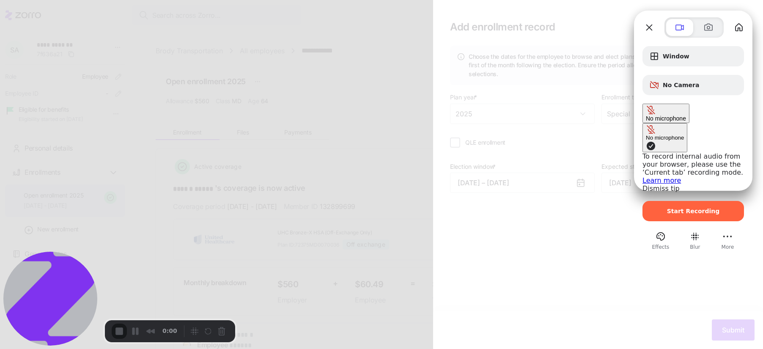
click at [646, 141] on span "Microphone options" at bounding box center [651, 146] width 10 height 10
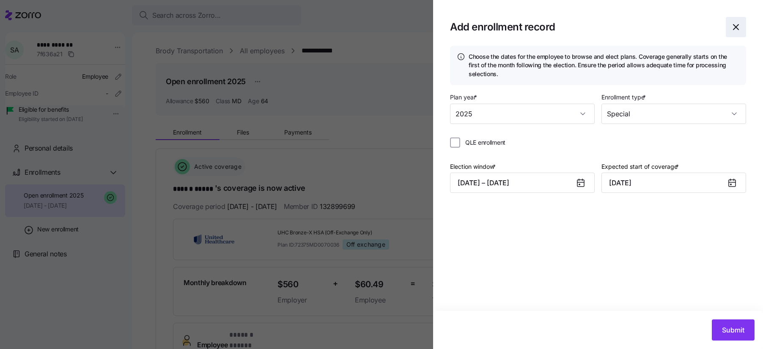
click at [734, 27] on icon "button" at bounding box center [736, 27] width 10 height 10
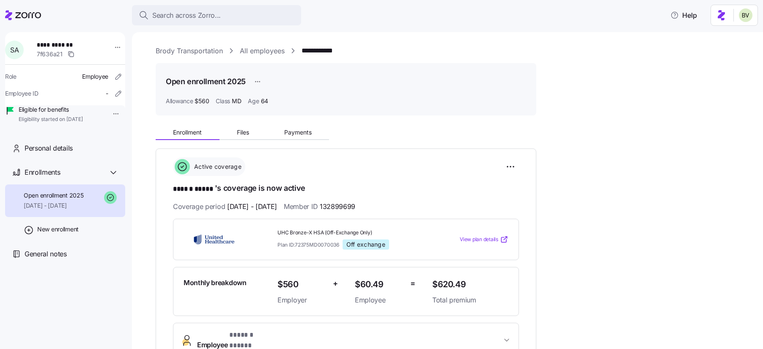
scroll to position [49, 0]
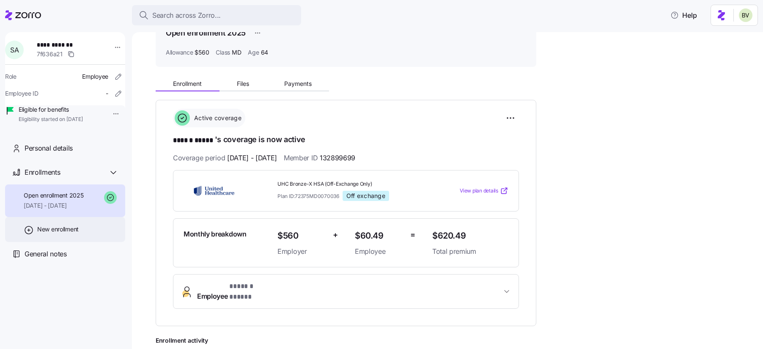
click at [64, 242] on div "New enrollment" at bounding box center [65, 229] width 120 height 25
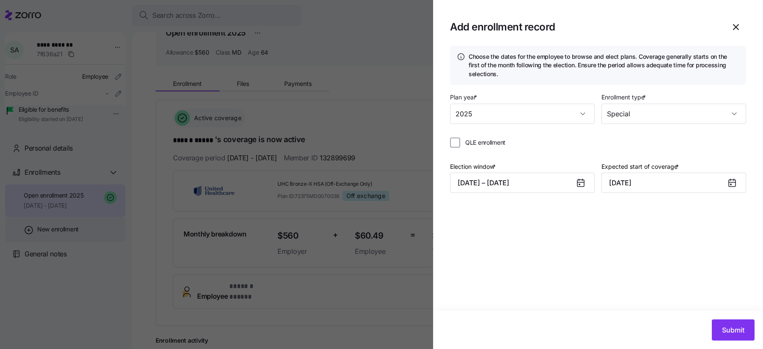
click at [55, 241] on div at bounding box center [381, 174] width 763 height 349
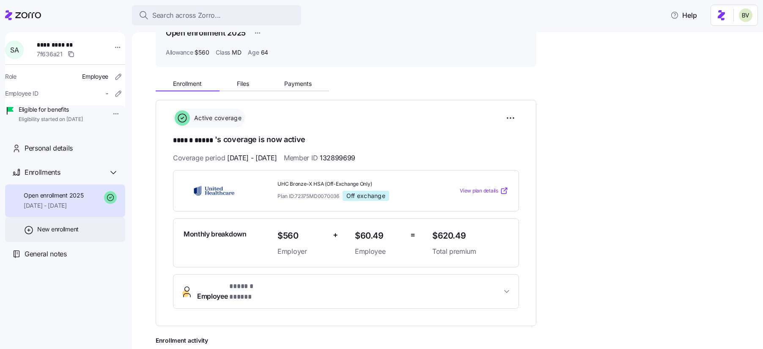
click at [34, 242] on div "New enrollment" at bounding box center [65, 229] width 120 height 25
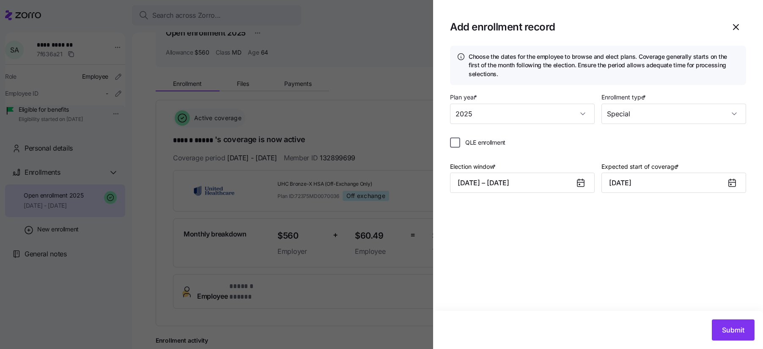
click at [457, 146] on input "QLE enrollment" at bounding box center [455, 142] width 10 height 10
checkbox input "true"
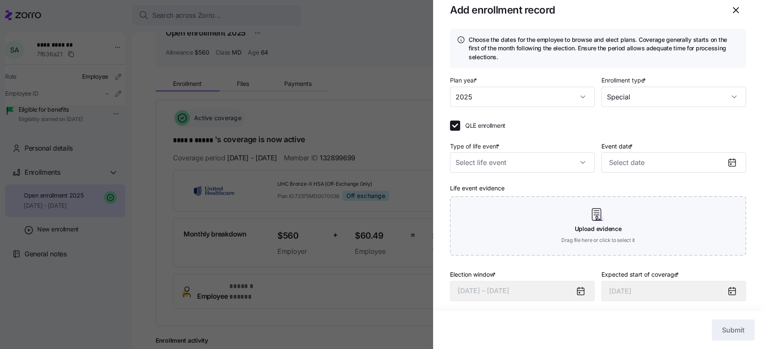
scroll to position [19, 0]
click at [578, 162] on input "Type of life event *" at bounding box center [522, 161] width 145 height 20
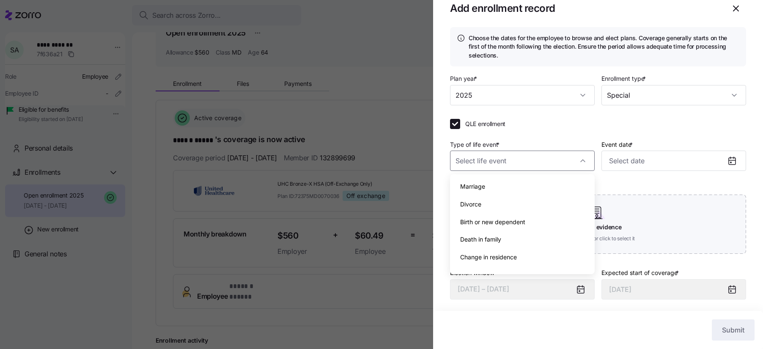
scroll to position [30, 0]
click at [518, 258] on div "Other reason" at bounding box center [522, 262] width 138 height 18
type textarea "x"
type input "Other reason"
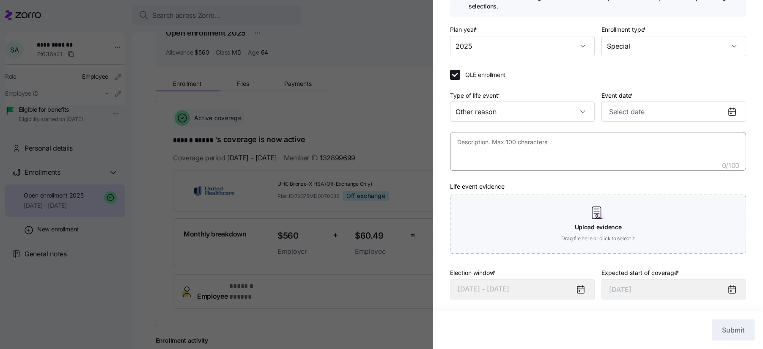
scroll to position [70, 0]
click at [494, 149] on textarea at bounding box center [598, 149] width 296 height 39
type textarea "x"
type textarea "Em"
type textarea "x"
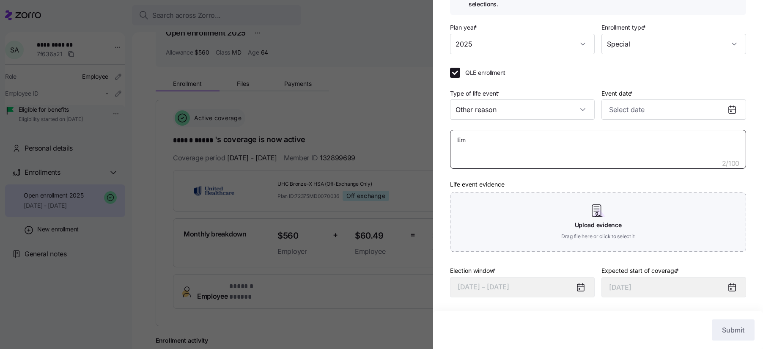
type textarea "Emp"
type textarea "x"
type textarea "Empl"
type textarea "x"
type textarea "Emplo"
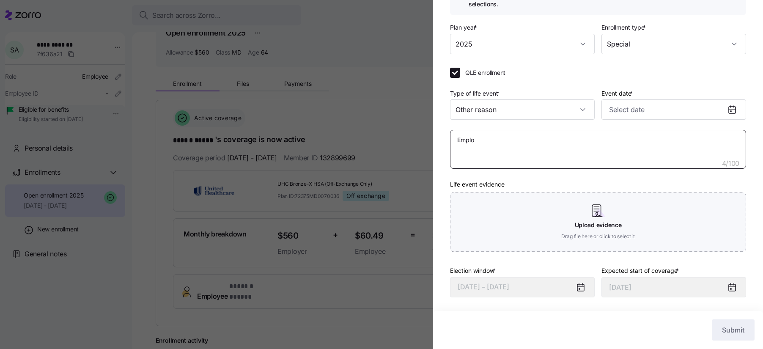
type textarea "x"
type textarea "Employ"
type textarea "x"
type textarea "Employe"
type textarea "x"
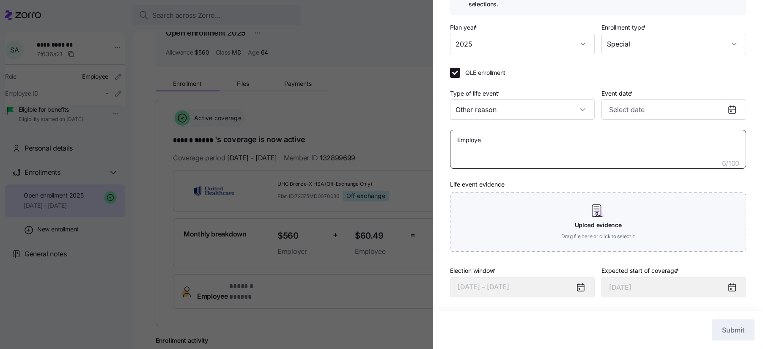
type textarea "Employee"
type textarea "x"
type textarea "Employee"
type textarea "x"
type textarea "Employee t"
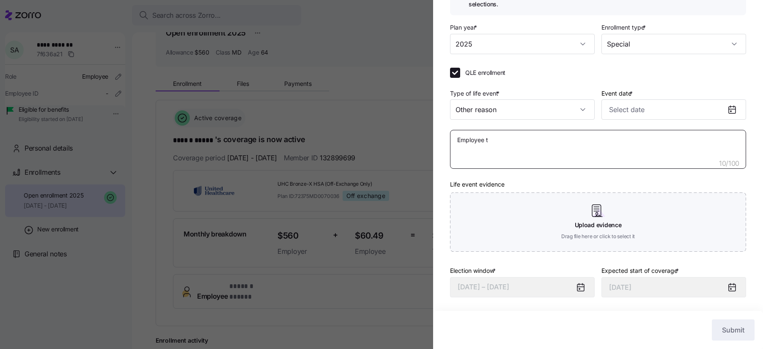
type textarea "x"
type textarea "Employee tu"
type textarea "x"
type textarea "Employee tur"
type textarea "x"
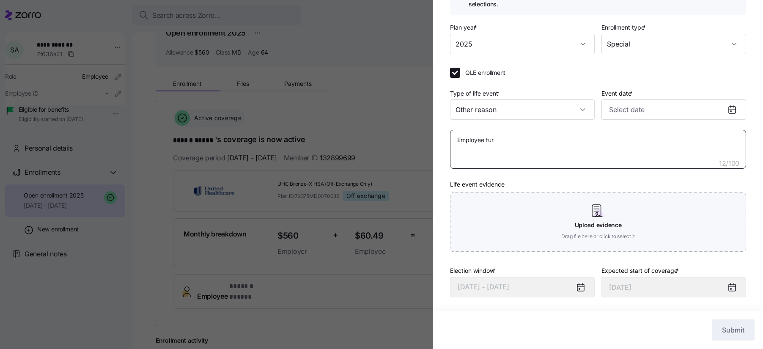
type textarea "Employee turn"
type textarea "x"
type textarea "Employee turni"
type textarea "x"
type textarea "Employee turnin"
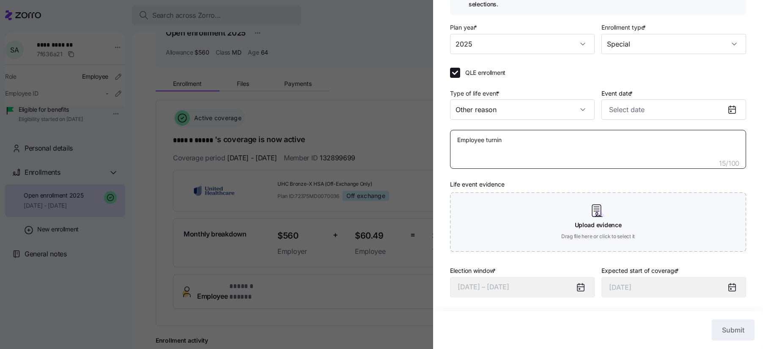
type textarea "x"
type textarea "Employee turning"
type textarea "x"
type textarea "Employee turning"
type textarea "x"
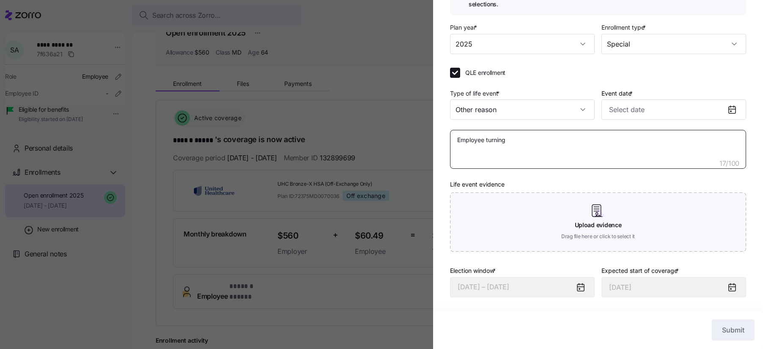
type textarea "Employee turning 6"
type textarea "x"
type textarea "Employee turning 65"
type textarea "x"
type textarea "Employee turning 65"
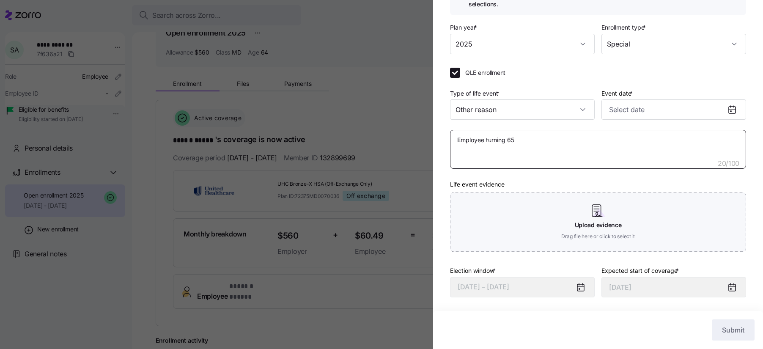
type textarea "x"
type textarea "Employee turning 65 i"
type textarea "x"
type textarea "Employee turning 65 in"
type textarea "x"
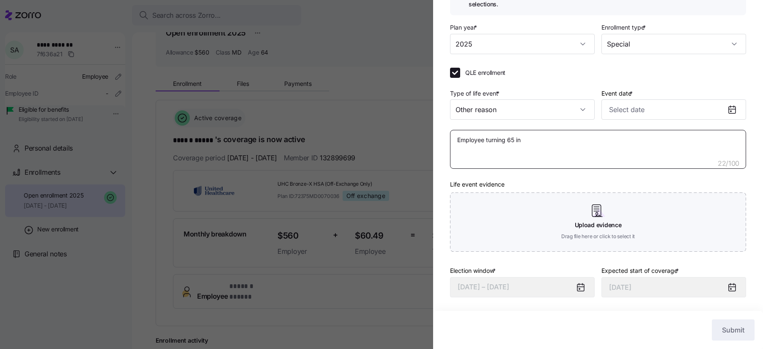
type textarea "Employee turning 65 in"
type textarea "x"
type textarea "Employee turning 65 in O"
type textarea "x"
type textarea "Employee turning 65 in Oc"
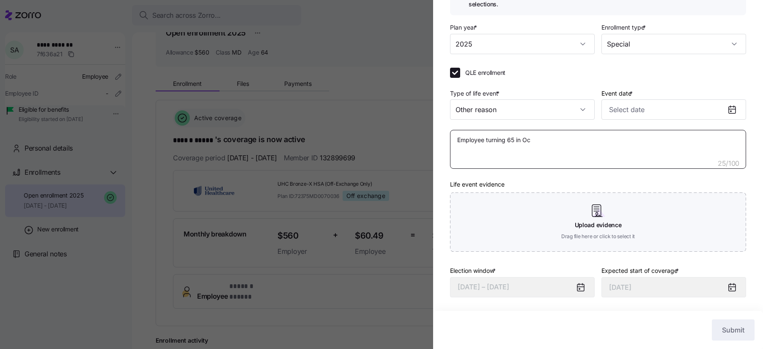
type textarea "x"
type textarea "Employee turning 65 in Oct"
type textarea "x"
type textarea "Employee turning 65 in Octo"
type textarea "x"
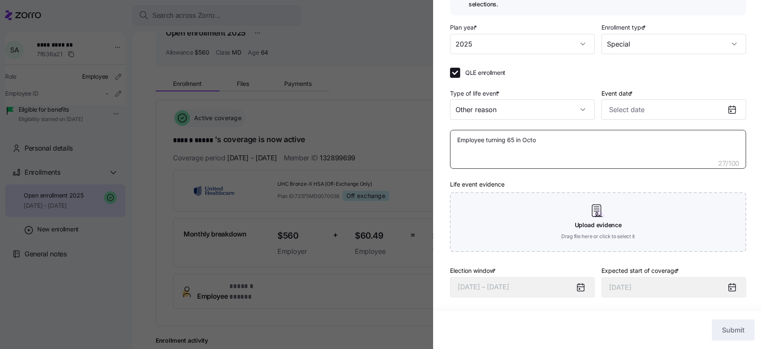
type textarea "Employee turning 65 in Octov"
type textarea "x"
type textarea "Employee turning 65 in Octove"
type textarea "x"
type textarea "Employee turning 65 in Octover"
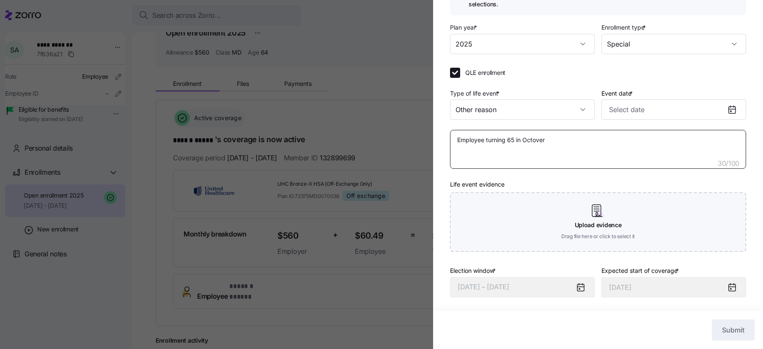
type textarea "x"
type textarea "Employee turning 65 in Octove"
type textarea "x"
type textarea "Employee turning 65 in Octov"
type textarea "x"
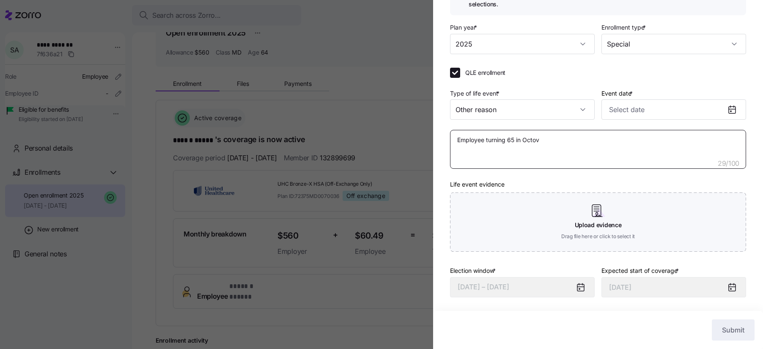
type textarea "Employee turning 65 in Octo"
type textarea "x"
type textarea "Employee turning 65 in Octob"
type textarea "x"
type textarea "Employee turning 65 in Octobe"
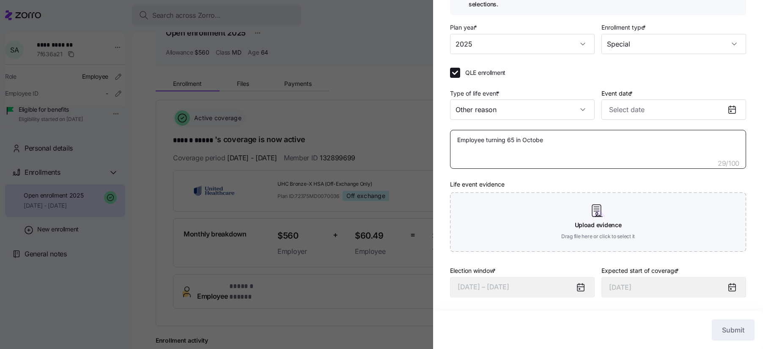
type textarea "x"
type textarea "Employee turning 65 in October"
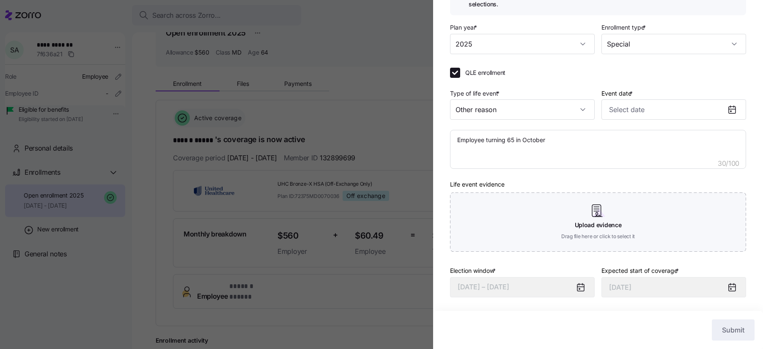
click at [685, 121] on div "Type of life event * Other reason Event date * Employee turning 65 in October 3…" at bounding box center [598, 173] width 296 height 170
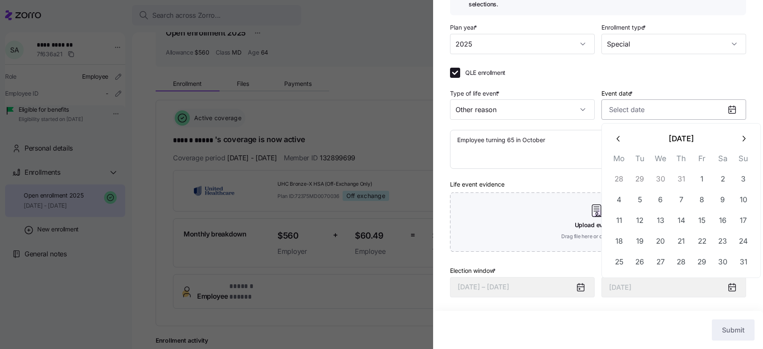
click at [685, 111] on input "Event date *" at bounding box center [673, 109] width 145 height 20
click at [740, 140] on icon "button" at bounding box center [743, 138] width 9 height 9
click at [617, 197] on button "6" at bounding box center [619, 200] width 20 height 20
type textarea "x"
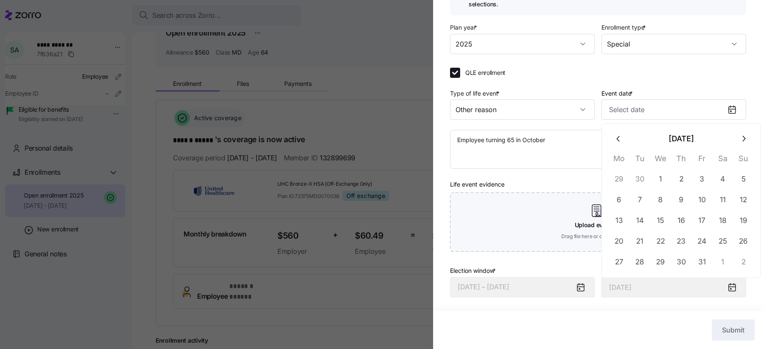
type input "November 1, 2025"
type input "October 6, 2025"
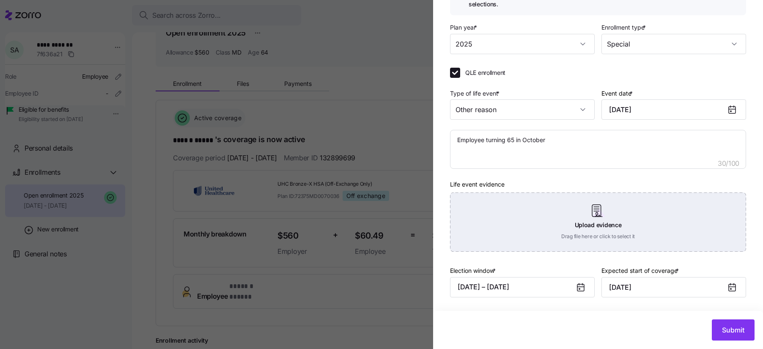
click at [587, 230] on div "Upload evidence Drag file here or click to select it" at bounding box center [598, 221] width 296 height 59
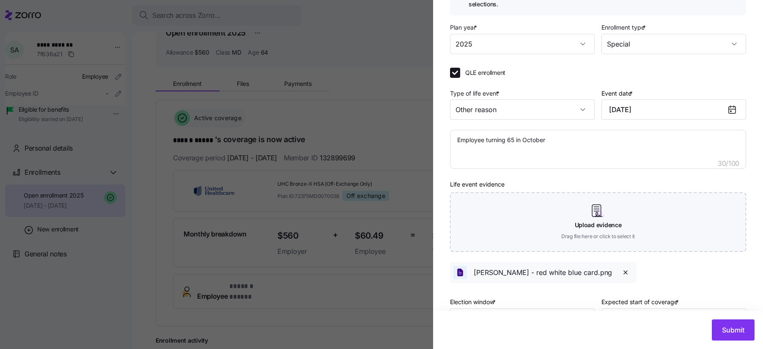
scroll to position [101, 0]
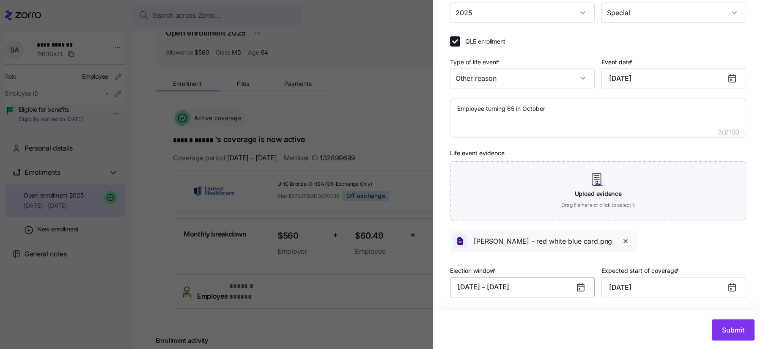
click at [566, 290] on button "08/11/2025 – 11/25/2025" at bounding box center [522, 287] width 145 height 20
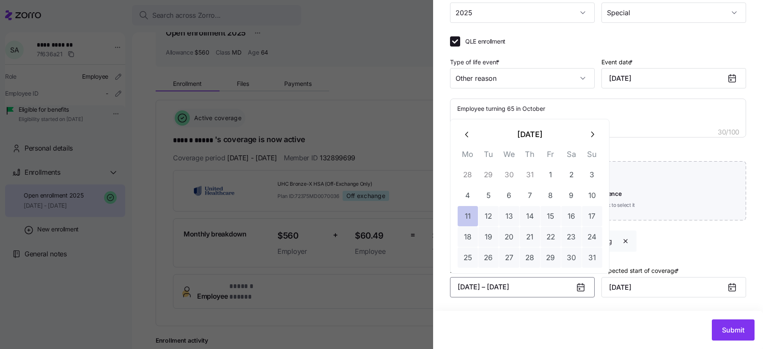
click at [463, 216] on button "11" at bounding box center [468, 216] width 20 height 20
click at [589, 140] on button "button" at bounding box center [592, 134] width 20 height 20
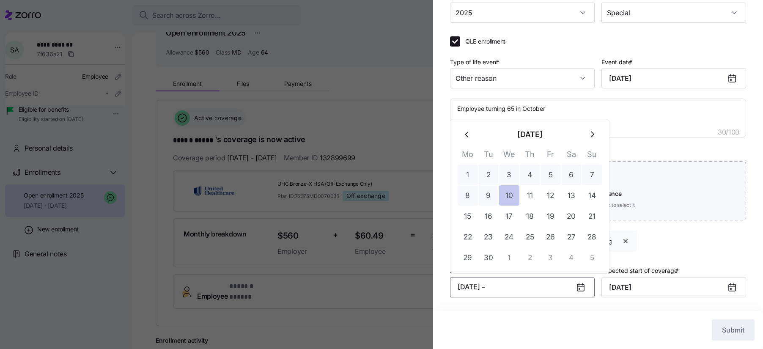
click at [512, 191] on button "10" at bounding box center [509, 195] width 20 height 20
type textarea "x"
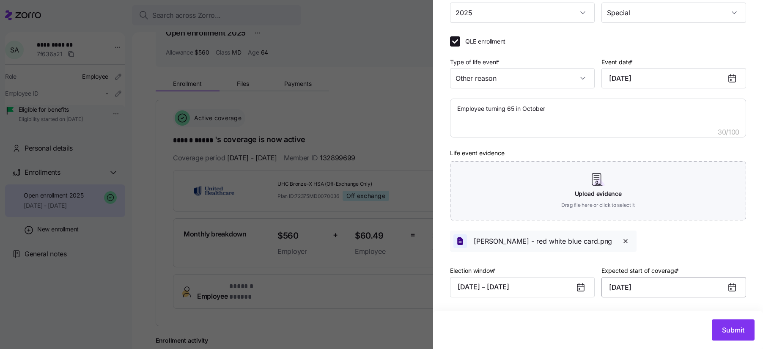
click at [700, 290] on input "November 1, 2025" at bounding box center [673, 287] width 145 height 20
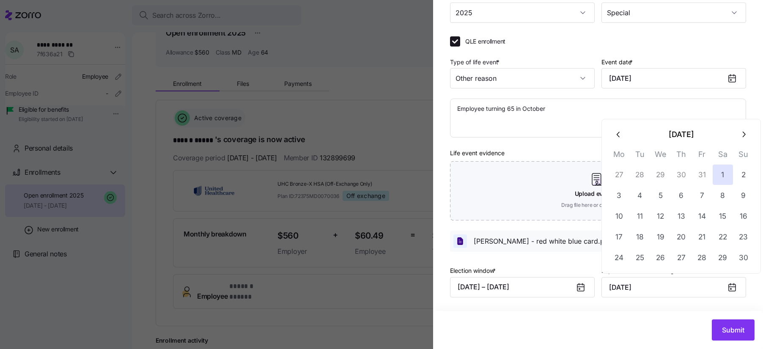
click at [614, 134] on icon "button" at bounding box center [618, 134] width 9 height 9
click at [663, 178] on button "1" at bounding box center [660, 174] width 20 height 20
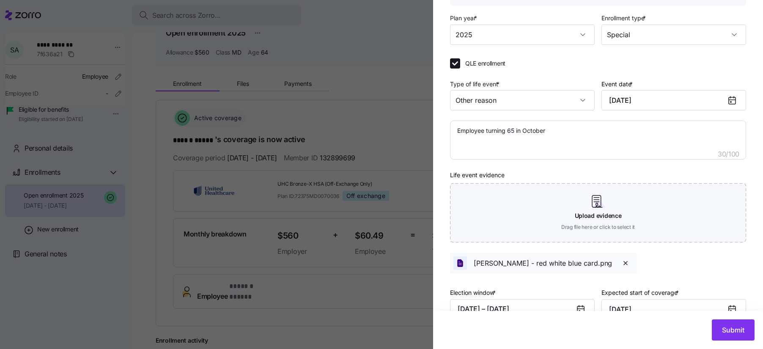
scroll to position [73, 0]
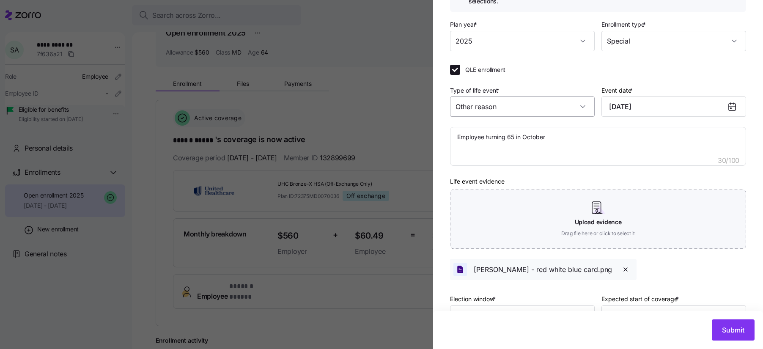
click at [583, 107] on input "Other reason" at bounding box center [522, 106] width 145 height 20
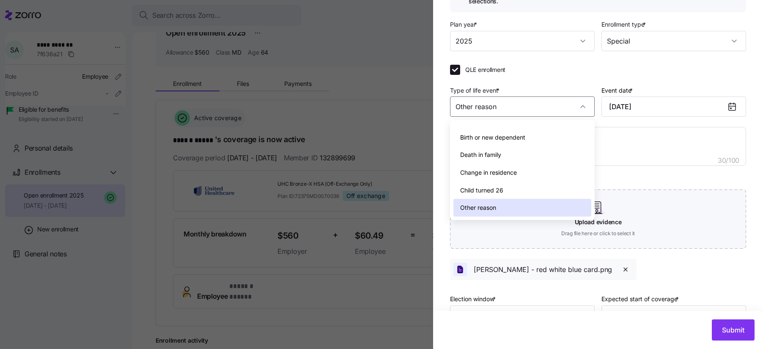
click at [559, 148] on div "Death in family" at bounding box center [522, 155] width 138 height 18
type input "November 1, 2025"
type input "Death in family"
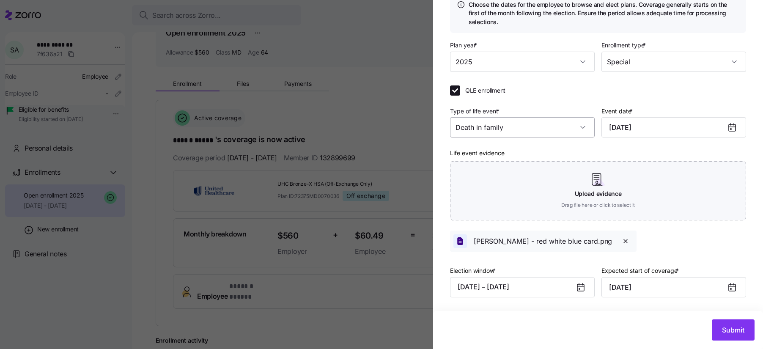
click at [554, 128] on input "Death in family" at bounding box center [522, 127] width 145 height 20
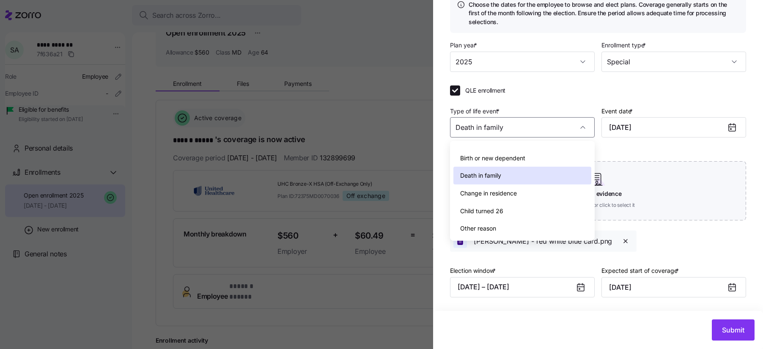
click at [523, 226] on div "Other reason" at bounding box center [522, 228] width 138 height 18
type textarea "x"
type input "Other reason"
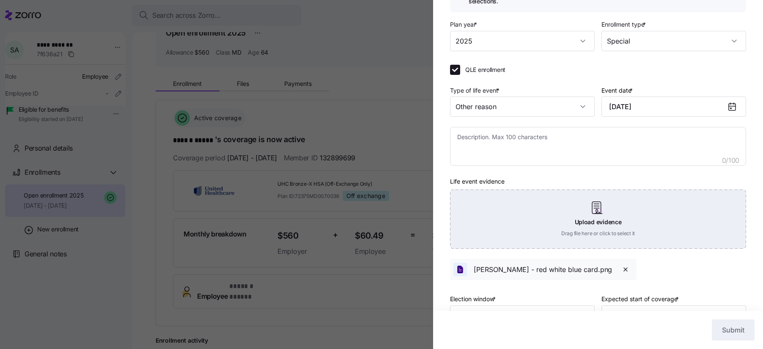
scroll to position [101, 0]
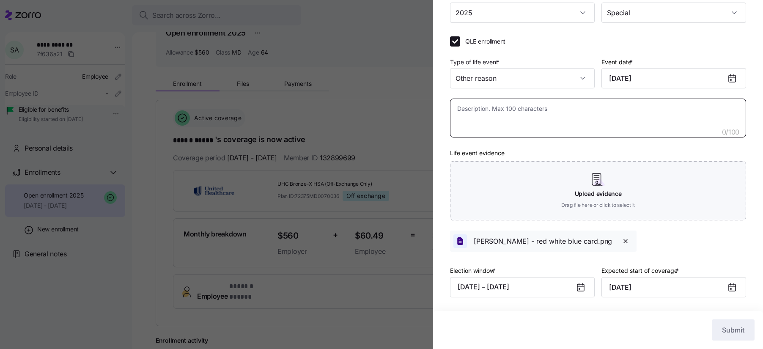
click at [563, 129] on textarea at bounding box center [598, 118] width 296 height 39
click at [501, 112] on textarea at bounding box center [598, 118] width 296 height 39
type textarea "x"
type textarea "E"
type textarea "x"
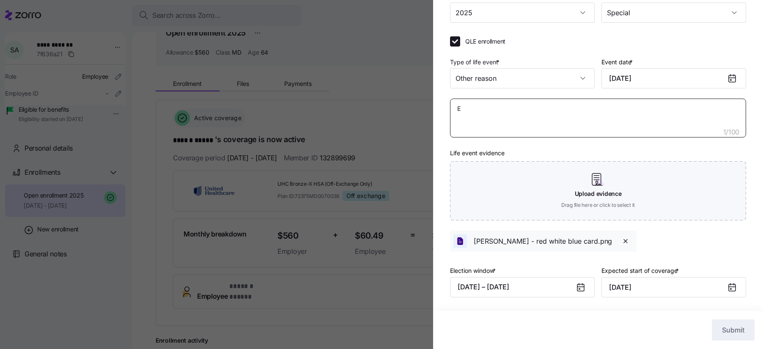
type textarea "Em"
type textarea "x"
type textarea "Emp"
type textarea "x"
type textarea "Empl"
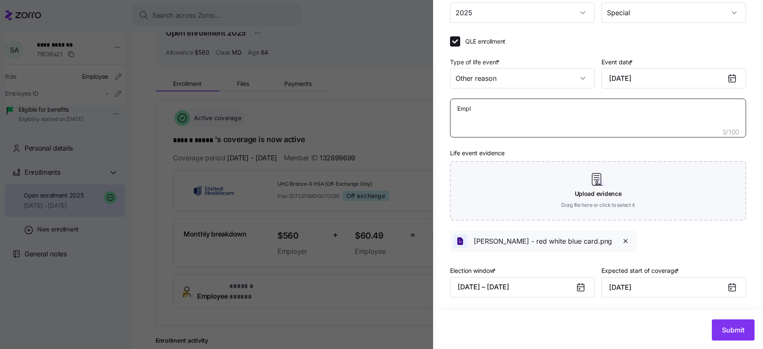
type textarea "x"
type textarea "Emplo"
type textarea "x"
type textarea "Employ"
type textarea "x"
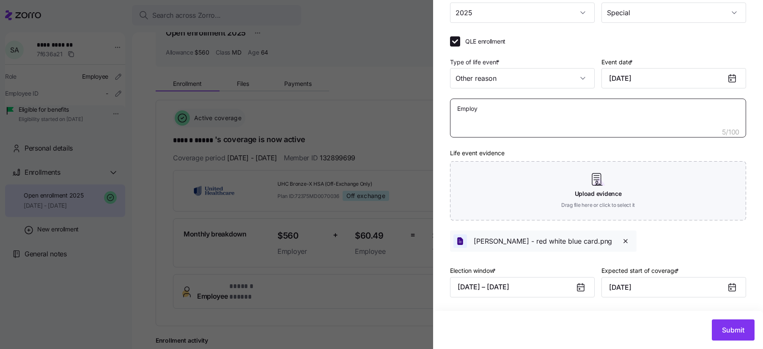
type textarea "Employe"
type textarea "x"
type textarea "Employee"
type textarea "x"
type textarea "Employee"
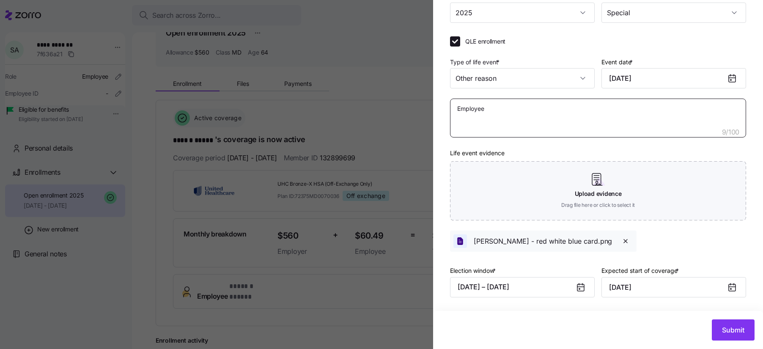
click at [510, 115] on textarea "Employee" at bounding box center [598, 118] width 296 height 39
type textarea "x"
type textarea "Employee t"
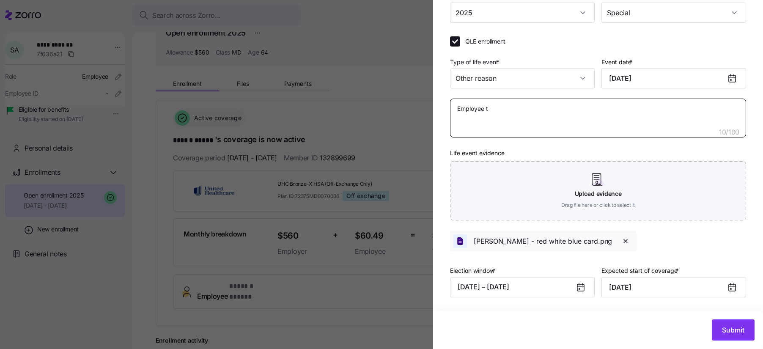
type textarea "x"
type textarea "Employee tu"
click at [548, 83] on input "Other reason" at bounding box center [522, 78] width 145 height 20
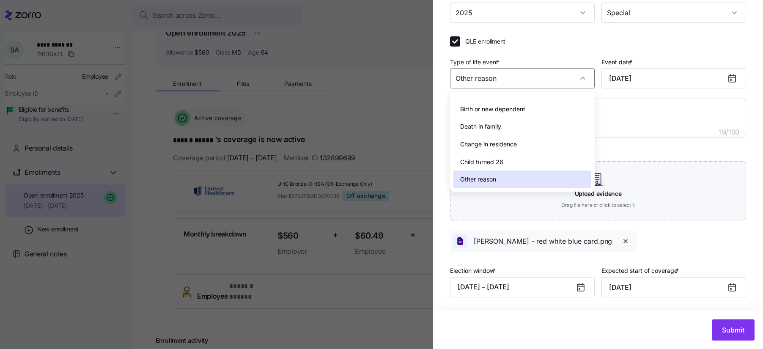
click at [515, 125] on div "Death in family" at bounding box center [522, 127] width 138 height 18
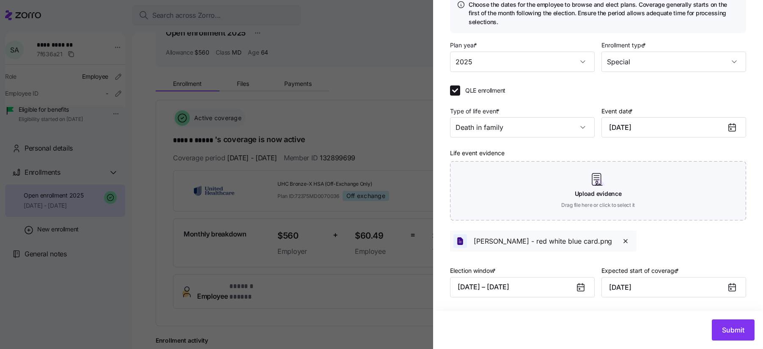
scroll to position [52, 0]
click at [516, 101] on div "QLE enrollment Type of life event * Death in family Event date * October 6, 202…" at bounding box center [598, 171] width 296 height 173
click at [536, 120] on input "Death in family" at bounding box center [522, 127] width 145 height 20
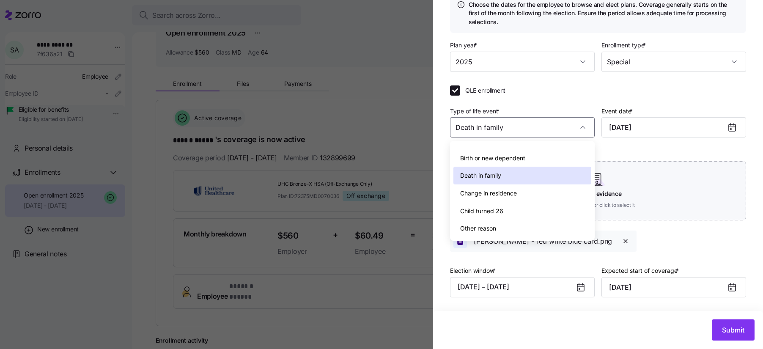
click at [515, 229] on div "Other reason" at bounding box center [522, 228] width 138 height 18
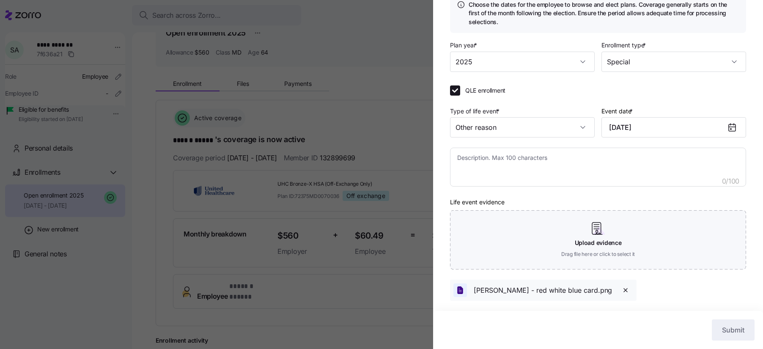
scroll to position [101, 0]
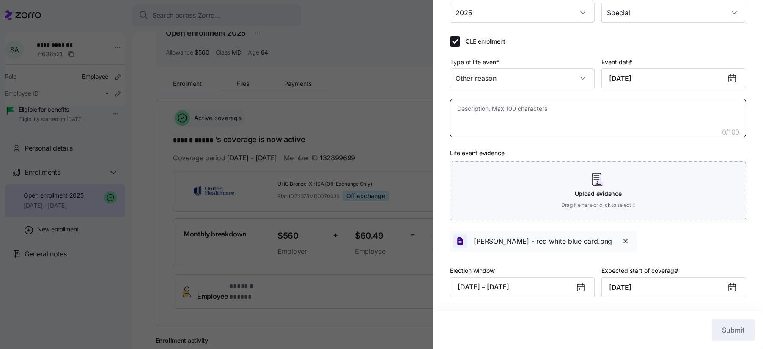
click at [512, 120] on textarea at bounding box center [598, 118] width 296 height 39
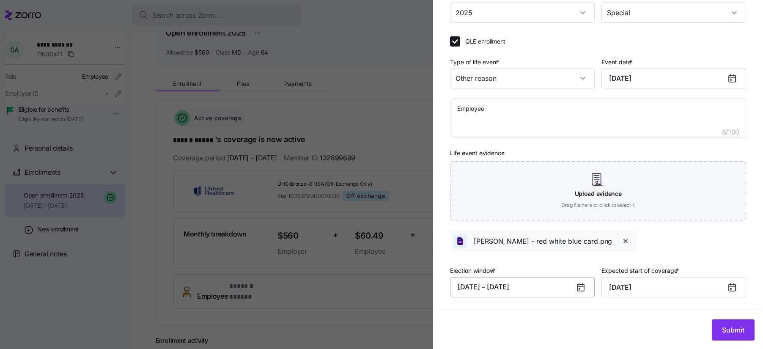
click at [573, 289] on button "08/11/2025 – 11/25/2025" at bounding box center [522, 287] width 145 height 20
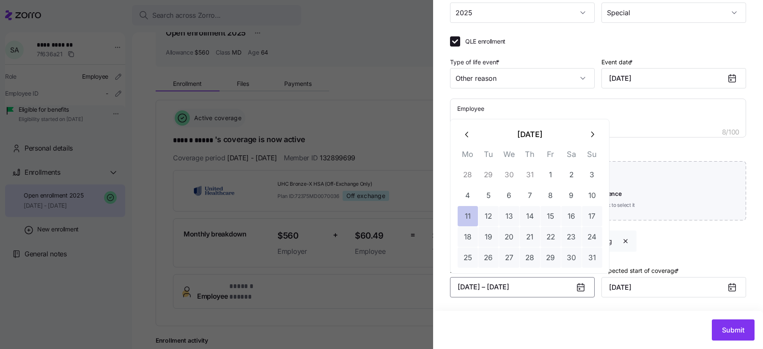
click at [471, 214] on button "11" at bounding box center [468, 216] width 20 height 20
click at [588, 131] on icon "button" at bounding box center [591, 134] width 9 height 9
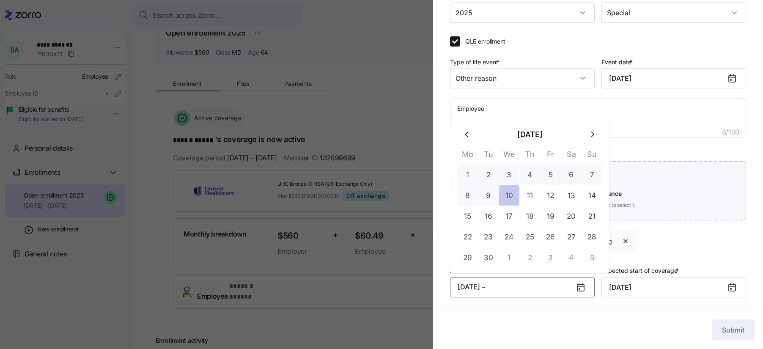
click at [512, 195] on button "10" at bounding box center [509, 195] width 20 height 20
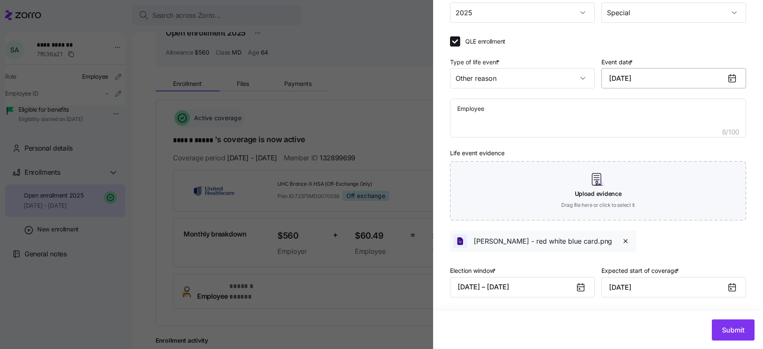
scroll to position [0, 0]
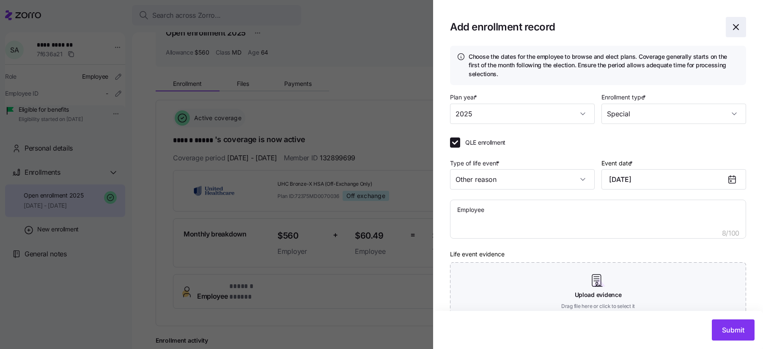
click at [734, 27] on icon "button" at bounding box center [735, 27] width 5 height 5
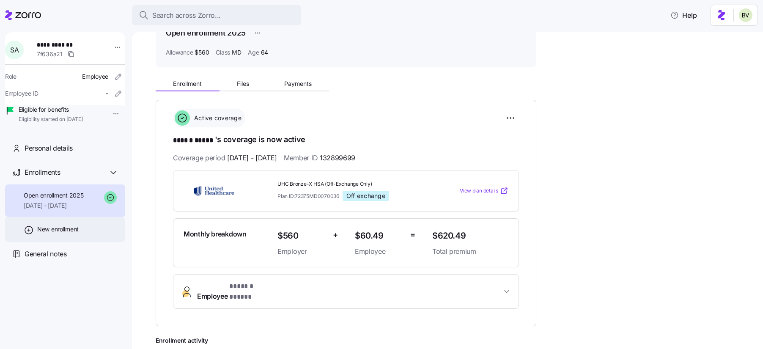
click at [60, 233] on span "New enrollment" at bounding box center [57, 229] width 41 height 8
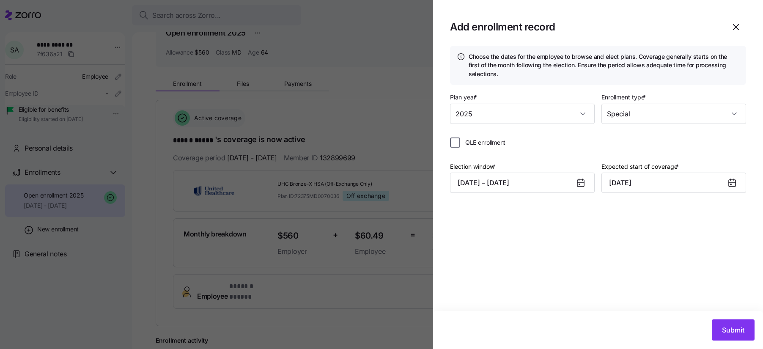
click at [453, 142] on input "QLE enrollment" at bounding box center [455, 142] width 10 height 10
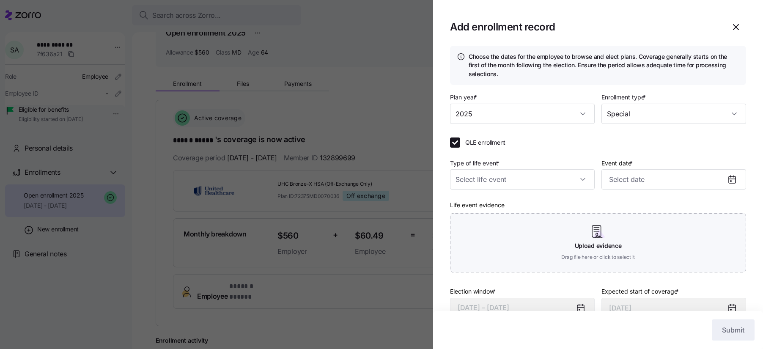
scroll to position [21, 0]
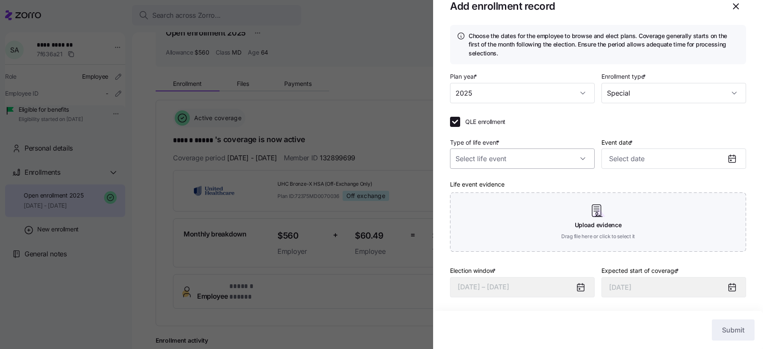
click at [557, 153] on input "Type of life event *" at bounding box center [522, 158] width 145 height 20
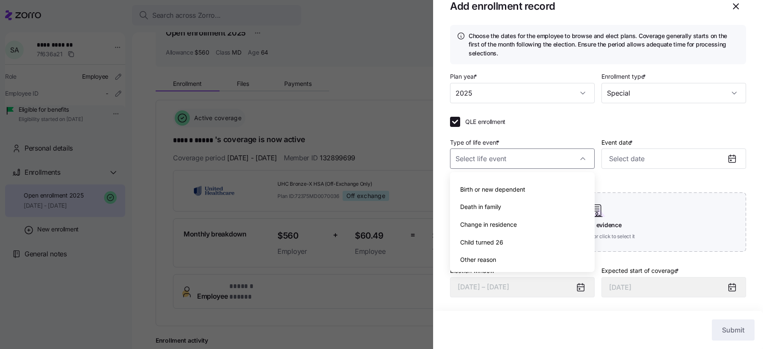
click at [505, 258] on div "Other reason" at bounding box center [522, 260] width 138 height 18
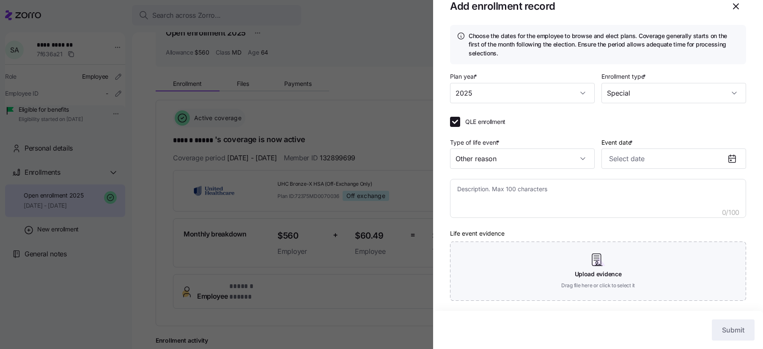
click at [732, 159] on icon at bounding box center [732, 159] width 7 height 7
click at [709, 158] on input "Event date *" at bounding box center [673, 158] width 145 height 20
click at [739, 182] on button "button" at bounding box center [743, 188] width 20 height 20
click at [616, 248] on button "6" at bounding box center [619, 249] width 20 height 20
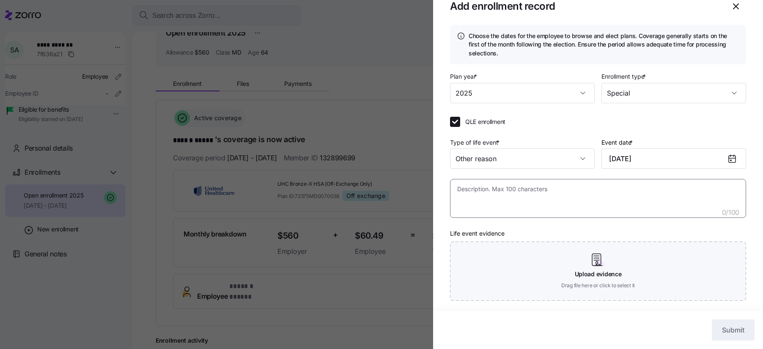
scroll to position [70, 0]
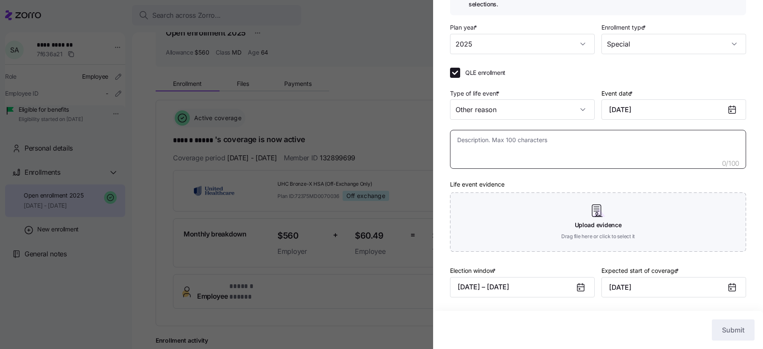
click at [568, 146] on textarea at bounding box center [598, 149] width 296 height 39
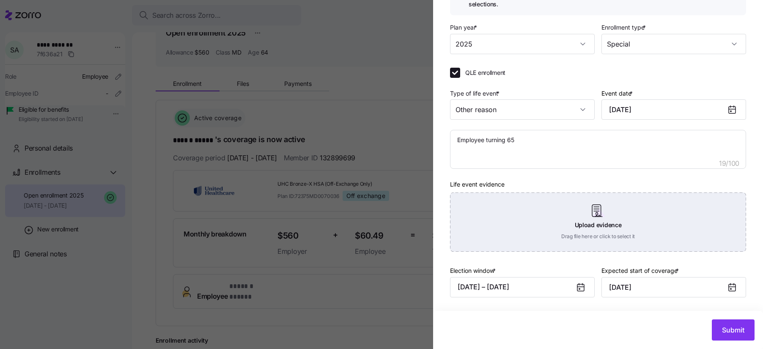
click at [601, 211] on div "Upload evidence Drag file here or click to select it" at bounding box center [598, 221] width 296 height 59
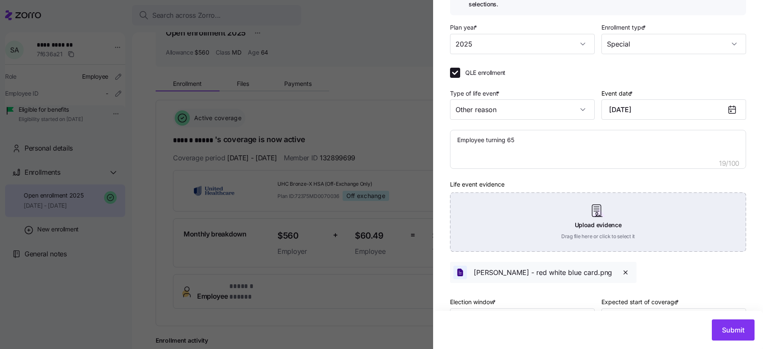
scroll to position [101, 0]
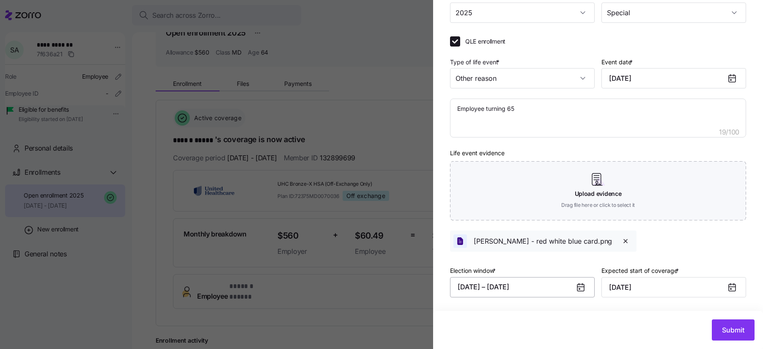
click at [534, 287] on button "08/11/2025 – 11/25/2025" at bounding box center [522, 287] width 145 height 20
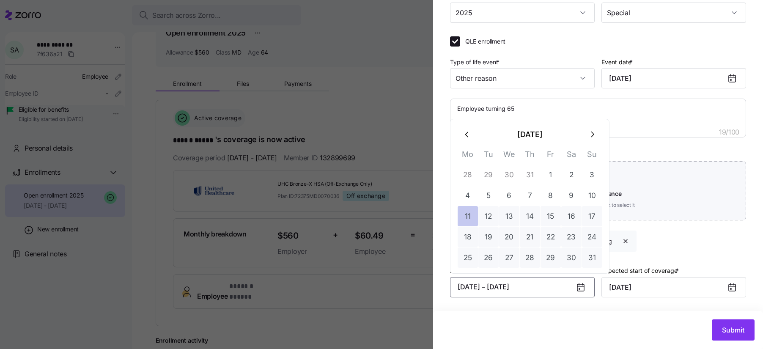
click at [470, 213] on button "11" at bounding box center [468, 216] width 20 height 20
click at [590, 133] on icon "button" at bounding box center [591, 134] width 9 height 9
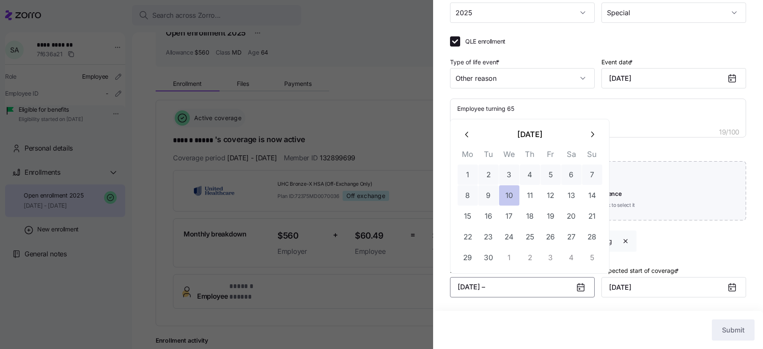
click at [507, 193] on button "10" at bounding box center [509, 195] width 20 height 20
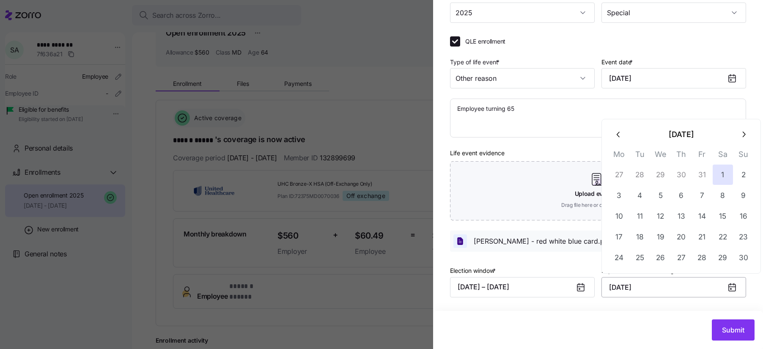
click at [702, 289] on input "November 1, 2025" at bounding box center [673, 287] width 145 height 20
click at [619, 134] on icon "button" at bounding box center [618, 134] width 9 height 9
click at [663, 175] on button "1" at bounding box center [660, 174] width 20 height 20
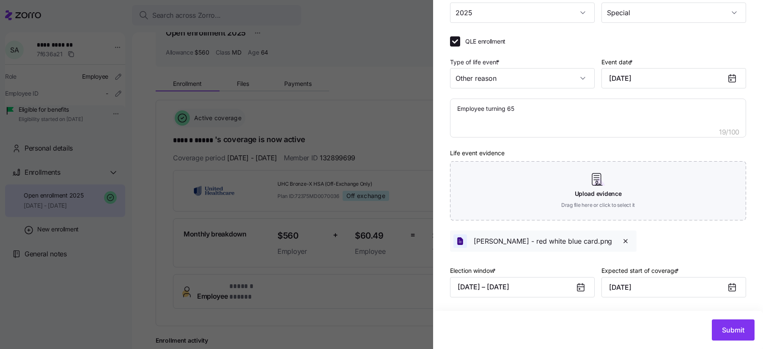
click at [689, 240] on div "Life event evidence Upload evidence Drag file here or click to select it Steve …" at bounding box center [598, 200] width 296 height 104
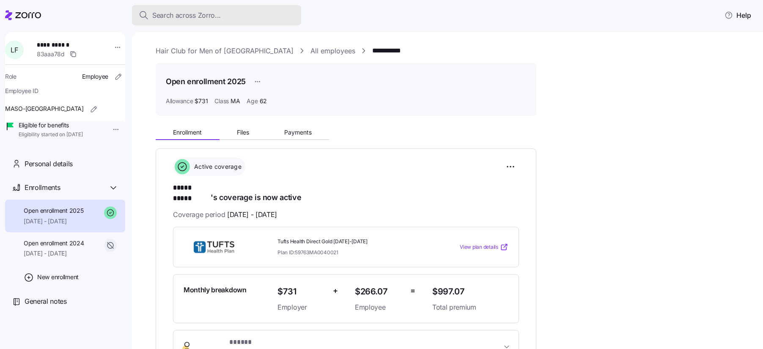
click at [202, 12] on span "Search across Zorro..." at bounding box center [186, 15] width 69 height 11
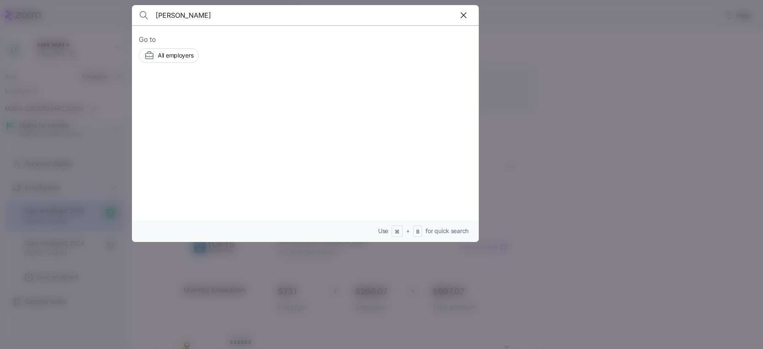
type input "[PERSON_NAME]"
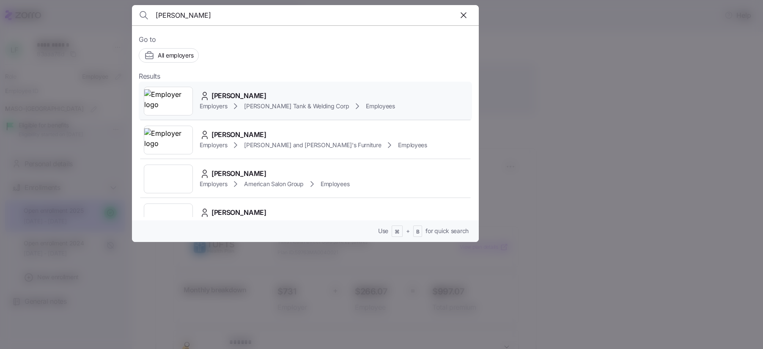
click at [171, 103] on img at bounding box center [168, 101] width 48 height 24
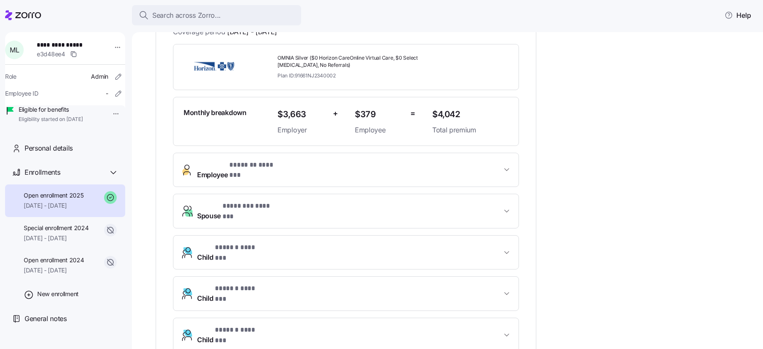
scroll to position [184, 0]
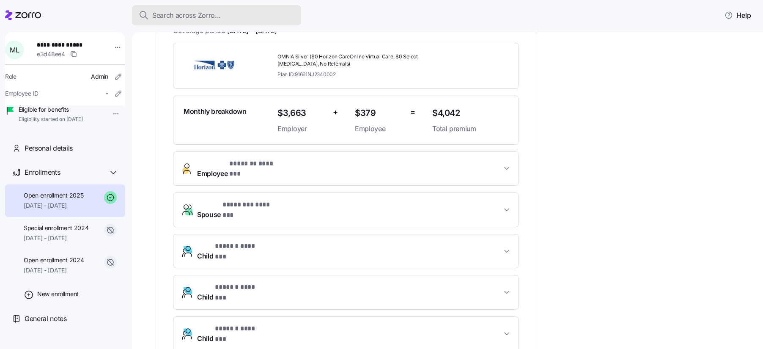
click at [189, 15] on span "Search across Zorro..." at bounding box center [186, 15] width 69 height 11
click at [189, 15] on body "**********" at bounding box center [381, 172] width 763 height 344
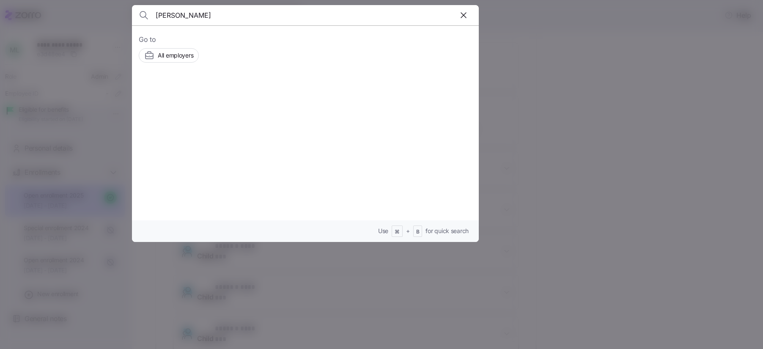
type input "[PERSON_NAME]"
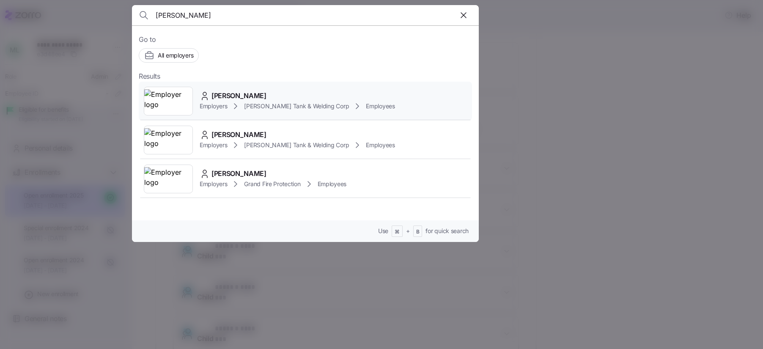
click at [172, 102] on img at bounding box center [168, 101] width 48 height 24
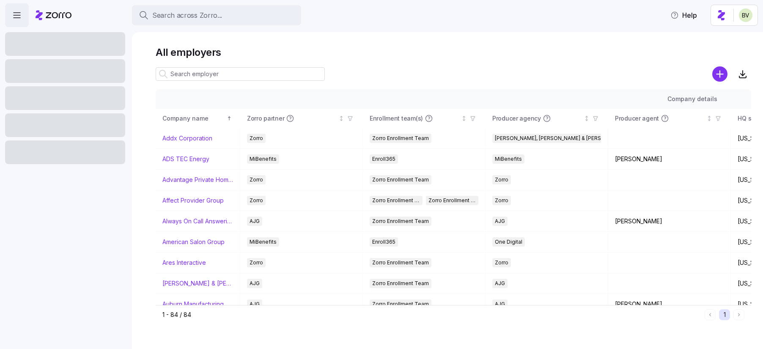
click at [189, 72] on input at bounding box center [240, 74] width 169 height 14
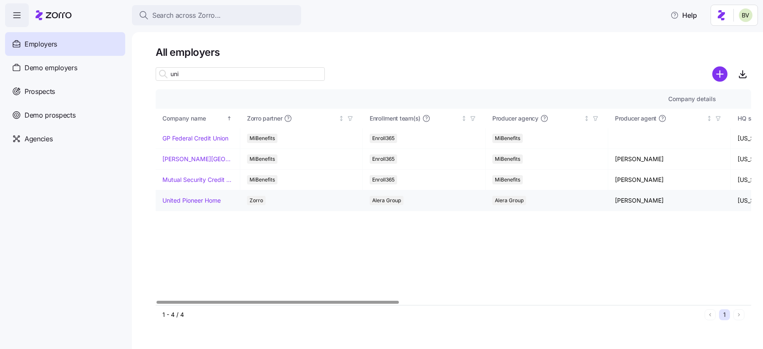
type input "uni"
click at [177, 197] on link "United Pioneer Home" at bounding box center [191, 200] width 58 height 8
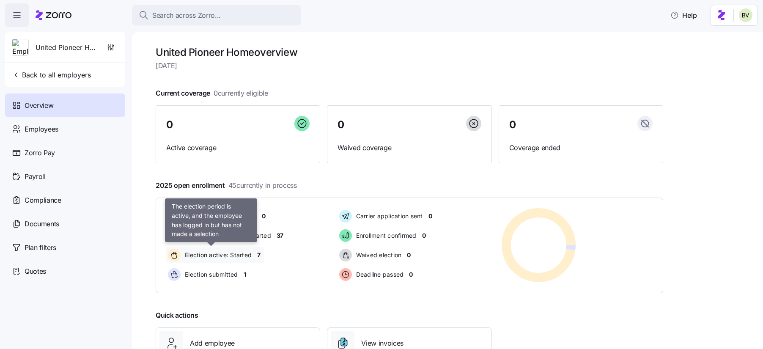
click at [209, 260] on div "Election active: Started" at bounding box center [210, 255] width 89 height 16
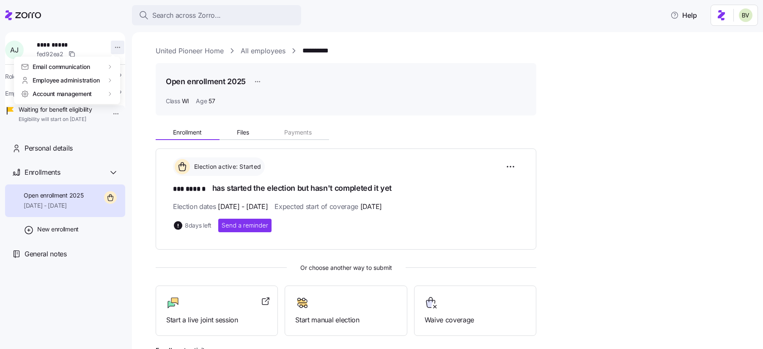
click at [113, 48] on html "**********" at bounding box center [381, 172] width 763 height 344
click at [116, 48] on html "**********" at bounding box center [381, 172] width 763 height 344
click at [114, 49] on html "**********" at bounding box center [381, 172] width 763 height 344
click at [134, 63] on html "**********" at bounding box center [381, 172] width 763 height 344
click at [112, 46] on html "**********" at bounding box center [381, 172] width 763 height 344
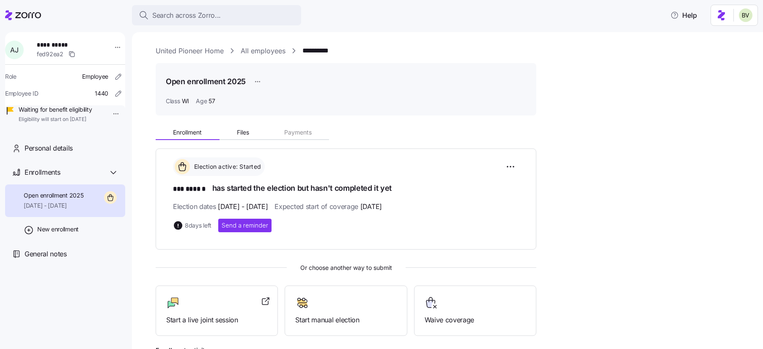
click at [142, 63] on html "**********" at bounding box center [381, 172] width 763 height 344
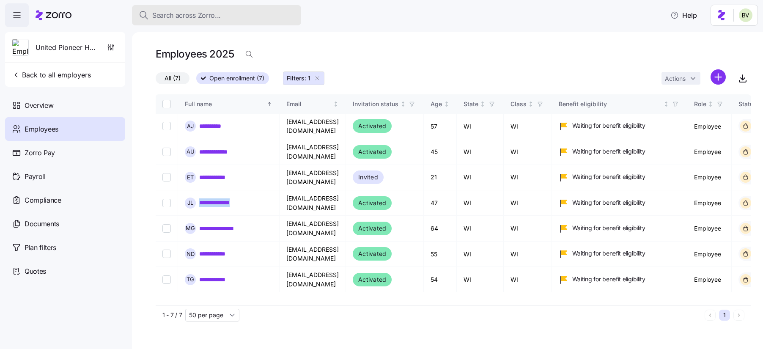
click at [186, 19] on span "Search across Zorro..." at bounding box center [186, 15] width 69 height 11
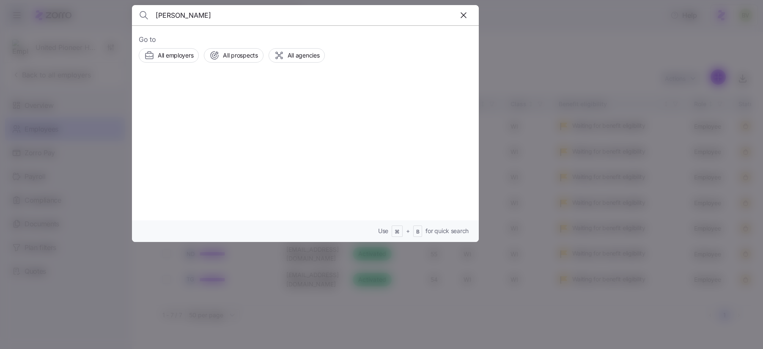
type input "[PERSON_NAME]"
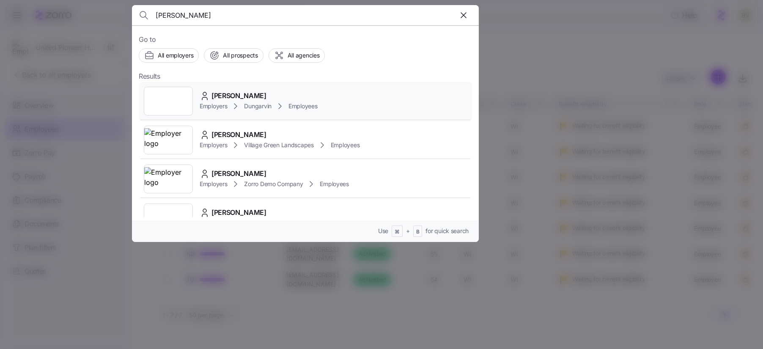
click at [164, 107] on div at bounding box center [168, 101] width 49 height 29
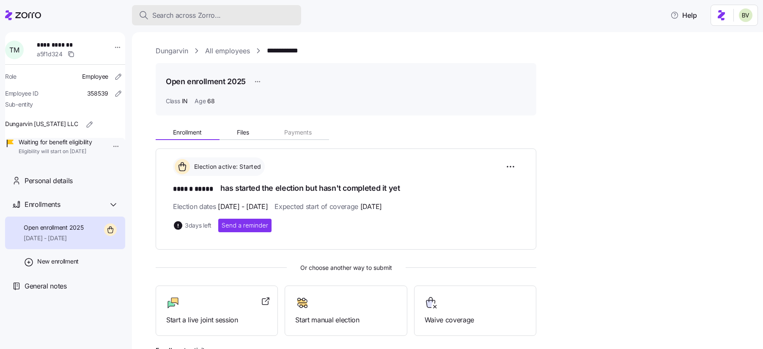
click at [178, 14] on span "Search across Zorro..." at bounding box center [186, 15] width 69 height 11
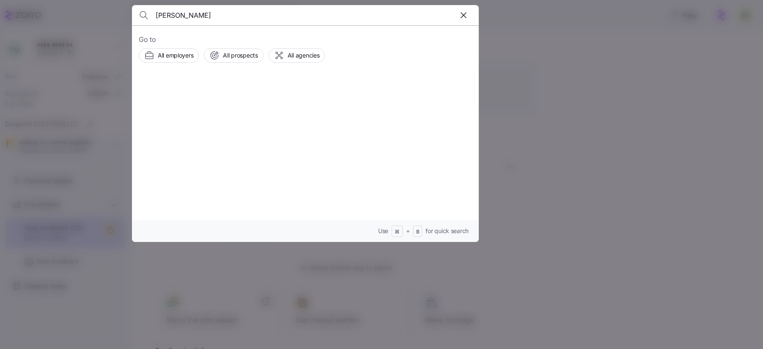
type input "[PERSON_NAME]"
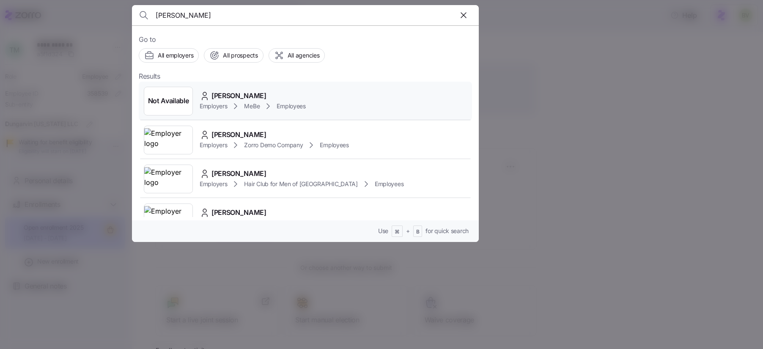
click at [213, 94] on span "[PERSON_NAME]" at bounding box center [238, 95] width 55 height 11
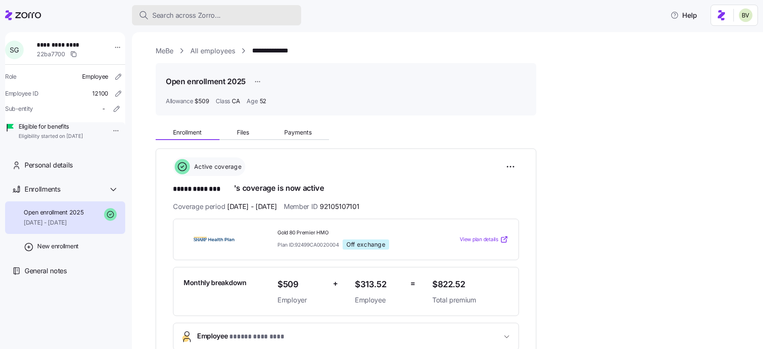
click at [177, 14] on span "Search across Zorro..." at bounding box center [186, 15] width 69 height 11
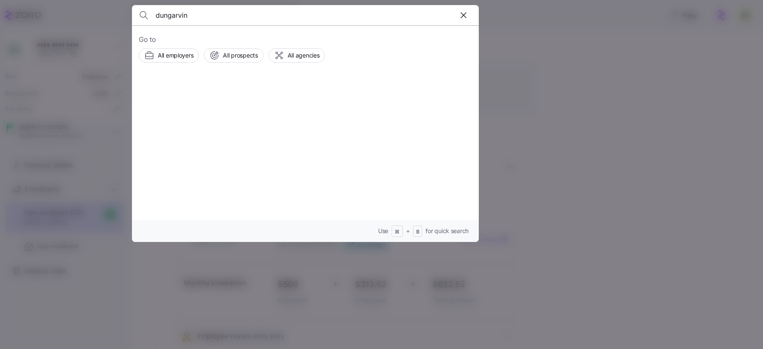
type input "dungarvin"
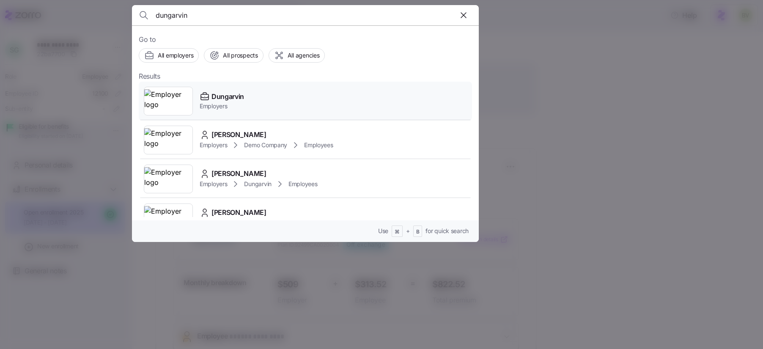
click at [160, 104] on img at bounding box center [168, 101] width 48 height 24
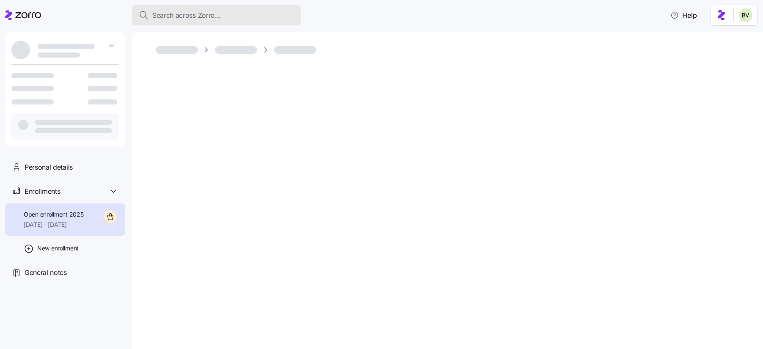
click at [175, 22] on button "Search across Zorro..." at bounding box center [216, 15] width 169 height 20
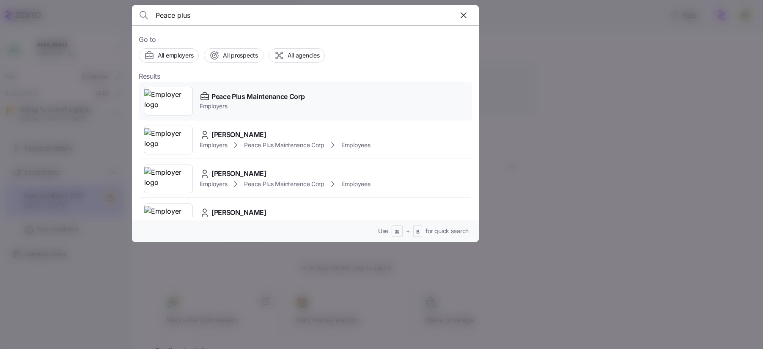
type input "Peace plus"
click at [164, 102] on img at bounding box center [168, 101] width 48 height 24
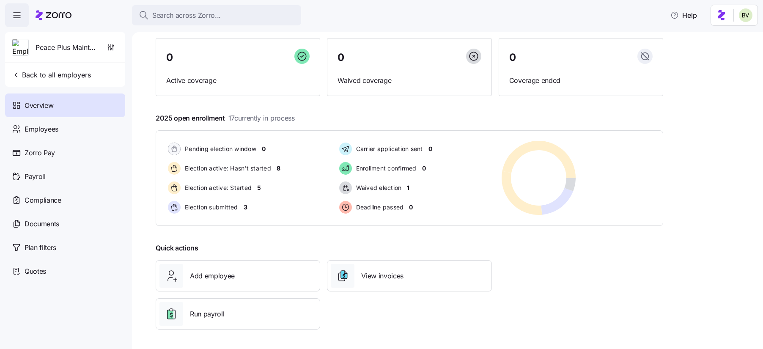
scroll to position [68, 0]
click at [55, 129] on span "Employees" at bounding box center [42, 129] width 34 height 11
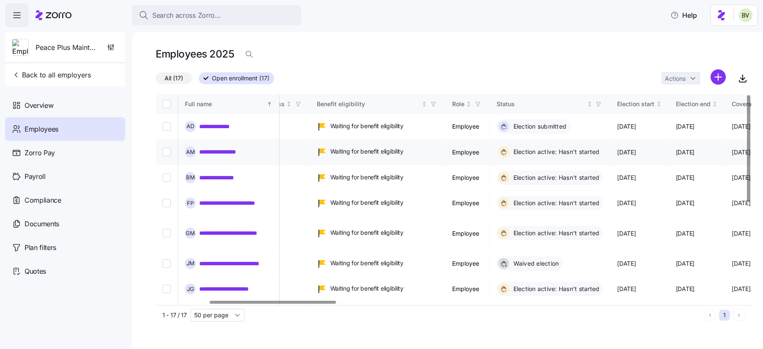
scroll to position [0, 305]
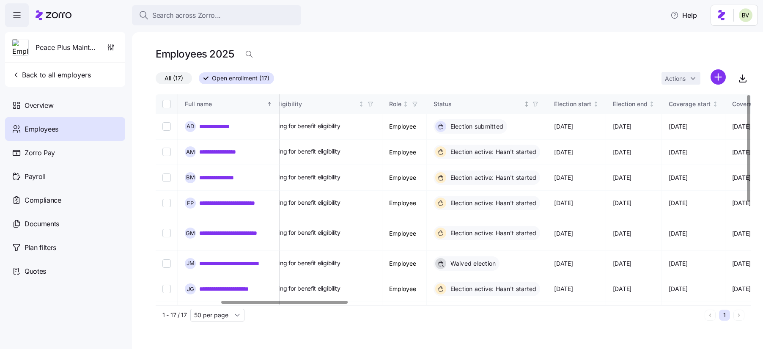
click at [538, 103] on icon "button" at bounding box center [535, 104] width 6 height 6
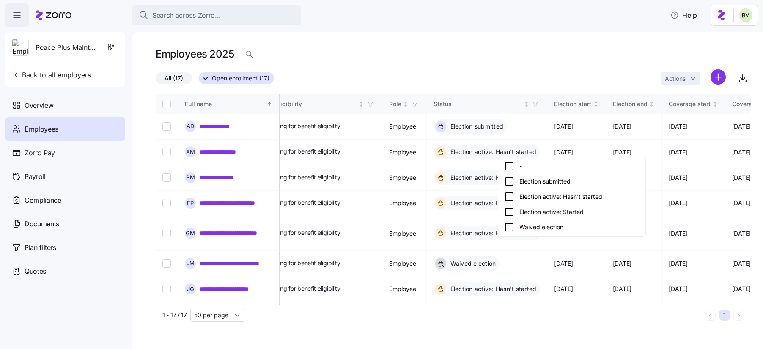
click at [510, 197] on icon at bounding box center [509, 197] width 10 height 10
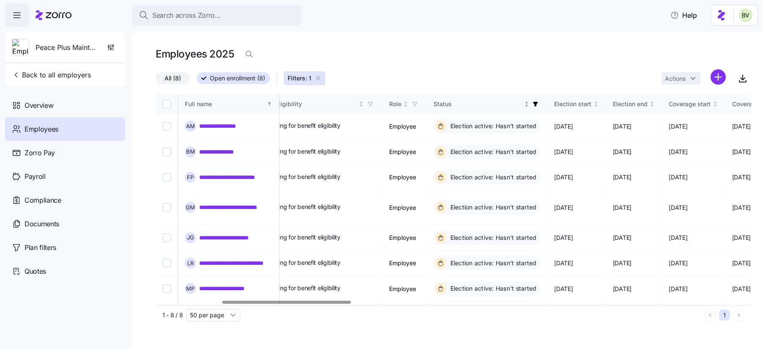
click at [540, 104] on span "button" at bounding box center [535, 103] width 9 height 9
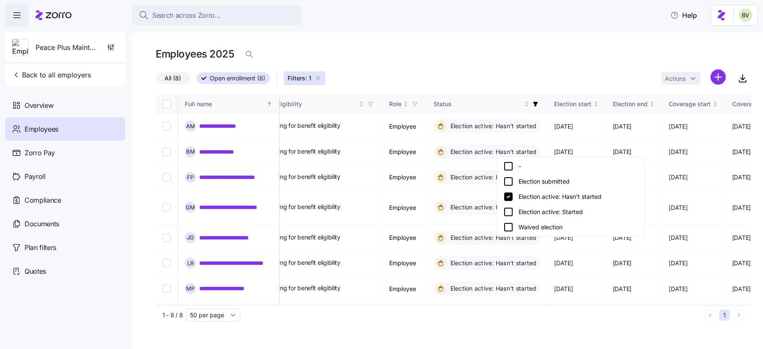
click at [506, 211] on icon at bounding box center [508, 212] width 10 height 10
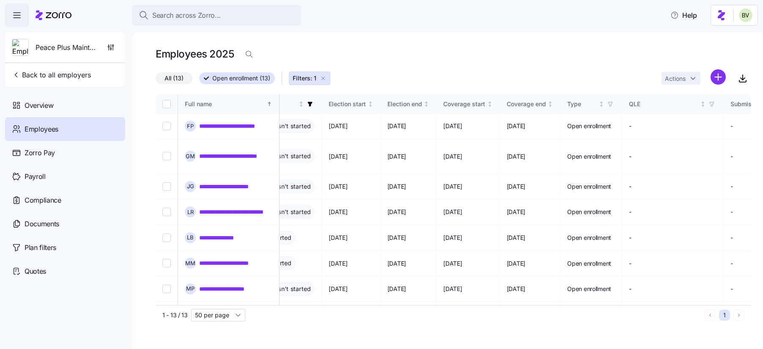
scroll to position [93, 530]
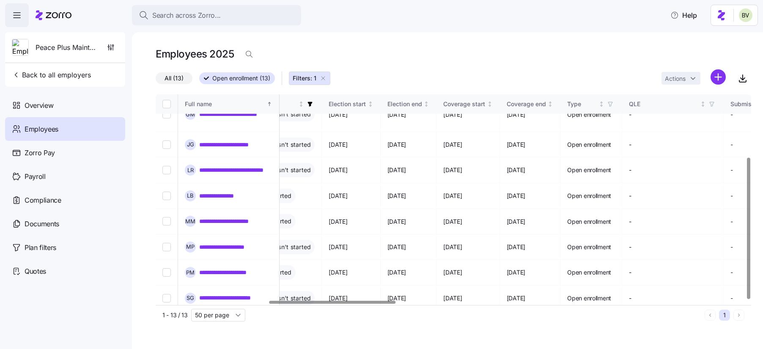
click at [168, 105] on input "Select all records" at bounding box center [166, 104] width 8 height 8
checkbox input "true"
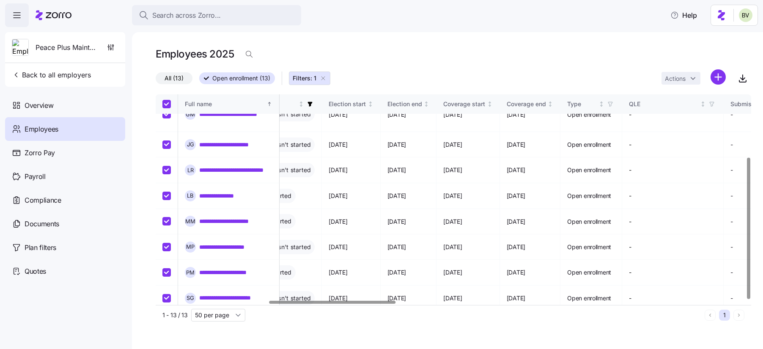
checkbox input "true"
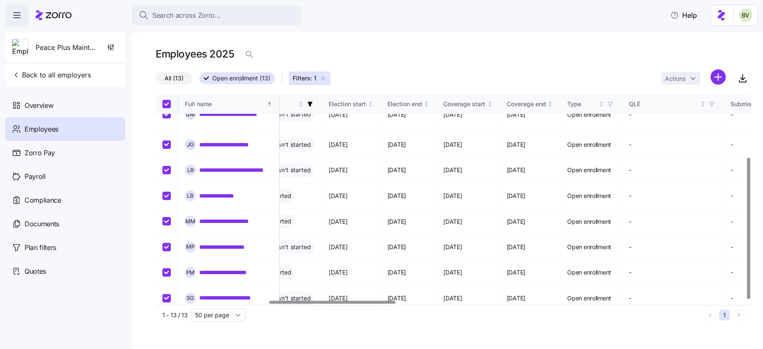
checkbox input "true"
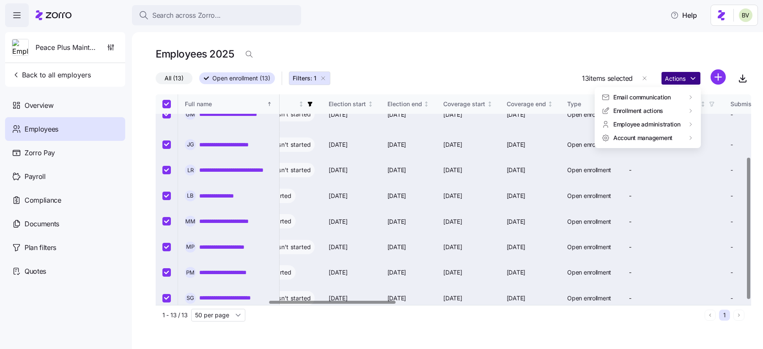
click at [692, 79] on html "**********" at bounding box center [381, 172] width 763 height 344
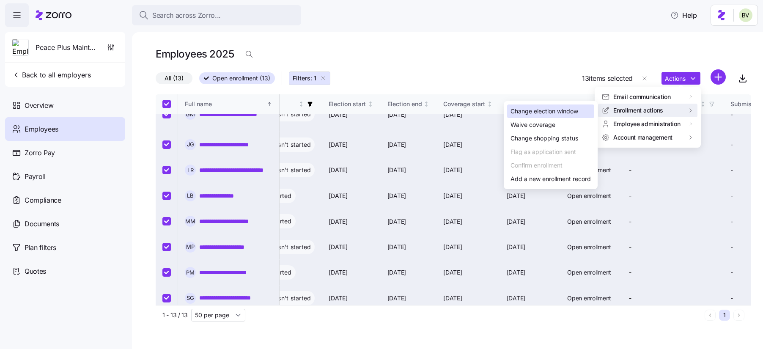
click at [572, 112] on div "Change election window" at bounding box center [544, 111] width 68 height 9
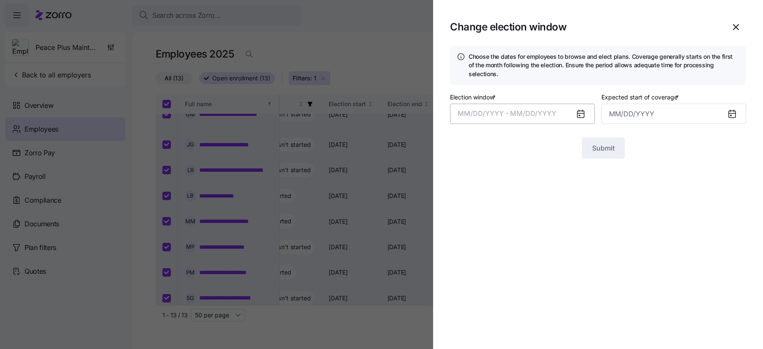
click at [549, 109] on span "MM/DD/YYYY - MM/DD/YYYY" at bounding box center [507, 113] width 99 height 8
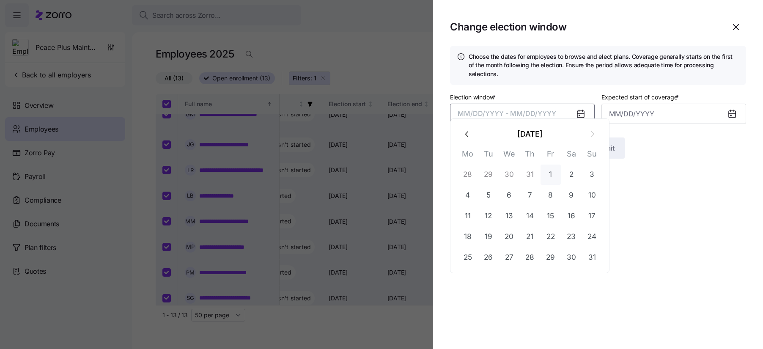
click at [546, 173] on button "1" at bounding box center [550, 174] width 20 height 20
click at [489, 211] on button "12" at bounding box center [488, 216] width 20 height 20
type input "September 1, 2025"
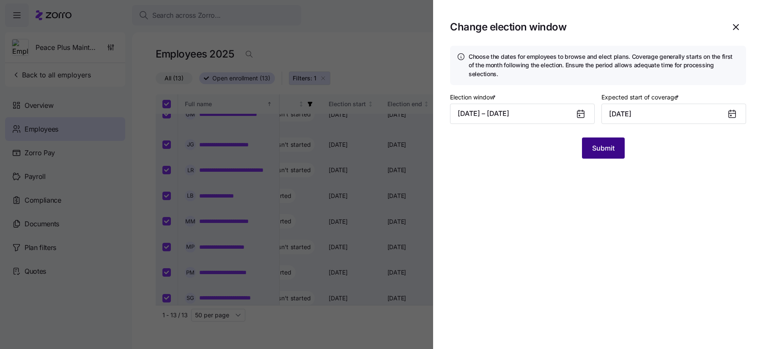
click at [599, 143] on span "Submit" at bounding box center [603, 148] width 22 height 10
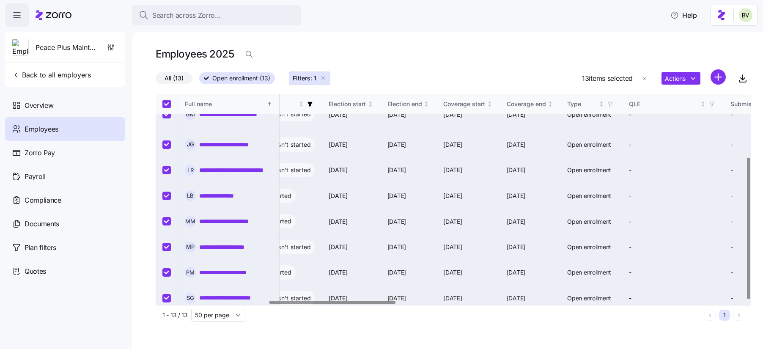
click at [167, 104] on input "Select all records" at bounding box center [166, 104] width 8 height 8
checkbox input "false"
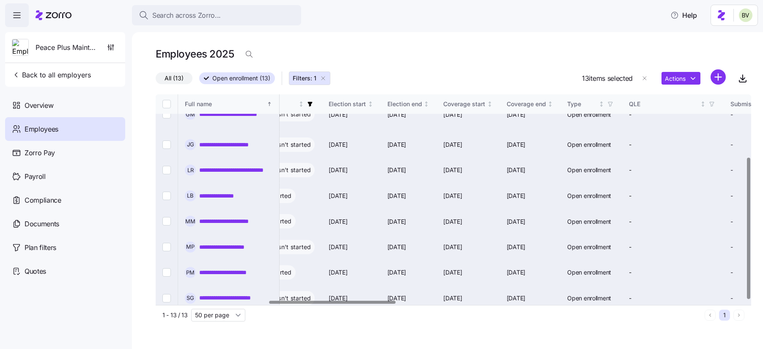
checkbox input "false"
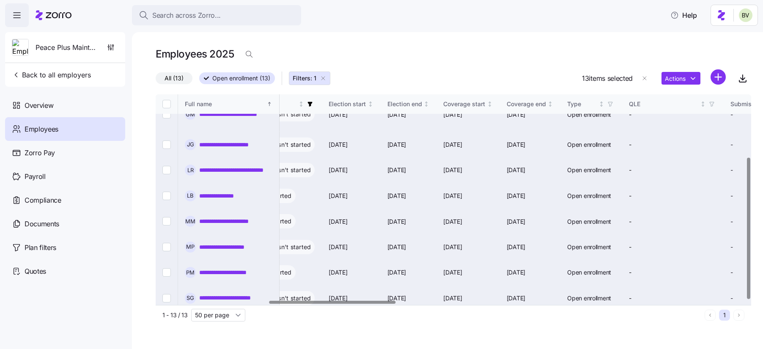
checkbox input "false"
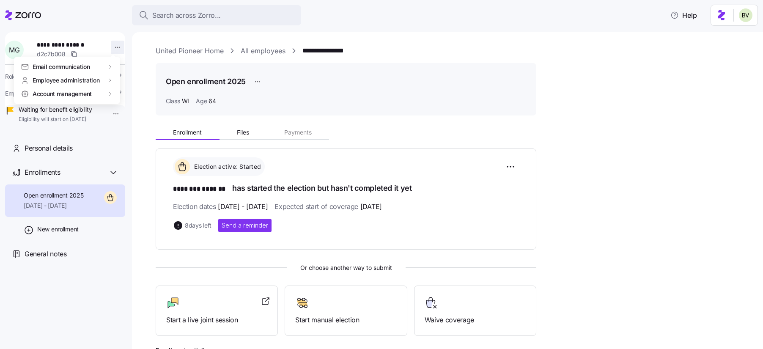
click at [117, 47] on html "**********" at bounding box center [381, 172] width 763 height 344
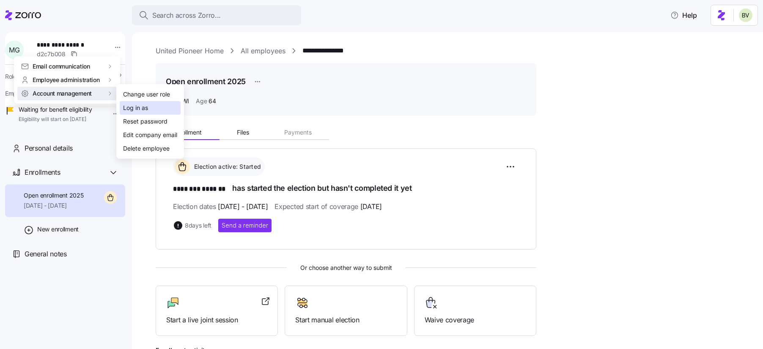
click at [135, 108] on div "Log in as" at bounding box center [135, 107] width 25 height 9
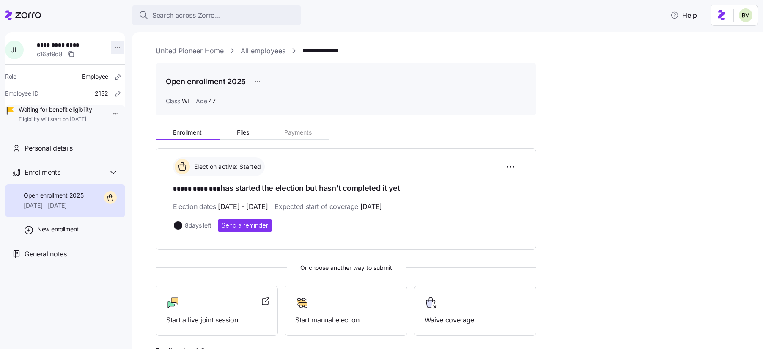
click at [111, 48] on html "**********" at bounding box center [381, 172] width 763 height 344
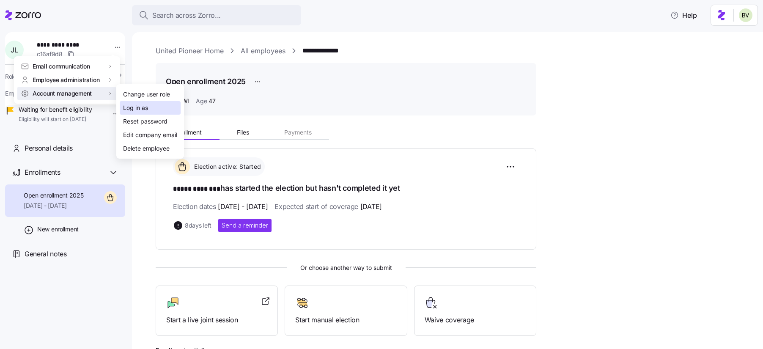
click at [134, 106] on div "Log in as" at bounding box center [135, 107] width 25 height 9
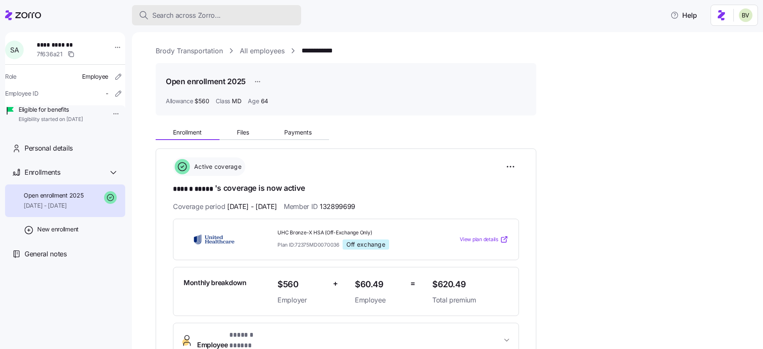
click at [183, 8] on button "Search across Zorro..." at bounding box center [216, 15] width 169 height 20
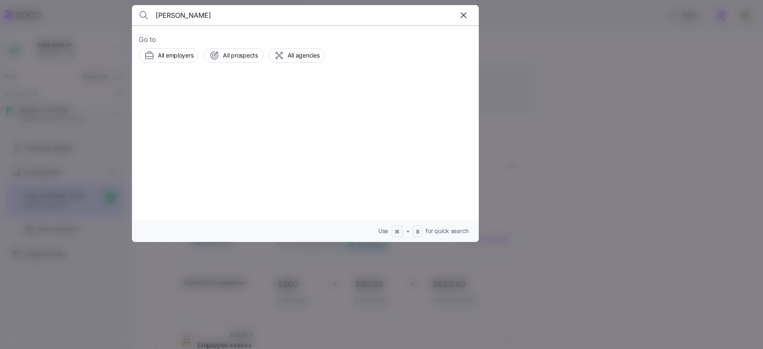
type input "[PERSON_NAME]"
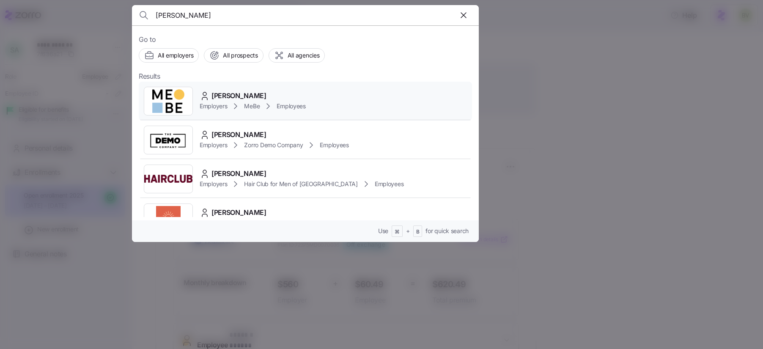
click at [173, 96] on img at bounding box center [168, 101] width 48 height 24
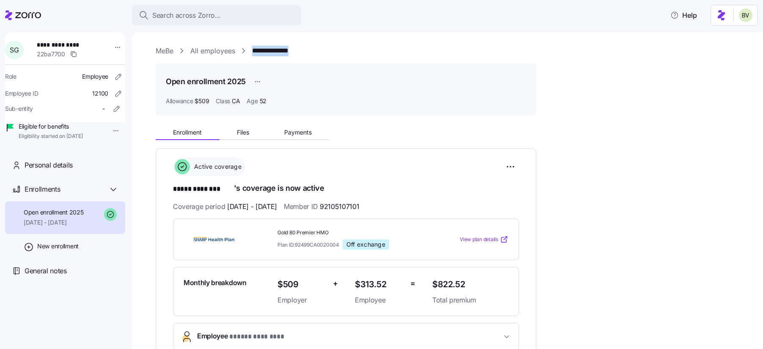
drag, startPoint x: 321, startPoint y: 48, endPoint x: 253, endPoint y: 48, distance: 67.2
click at [253, 48] on div "**********" at bounding box center [453, 51] width 595 height 11
copy link "**********"
click at [175, 13] on span "Search across Zorro..." at bounding box center [186, 15] width 69 height 11
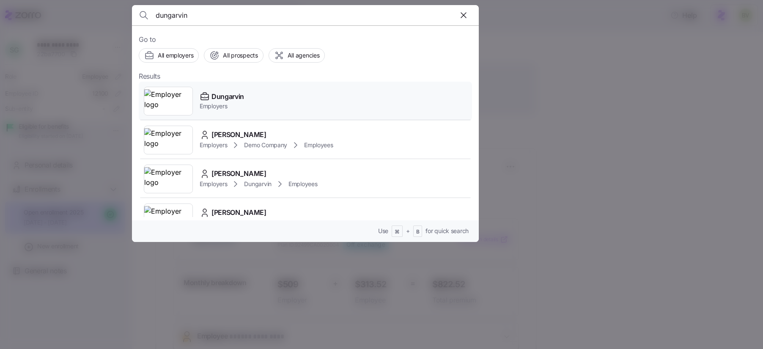
type input "dungarvin"
click at [181, 93] on img at bounding box center [168, 101] width 48 height 24
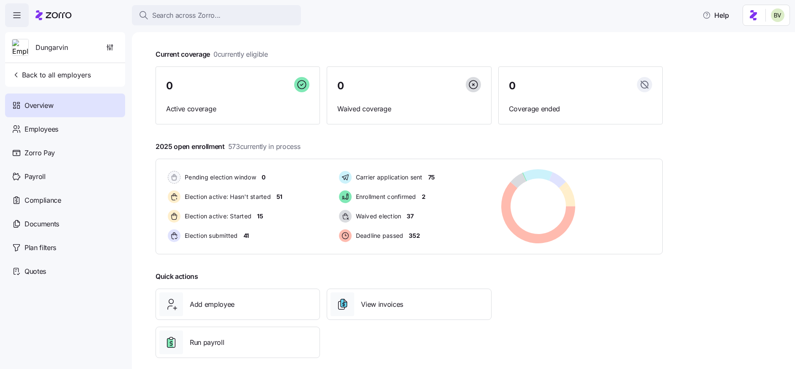
scroll to position [48, 0]
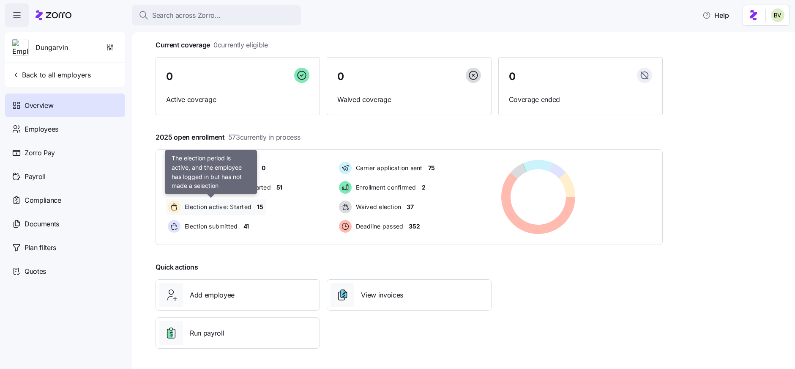
click at [221, 207] on span "Election active: Started" at bounding box center [216, 207] width 69 height 8
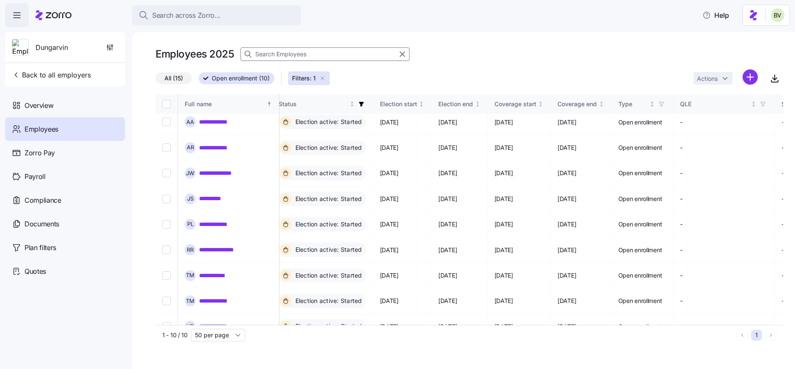
scroll to position [0, 460]
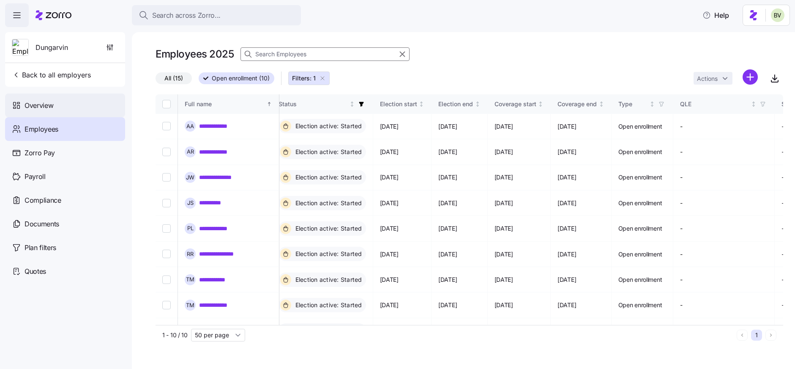
click at [32, 110] on span "Overview" at bounding box center [39, 105] width 29 height 11
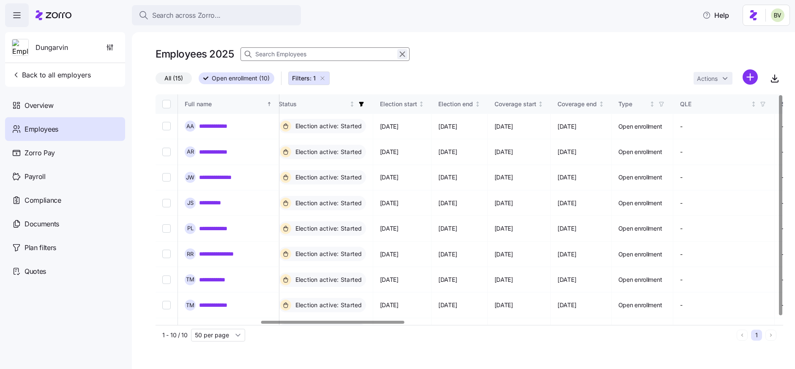
click at [402, 54] on icon "button" at bounding box center [402, 54] width 5 height 5
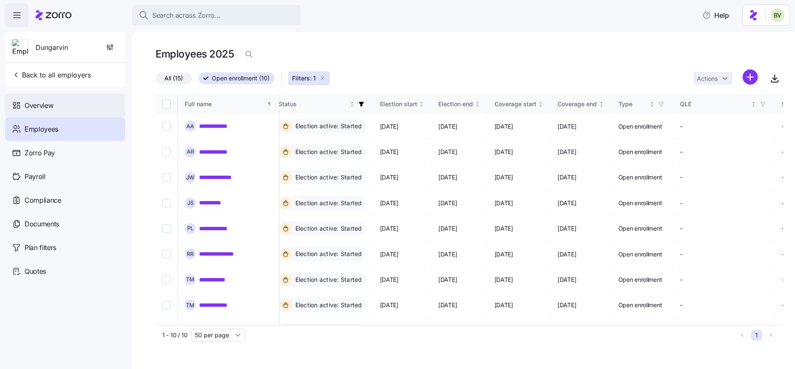
click at [63, 102] on div "Overview" at bounding box center [65, 105] width 120 height 24
click at [52, 103] on span "Overview" at bounding box center [39, 105] width 29 height 11
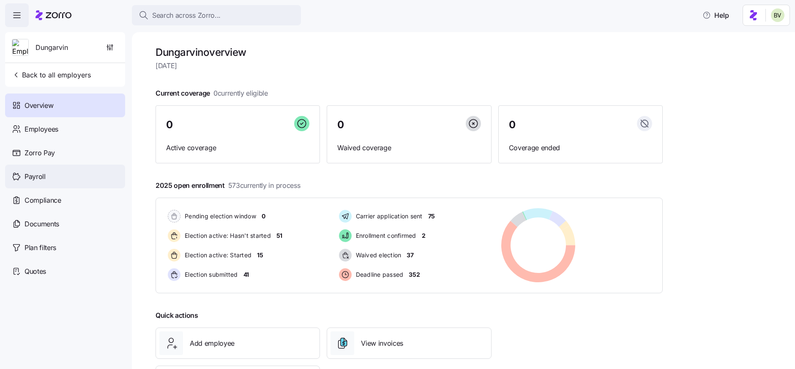
click at [52, 177] on div "Payroll" at bounding box center [65, 176] width 120 height 24
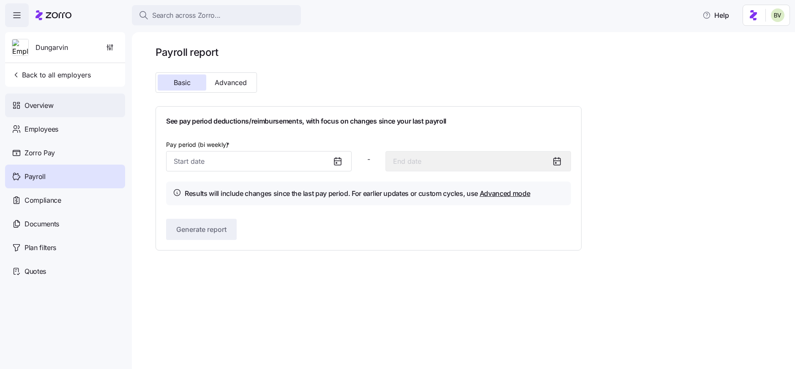
click at [57, 105] on div "Overview" at bounding box center [65, 105] width 120 height 24
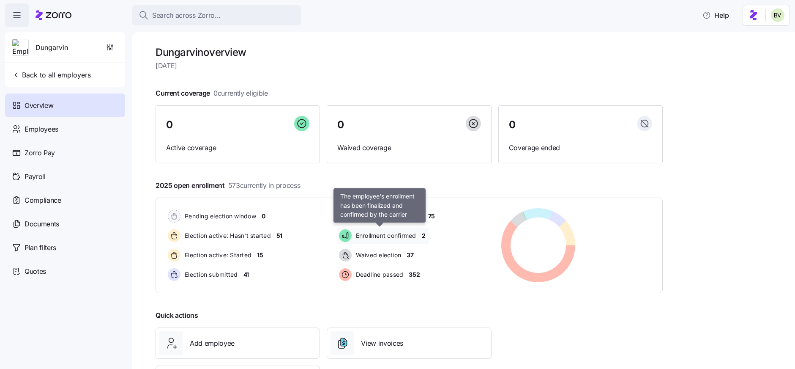
click at [405, 239] on span "Enrollment confirmed" at bounding box center [384, 235] width 63 height 8
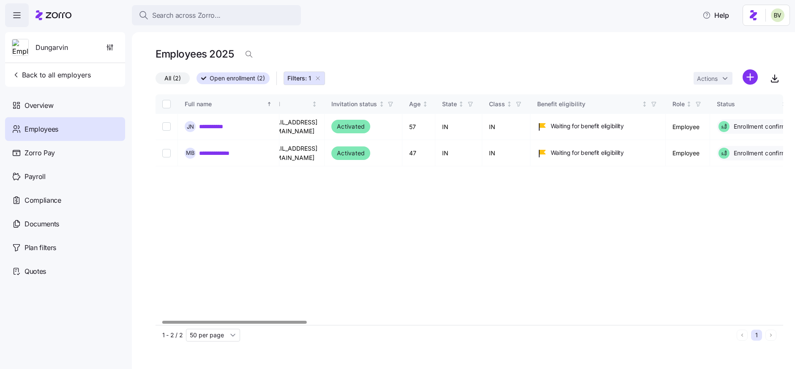
scroll to position [0, 27]
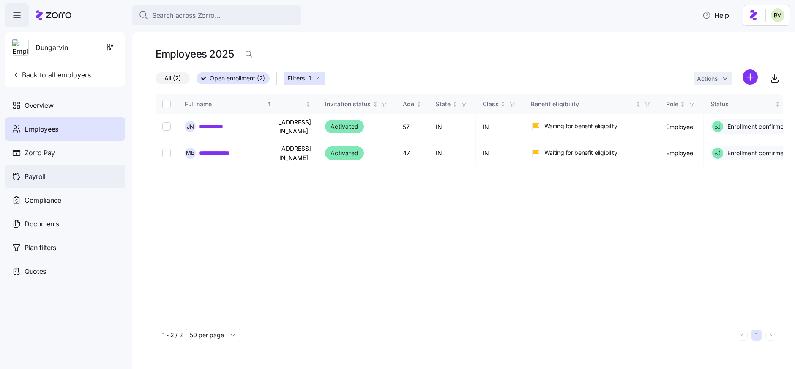
click at [44, 174] on span "Payroll" at bounding box center [35, 176] width 21 height 11
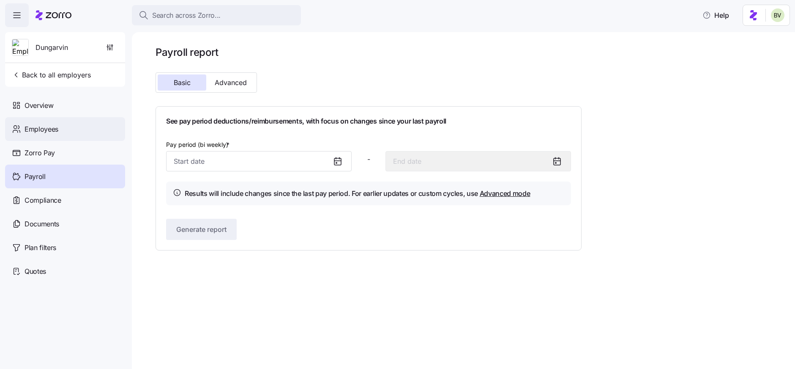
click at [61, 130] on div "Employees" at bounding box center [65, 129] width 120 height 24
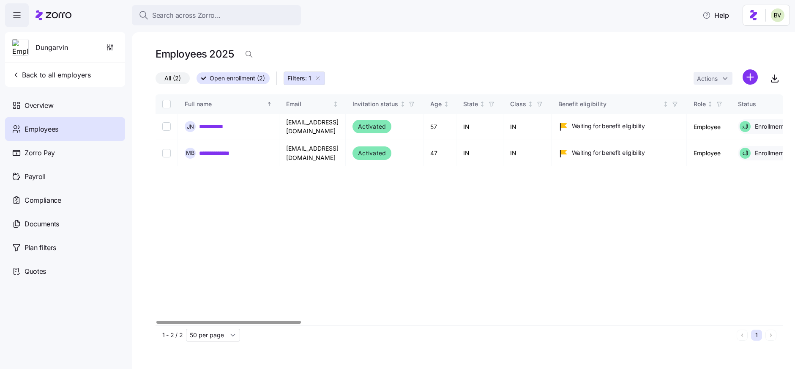
click at [51, 126] on span "Employees" at bounding box center [42, 129] width 34 height 11
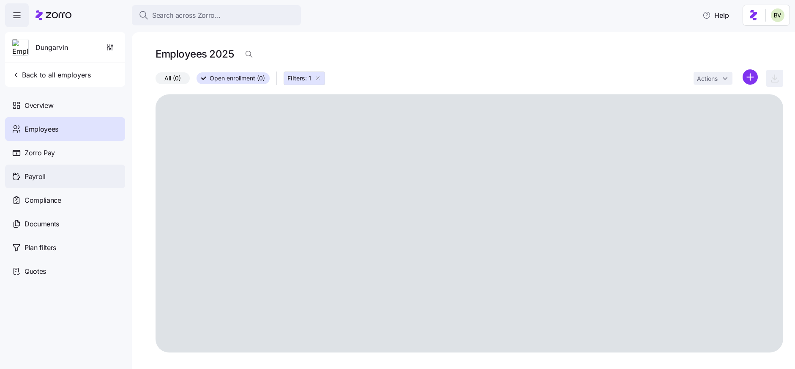
click at [45, 181] on div "Payroll" at bounding box center [65, 176] width 120 height 24
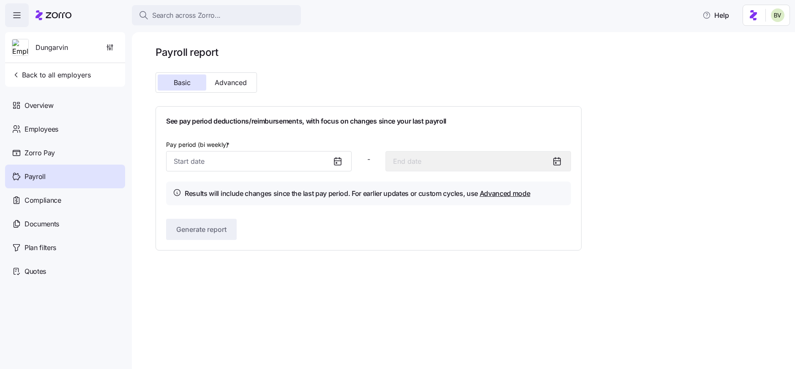
click at [333, 165] on icon at bounding box center [338, 161] width 10 height 10
click at [336, 162] on icon at bounding box center [336, 162] width 1 height 1
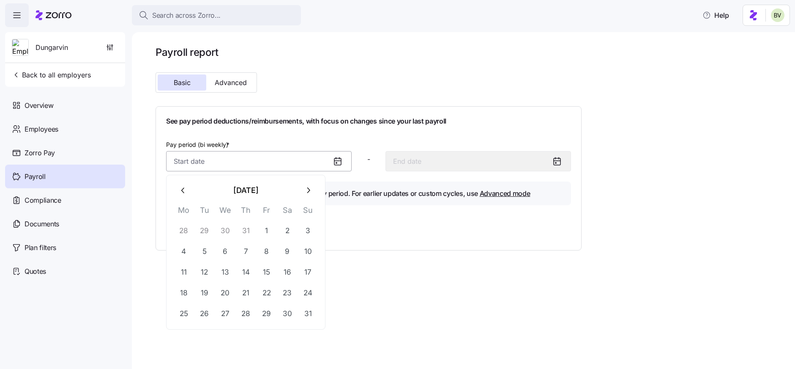
click at [297, 160] on input "Pay period (bi weekly) *" at bounding box center [259, 161] width 186 height 20
click at [272, 229] on button "1" at bounding box center [267, 230] width 20 height 20
type input "[DATE]"
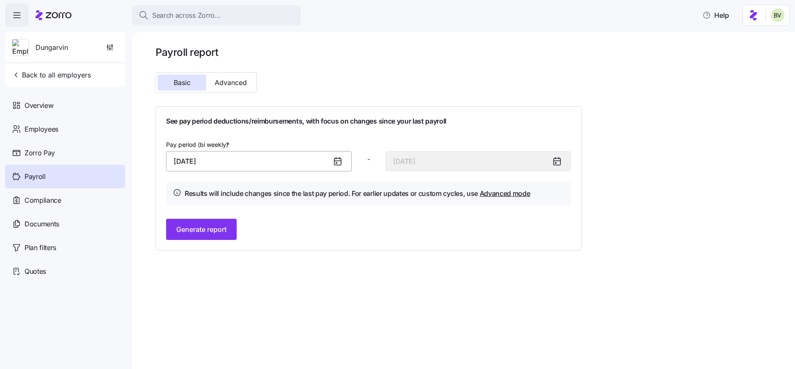
click at [329, 163] on input "[DATE]" at bounding box center [259, 161] width 186 height 20
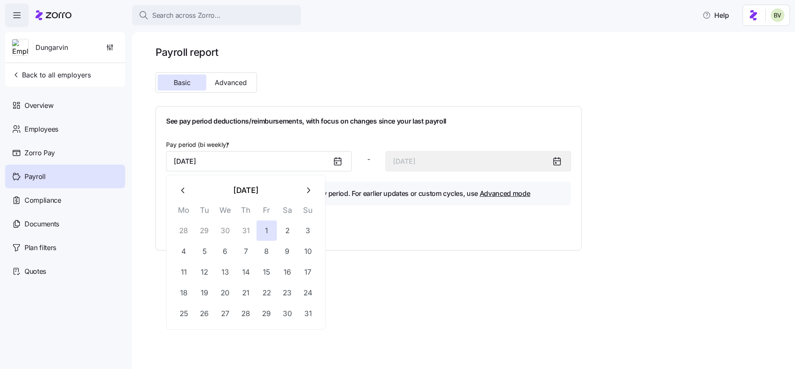
click at [300, 194] on button "button" at bounding box center [308, 190] width 20 height 20
click at [190, 233] on button "1" at bounding box center [184, 230] width 20 height 20
type input "[DATE]"
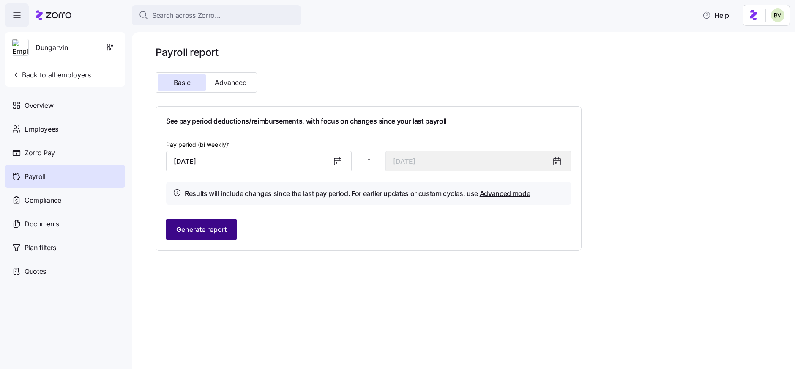
click at [213, 229] on span "Generate report" at bounding box center [201, 229] width 50 height 10
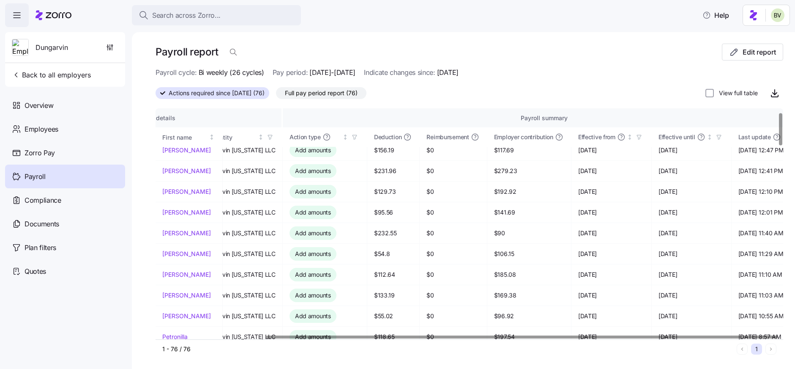
scroll to position [0, 135]
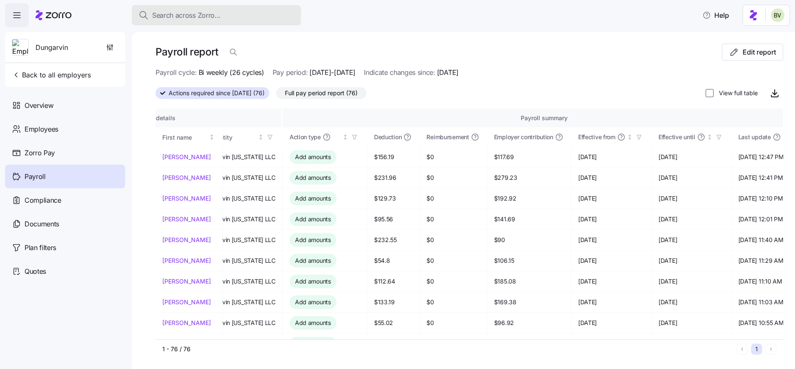
click at [192, 13] on span "Search across Zorro..." at bounding box center [186, 15] width 69 height 11
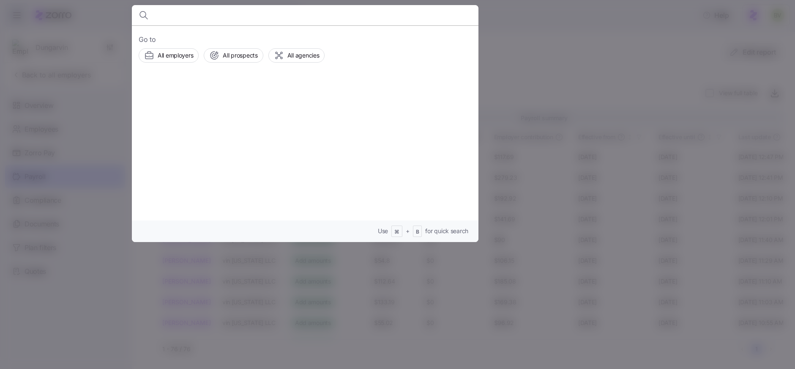
click at [121, 19] on div at bounding box center [397, 184] width 795 height 369
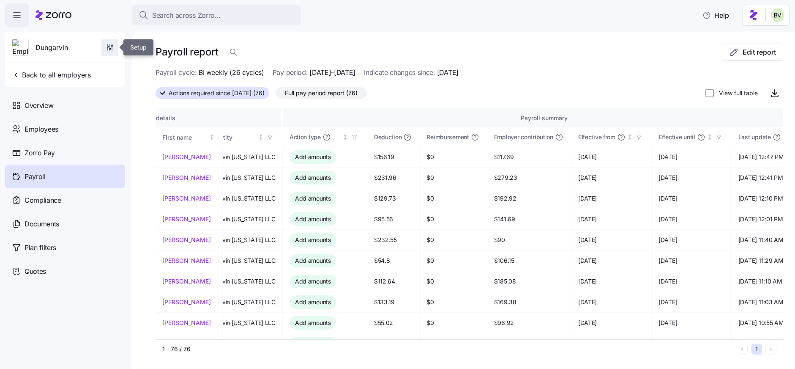
click at [108, 45] on icon "button" at bounding box center [110, 47] width 8 height 8
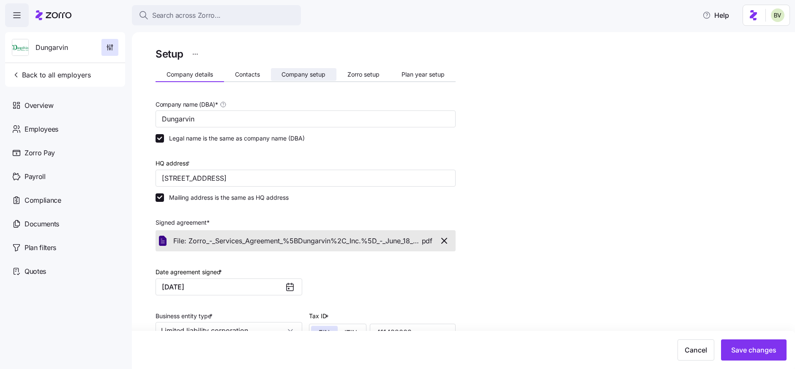
click at [299, 80] on button "Company setup" at bounding box center [304, 74] width 66 height 13
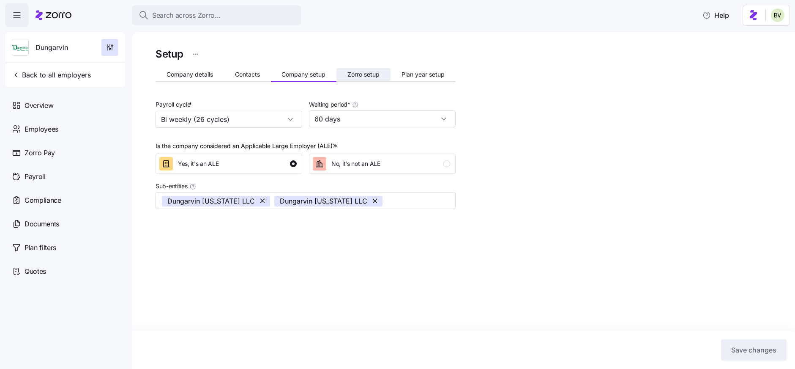
click at [369, 70] on button "Zorro setup" at bounding box center [364, 74] width 54 height 13
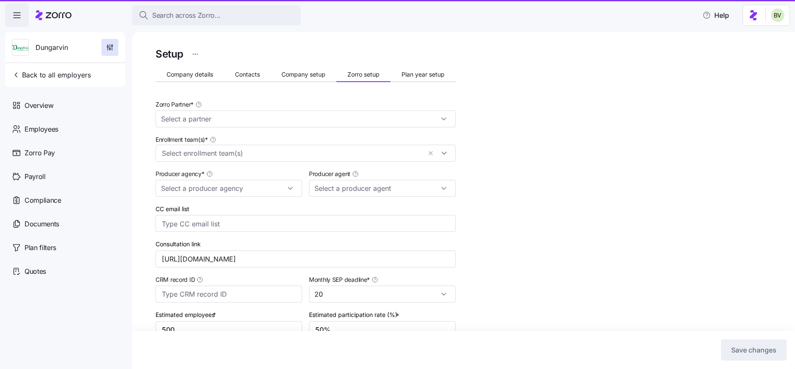
type input "[PERSON_NAME] ([PERSON_NAME][EMAIL_ADDRESS][PERSON_NAME][DOMAIN_NAME])"
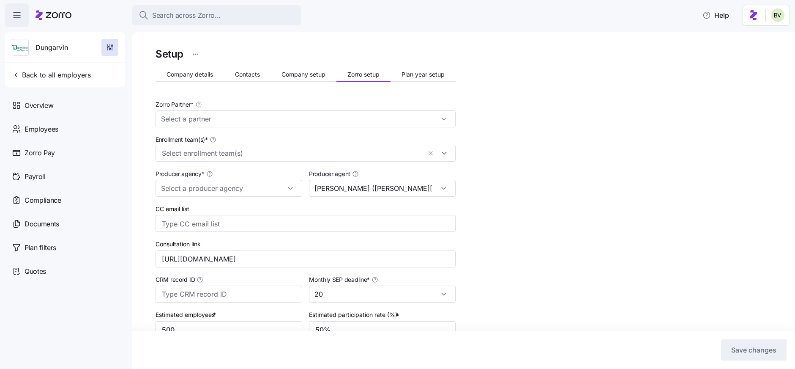
type input "Zorro"
type input "MMA"
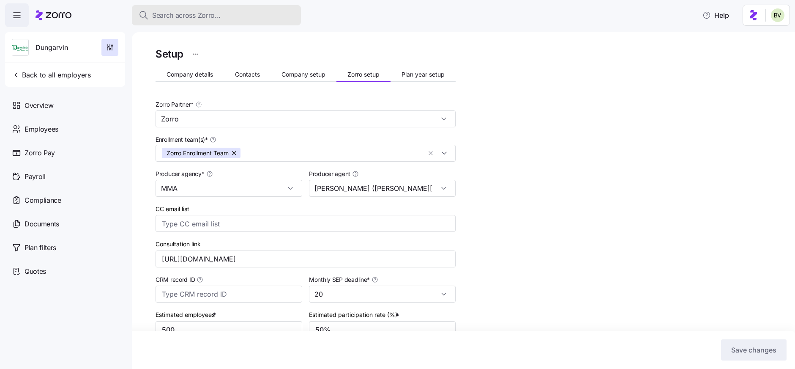
click at [189, 13] on span "Search across Zorro..." at bounding box center [186, 15] width 69 height 11
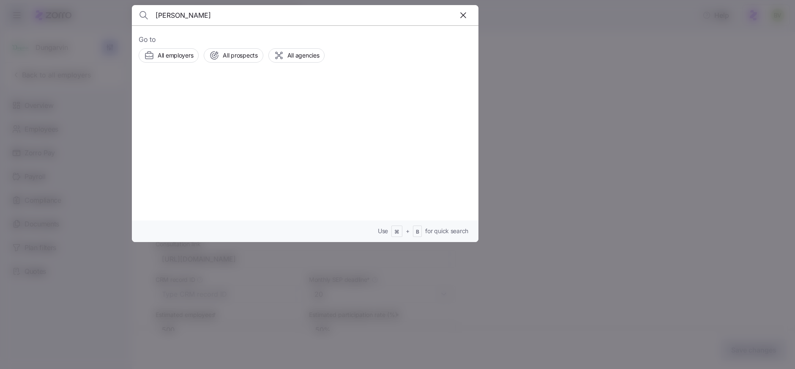
type input "[PERSON_NAME]"
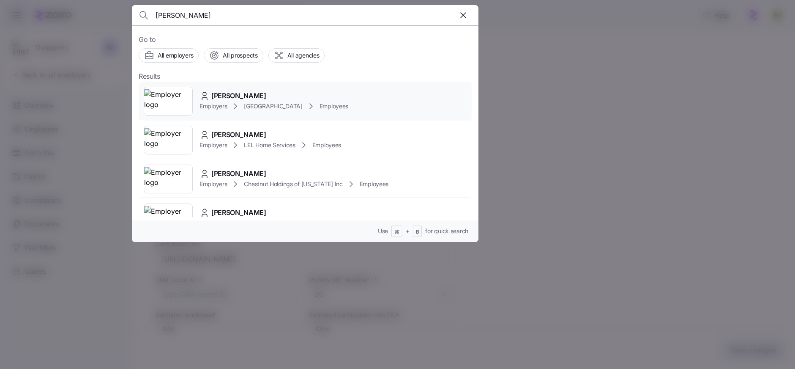
click at [170, 101] on img at bounding box center [168, 101] width 48 height 24
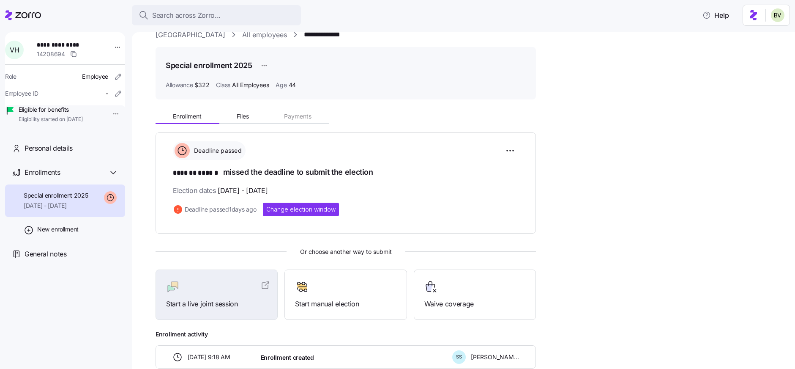
scroll to position [8, 0]
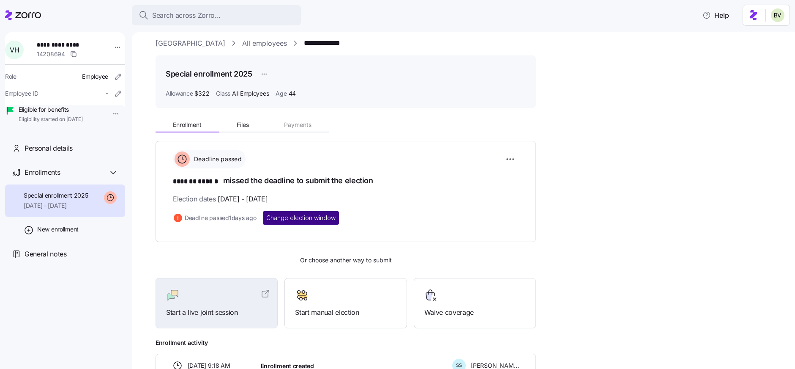
click at [293, 217] on span "Change election window" at bounding box center [300, 218] width 69 height 8
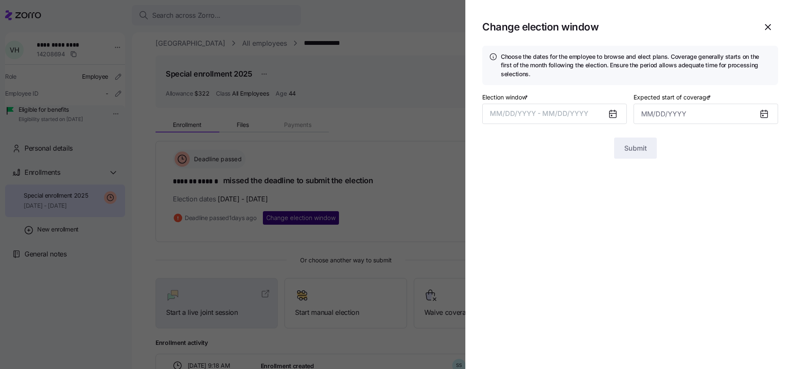
type input "[DATE]"
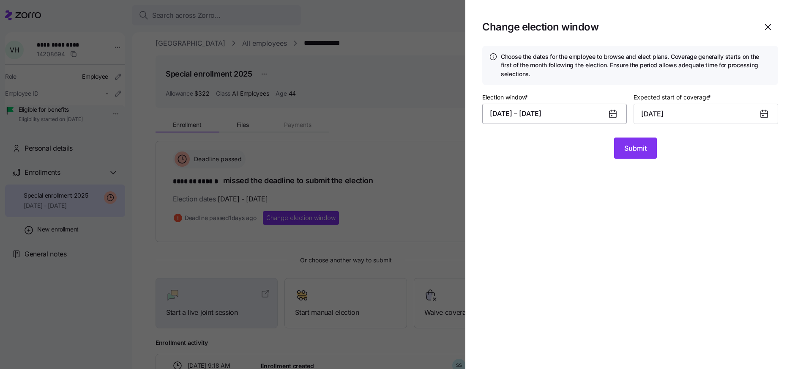
click at [550, 113] on button "[DATE] – [DATE]" at bounding box center [554, 114] width 145 height 20
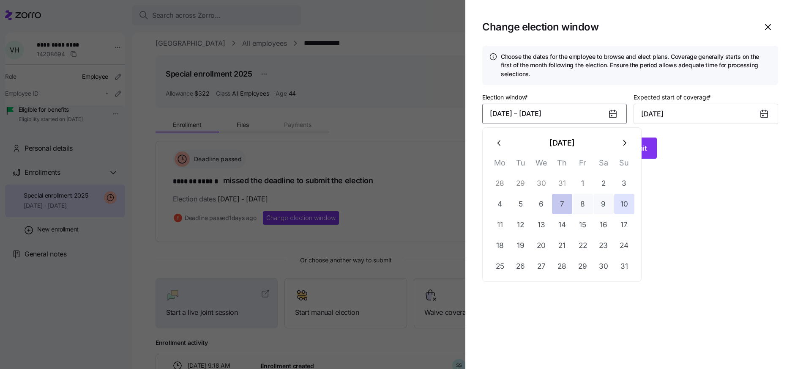
click at [567, 201] on button "7" at bounding box center [562, 204] width 20 height 20
click at [529, 225] on button "12" at bounding box center [521, 224] width 20 height 20
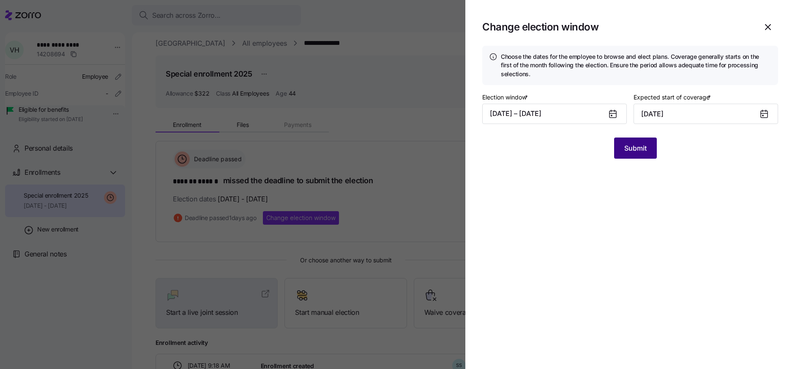
click at [634, 156] on button "Submit" at bounding box center [635, 147] width 43 height 21
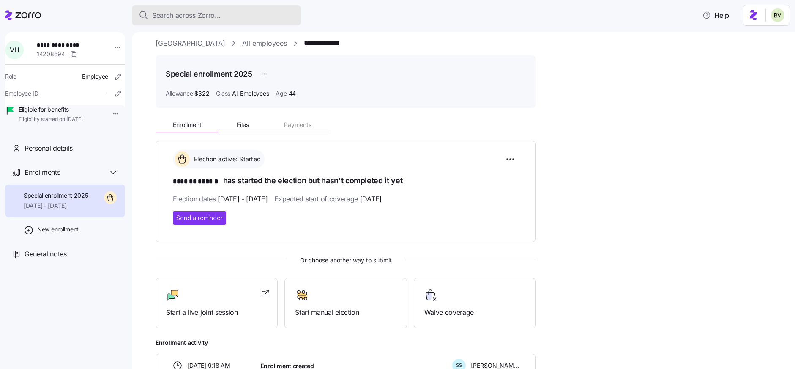
click at [174, 19] on span "Search across Zorro..." at bounding box center [186, 15] width 69 height 11
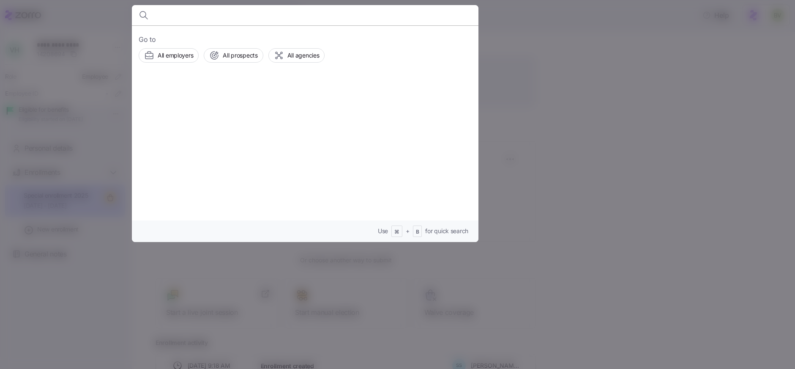
click at [179, 16] on input at bounding box center [264, 15] width 216 height 20
type input "[PERSON_NAME] Vilesia"
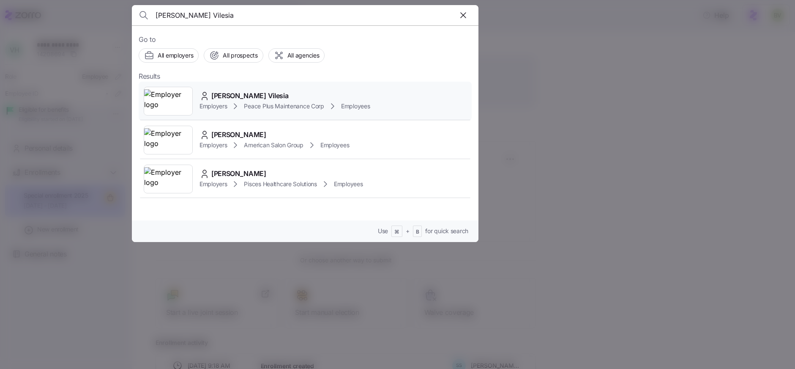
click at [159, 104] on img at bounding box center [168, 101] width 48 height 24
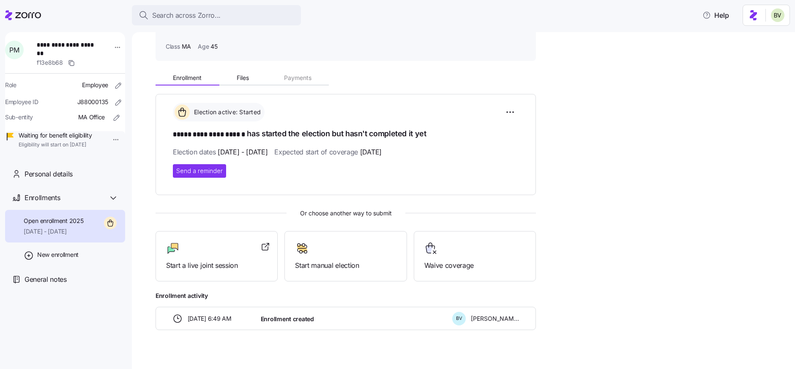
scroll to position [66, 0]
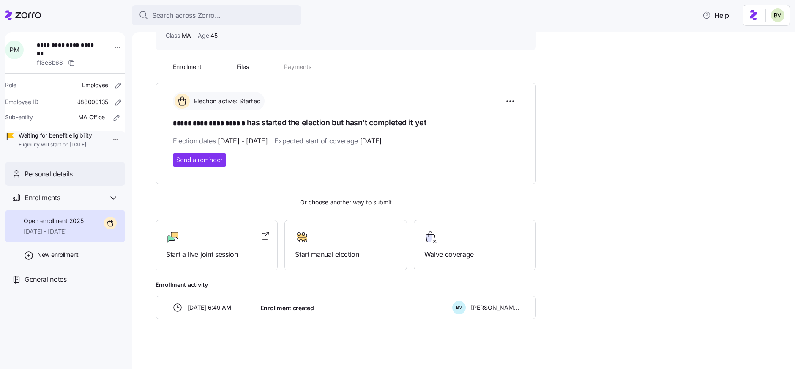
click at [87, 179] on div "Personal details" at bounding box center [72, 174] width 94 height 11
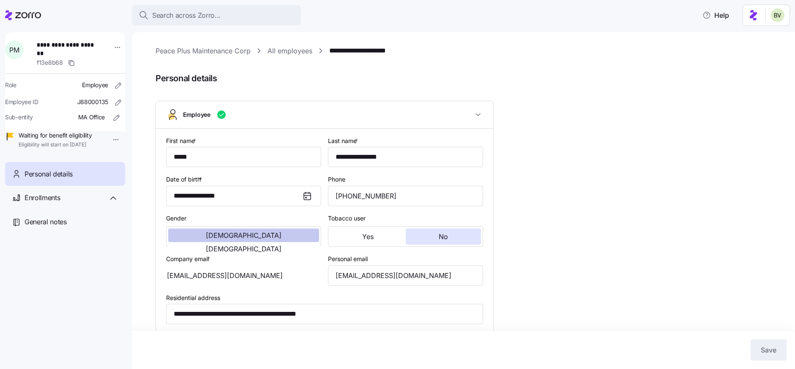
type input "MA"
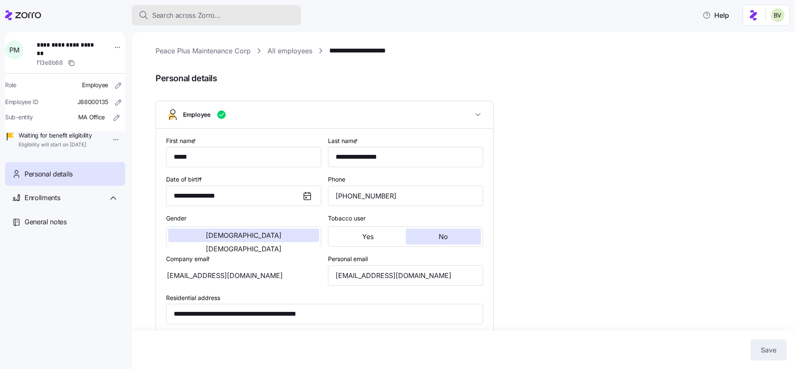
click at [180, 14] on span "Search across Zorro..." at bounding box center [186, 15] width 69 height 11
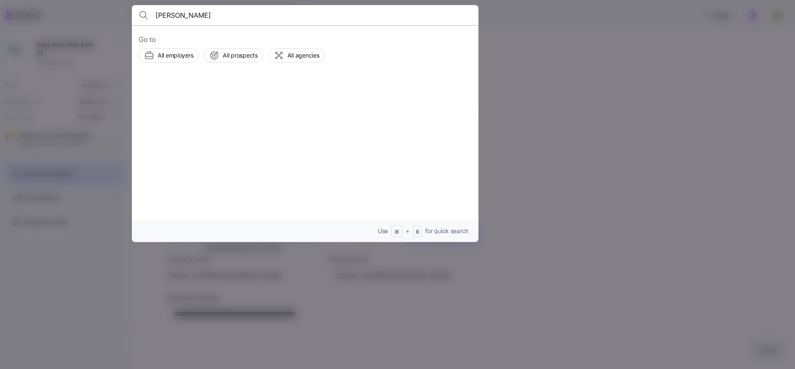
type input "[PERSON_NAME]"
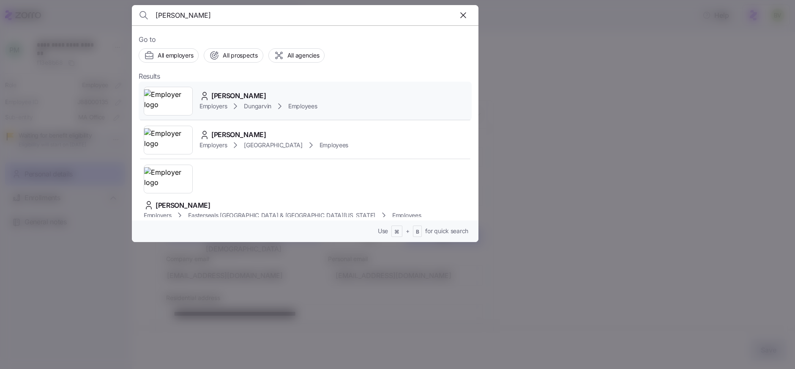
click at [167, 99] on img at bounding box center [168, 101] width 48 height 24
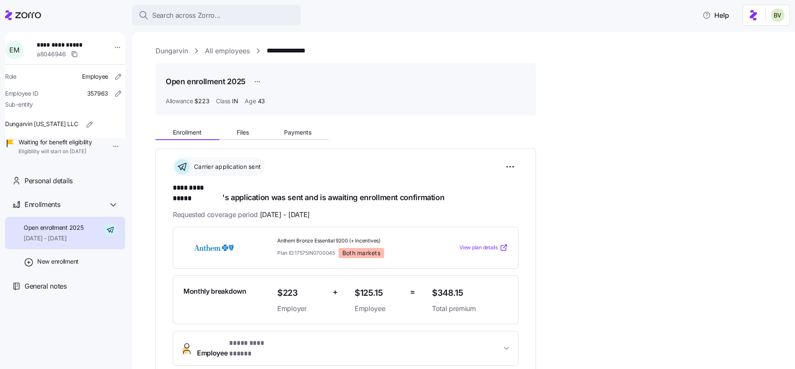
click at [477, 244] on span "View plan details" at bounding box center [479, 248] width 38 height 8
click at [468, 244] on span "View plan details" at bounding box center [479, 248] width 38 height 8
click at [172, 15] on span "Search across Zorro..." at bounding box center [186, 15] width 69 height 11
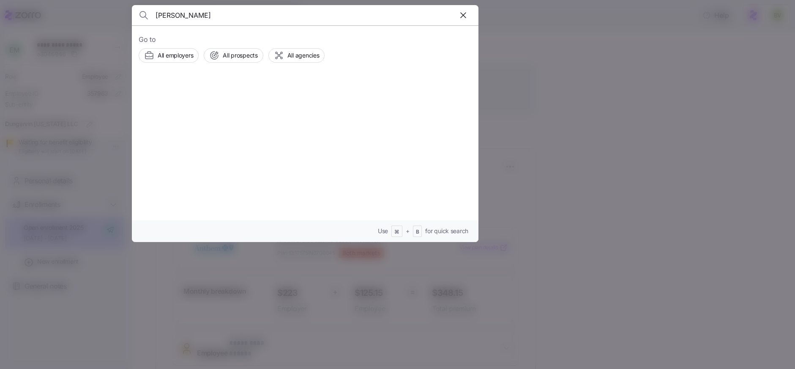
type input "[PERSON_NAME]"
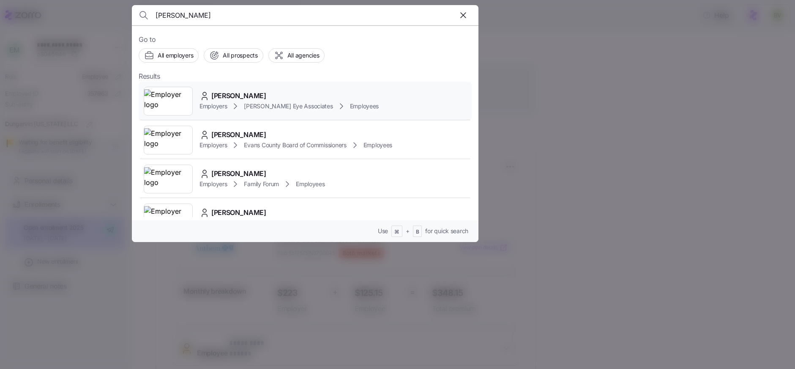
click at [166, 107] on img at bounding box center [168, 101] width 48 height 24
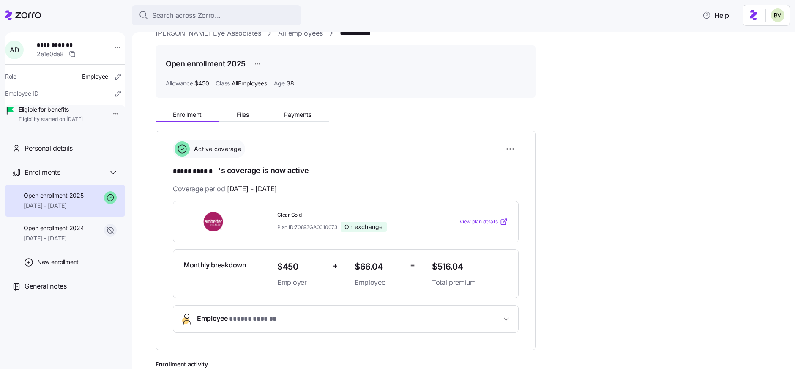
scroll to position [13, 0]
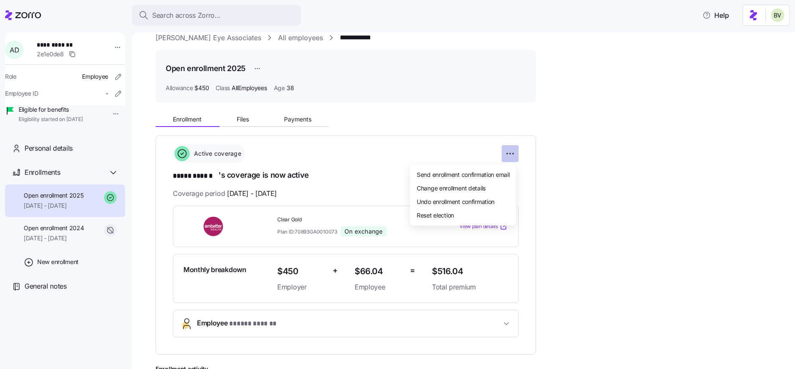
click at [507, 151] on html "**********" at bounding box center [397, 182] width 795 height 364
click at [506, 186] on div "Change enrollment details" at bounding box center [463, 188] width 99 height 14
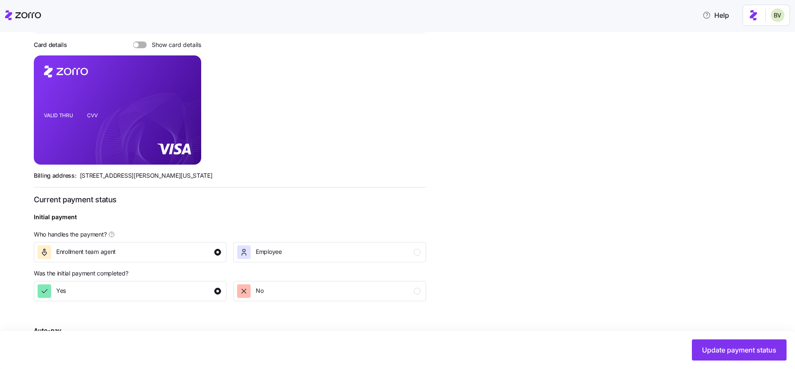
scroll to position [285, 0]
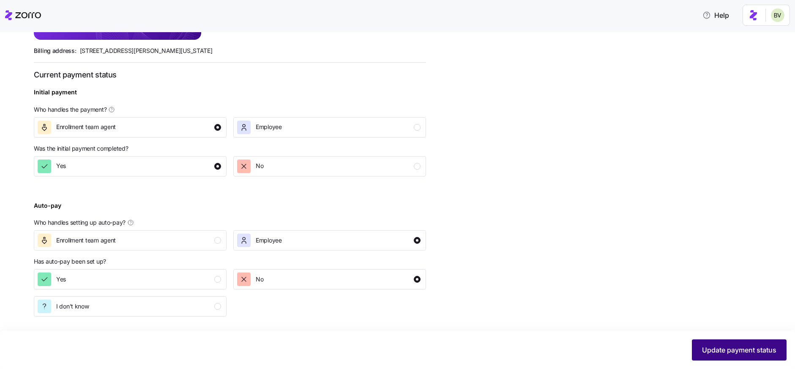
click at [711, 340] on button "Update payment status" at bounding box center [739, 349] width 95 height 21
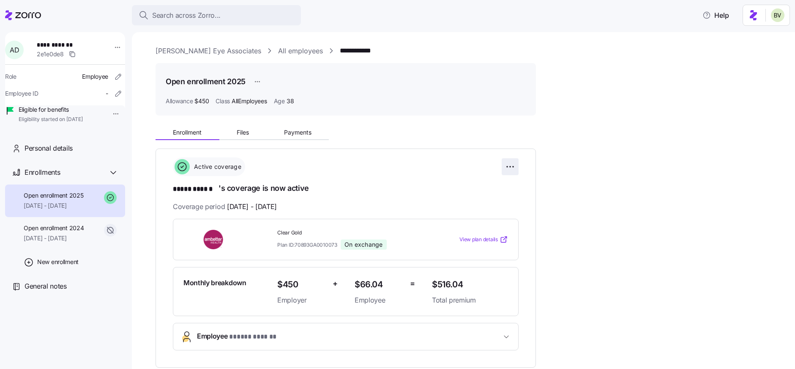
click at [508, 166] on html "**********" at bounding box center [397, 182] width 795 height 364
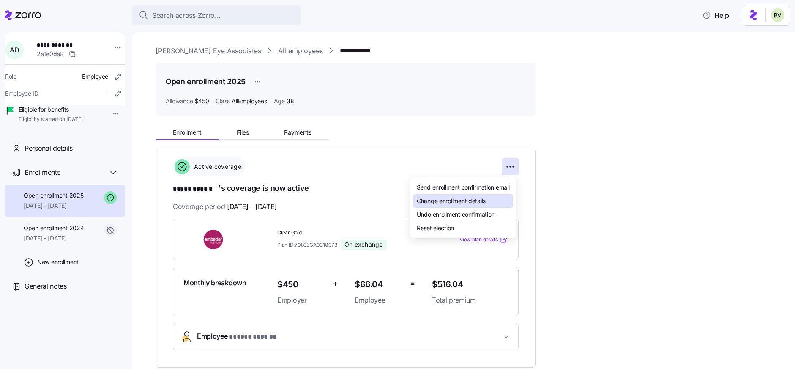
click at [428, 205] on div "Change enrollment details" at bounding box center [463, 201] width 99 height 14
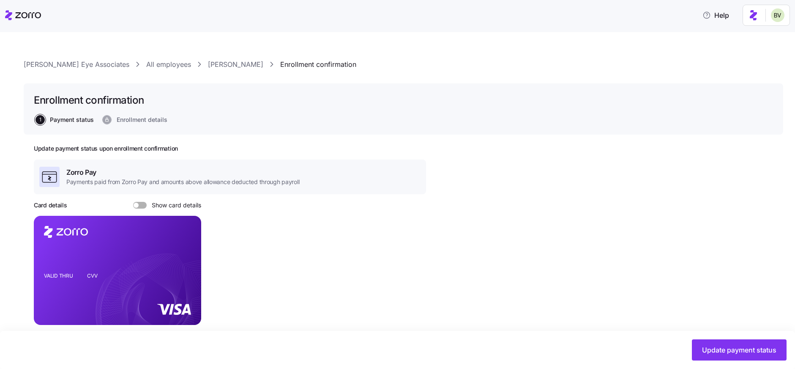
click at [208, 65] on link "[PERSON_NAME]" at bounding box center [235, 64] width 55 height 11
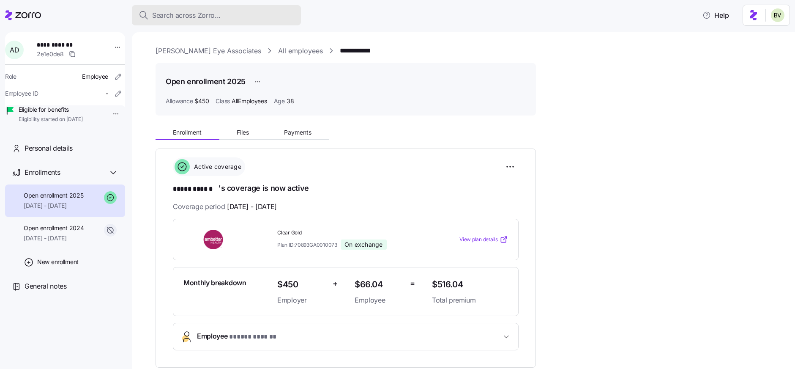
click at [160, 14] on span "Search across Zorro..." at bounding box center [186, 15] width 69 height 11
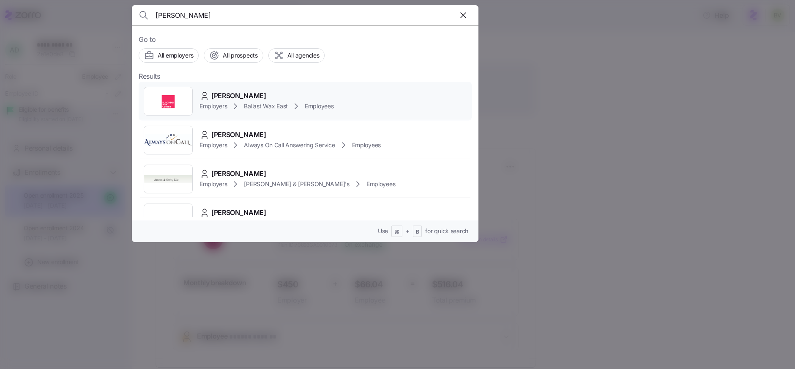
type input "[PERSON_NAME]"
click at [186, 103] on img at bounding box center [168, 101] width 48 height 24
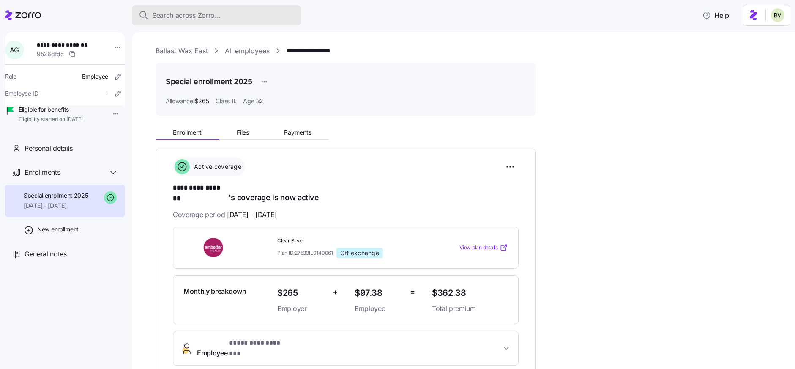
click at [186, 6] on button "Search across Zorro..." at bounding box center [216, 15] width 169 height 20
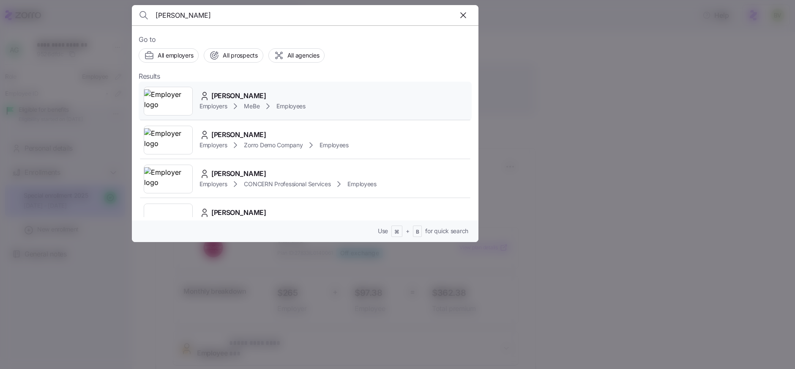
type input "[PERSON_NAME]"
click at [178, 93] on img at bounding box center [168, 101] width 48 height 24
